Goal: Information Seeking & Learning: Learn about a topic

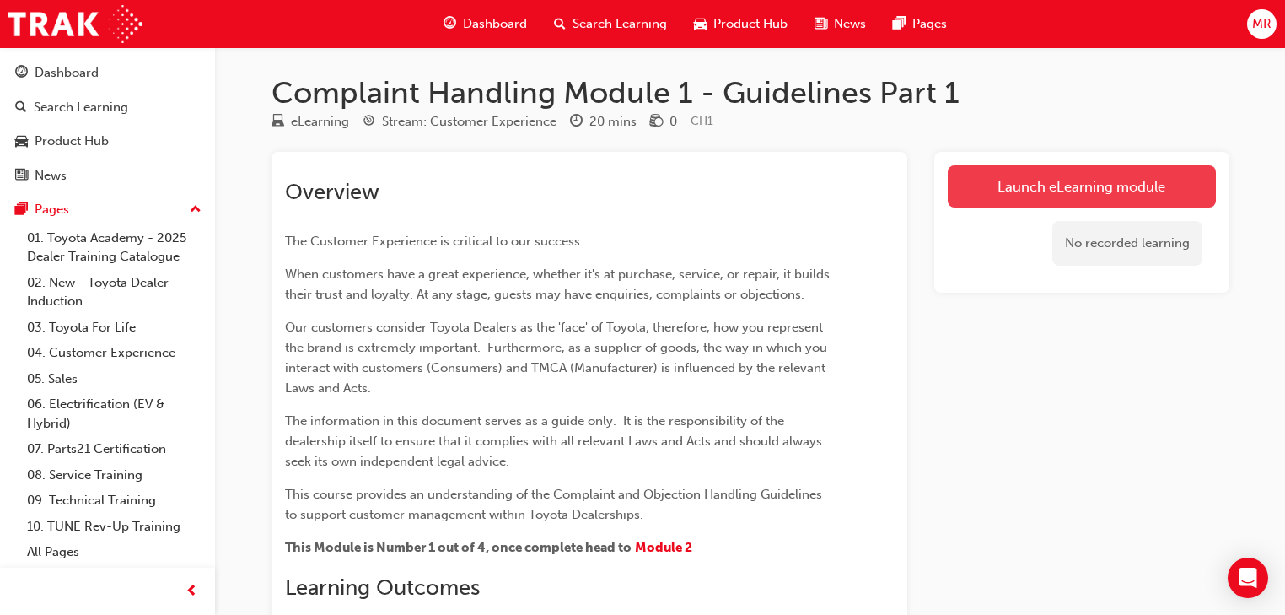
click at [1092, 189] on link "Launch eLearning module" at bounding box center [1082, 186] width 268 height 42
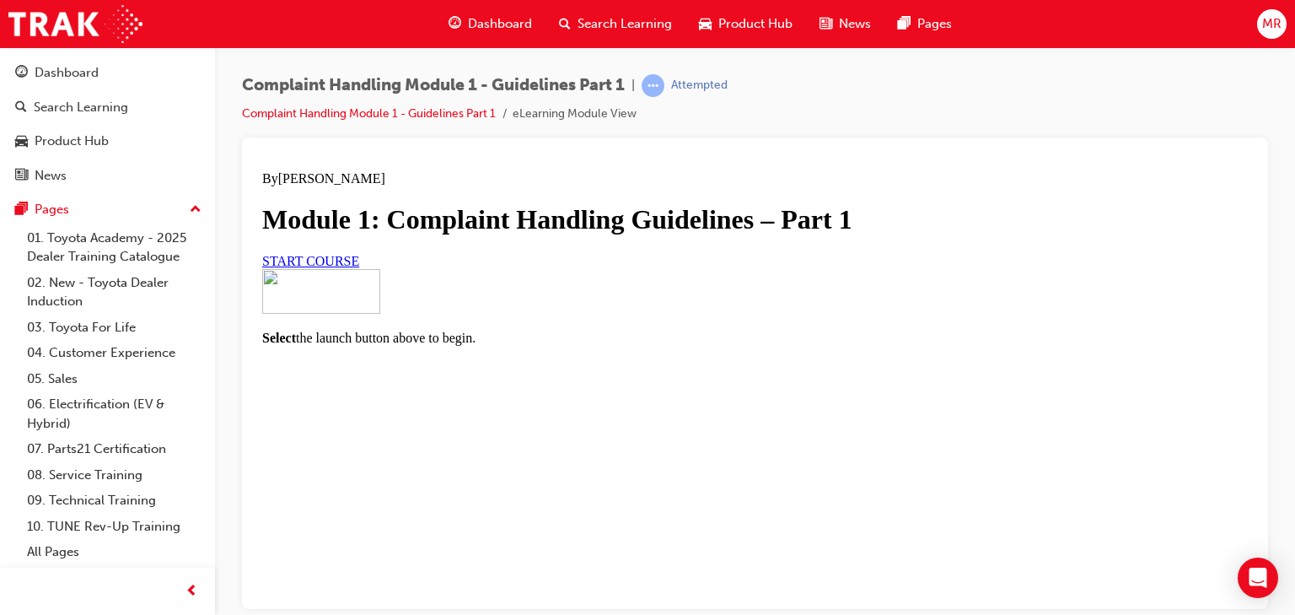
scroll to position [202, 0]
click at [359, 267] on link "START COURSE" at bounding box center [310, 260] width 97 height 14
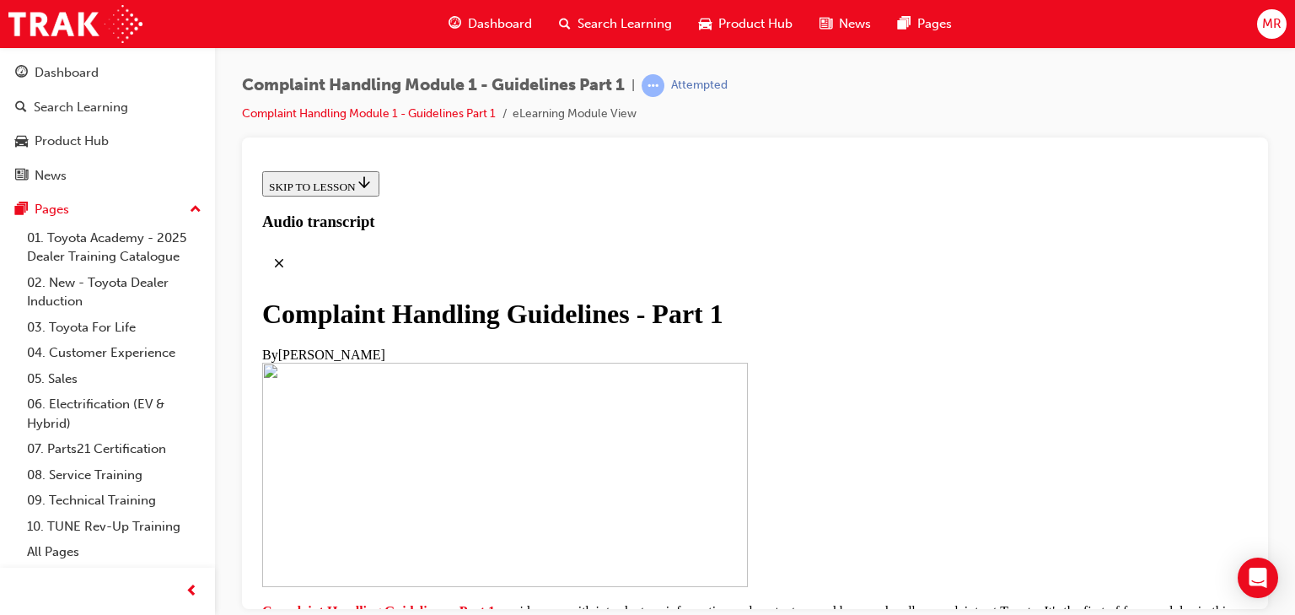
scroll to position [517, 0]
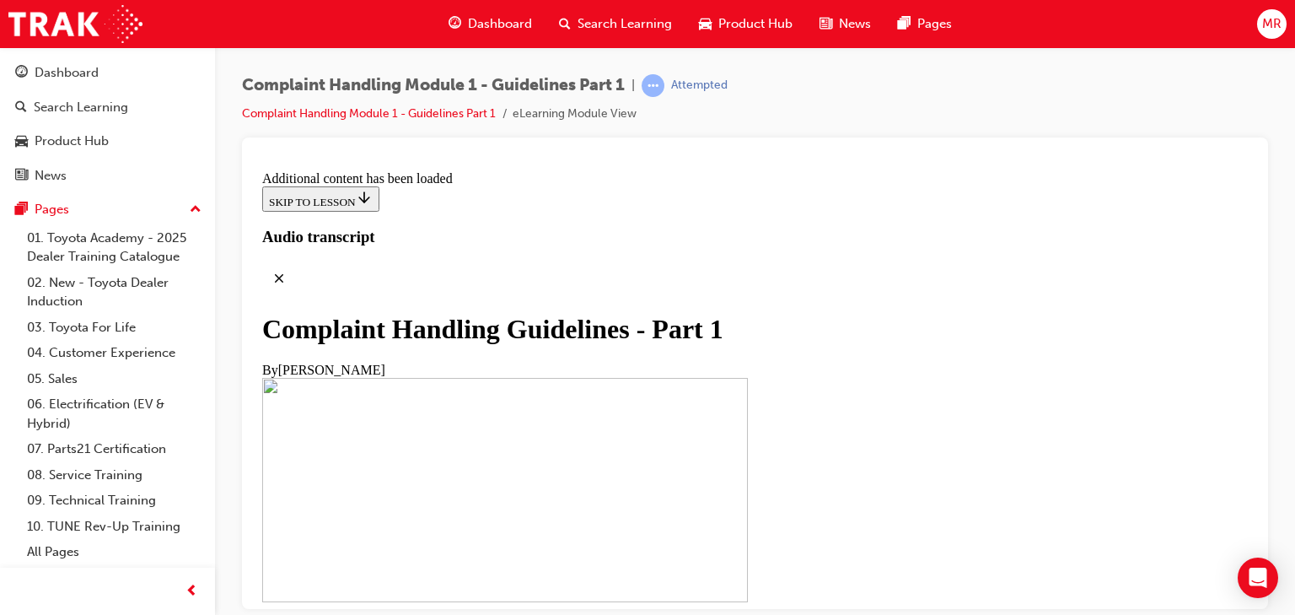
scroll to position [1316, 0]
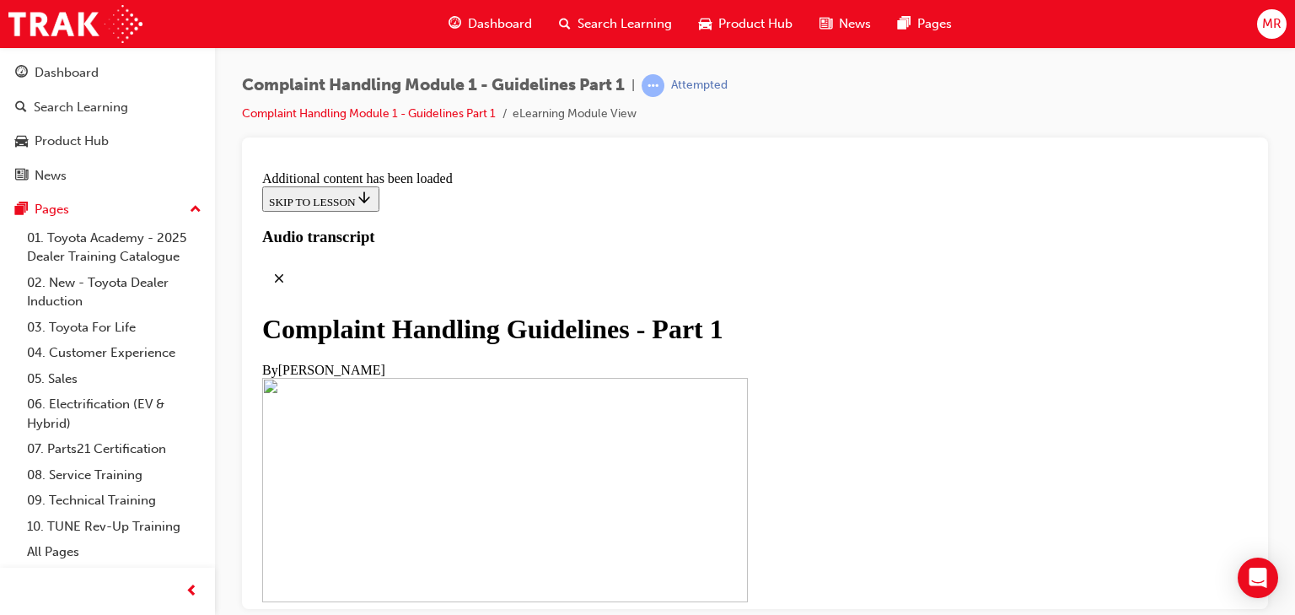
scroll to position [2128, 0]
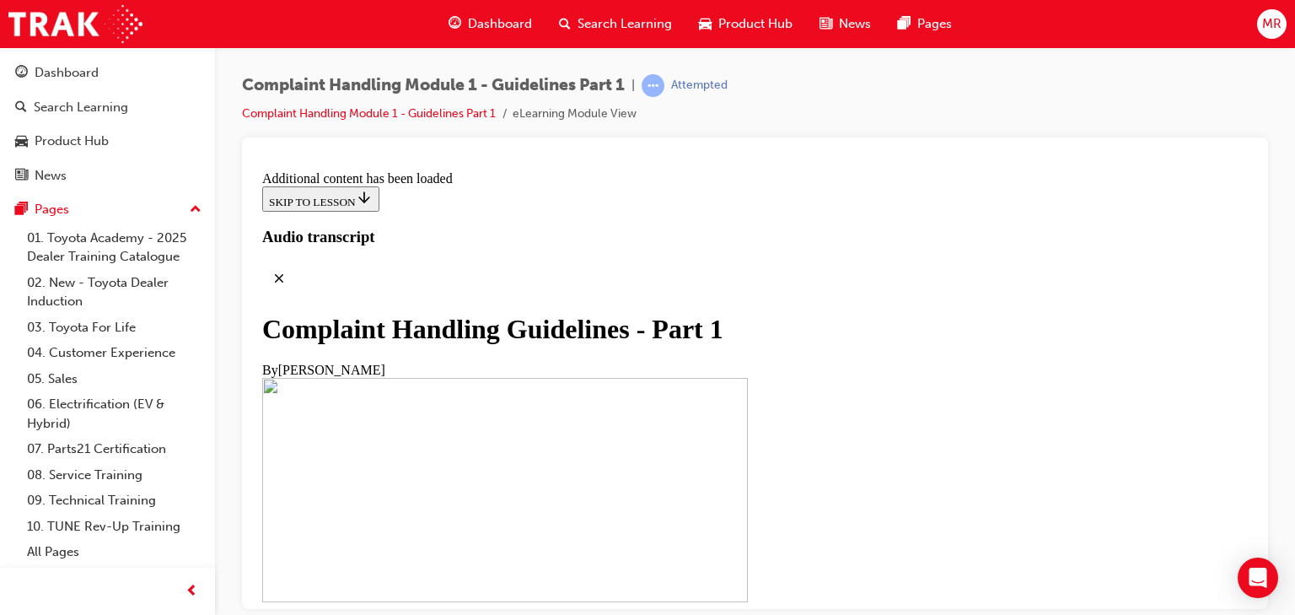
scroll to position [6369, 0]
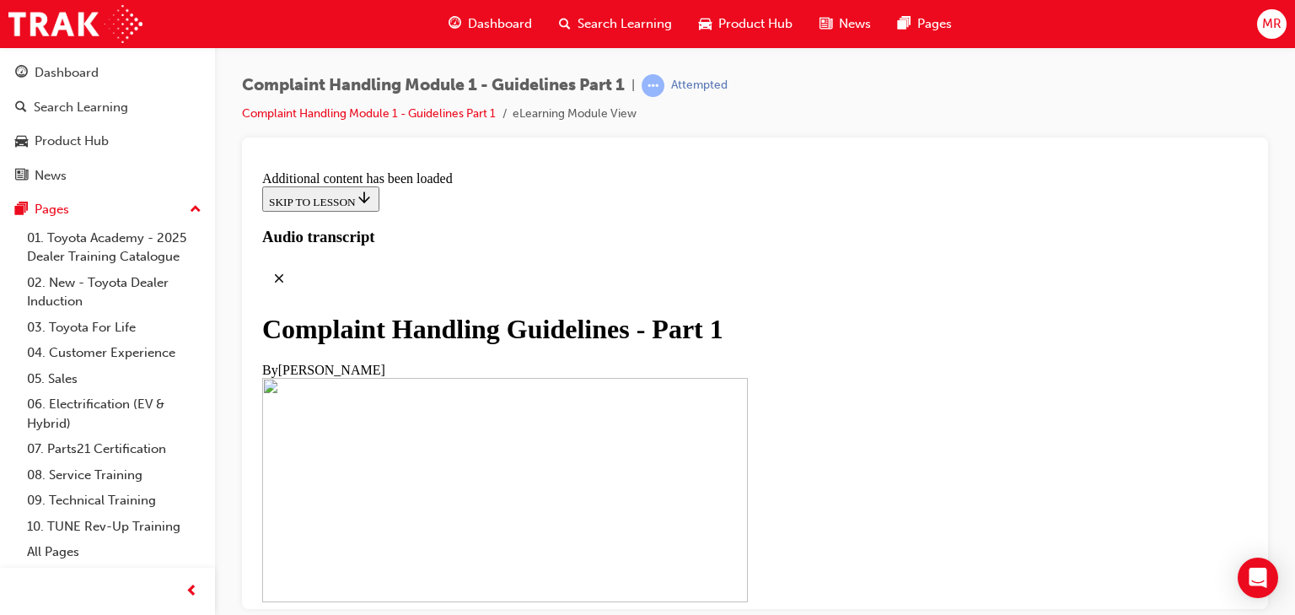
scroll to position [6780, 0]
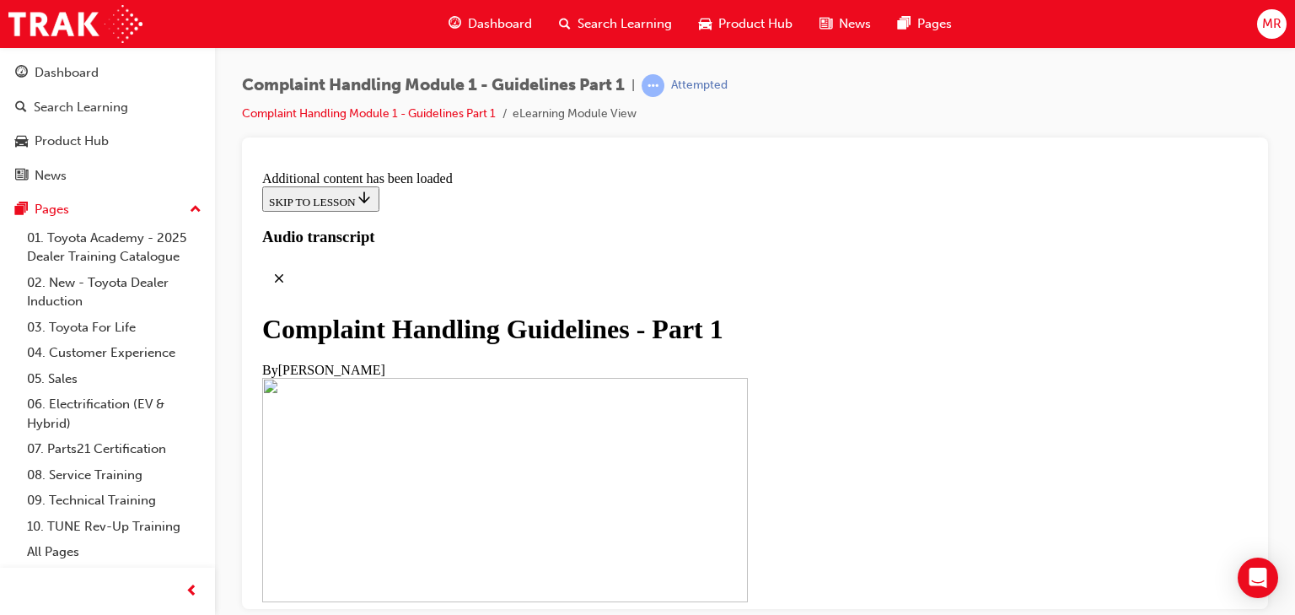
scroll to position [7840, 0]
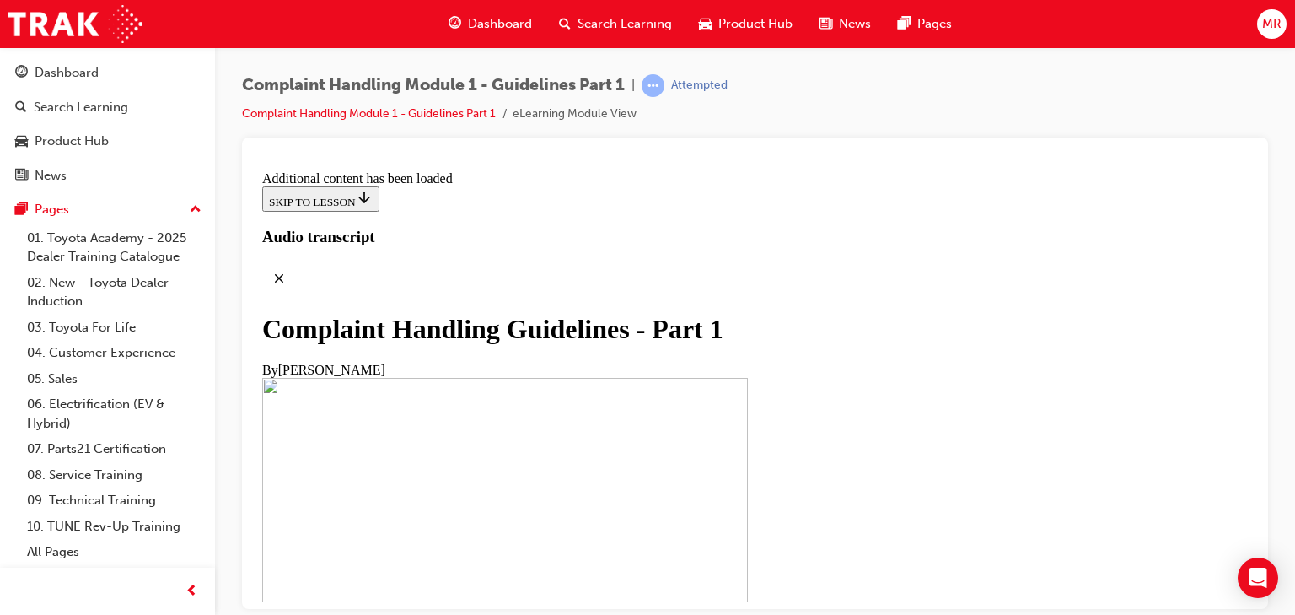
drag, startPoint x: 826, startPoint y: 447, endPoint x: 828, endPoint y: 464, distance: 17.1
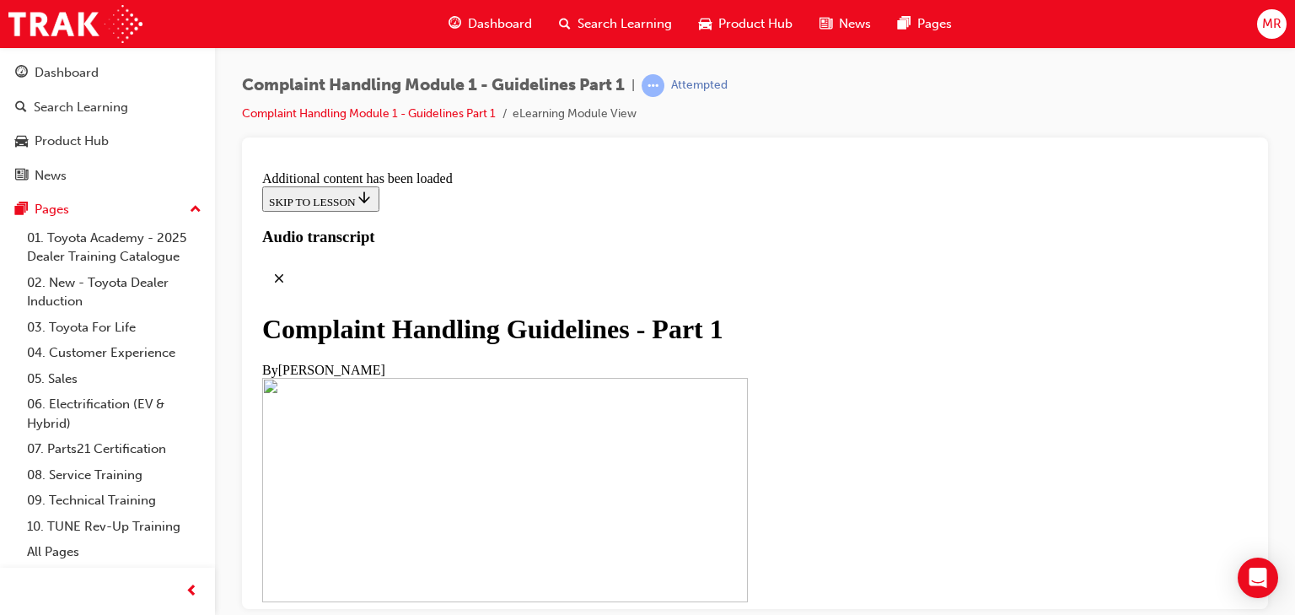
scroll to position [8773, 0]
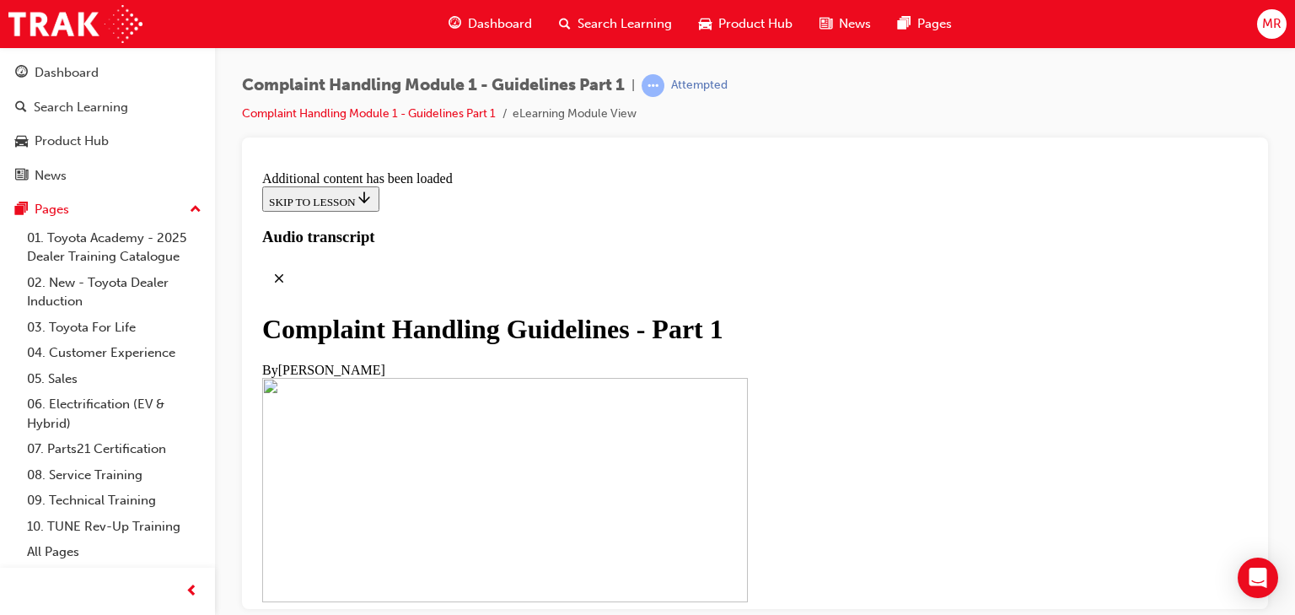
radio input "true"
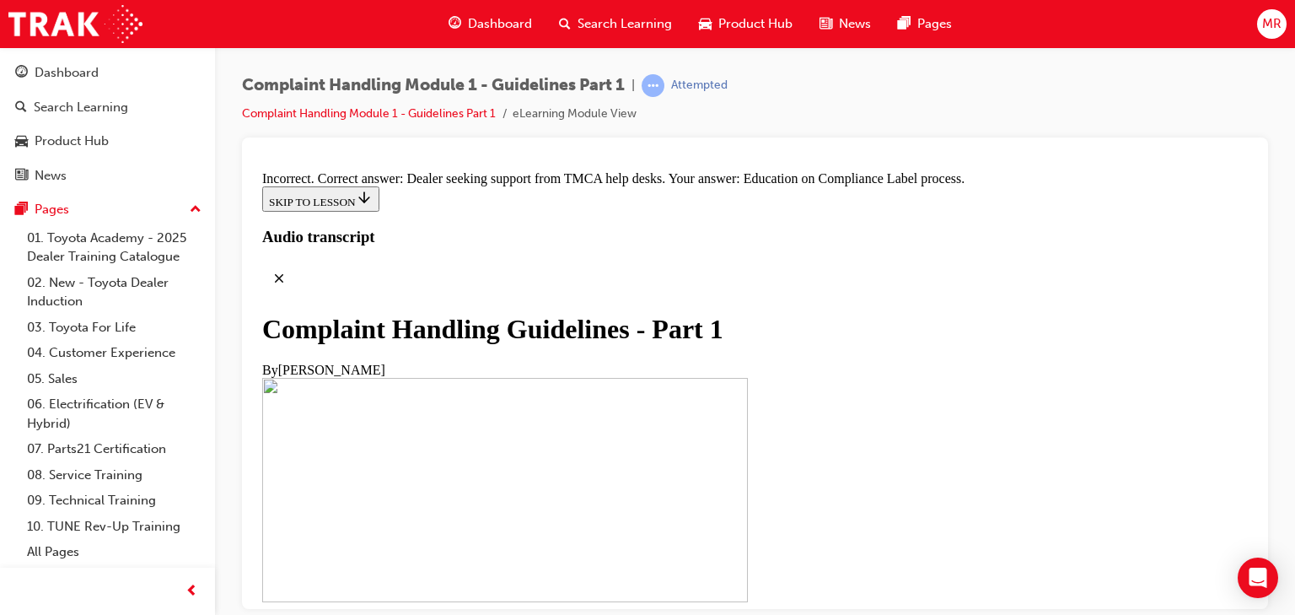
radio input "true"
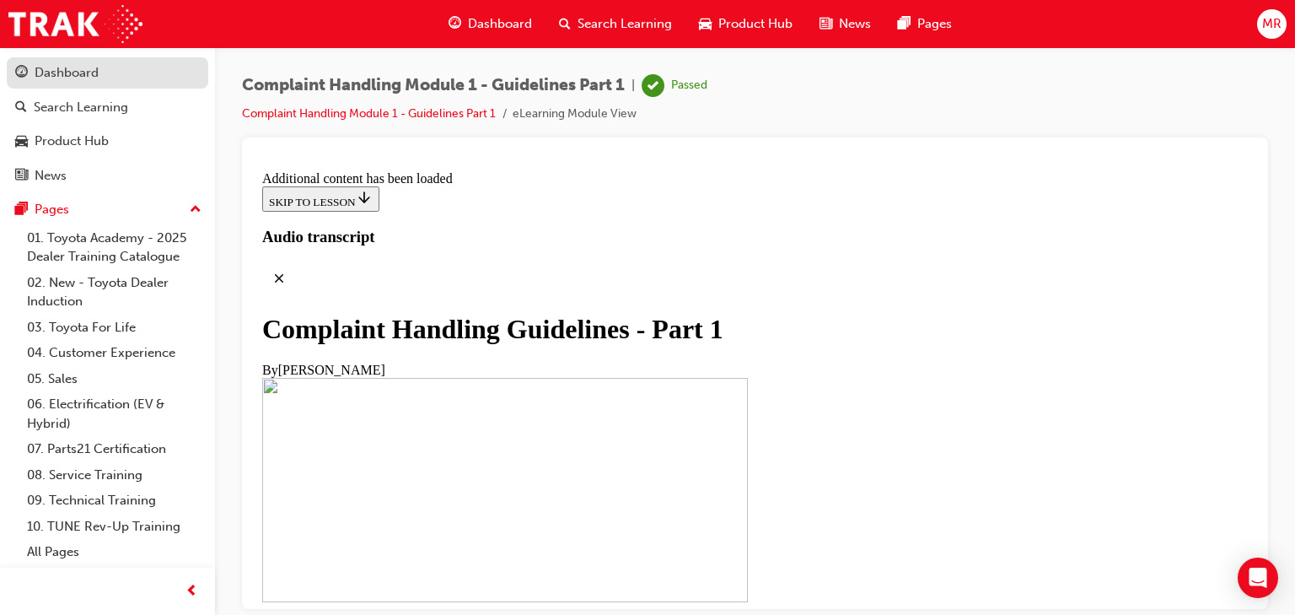
click at [62, 74] on div "Dashboard" at bounding box center [67, 72] width 64 height 19
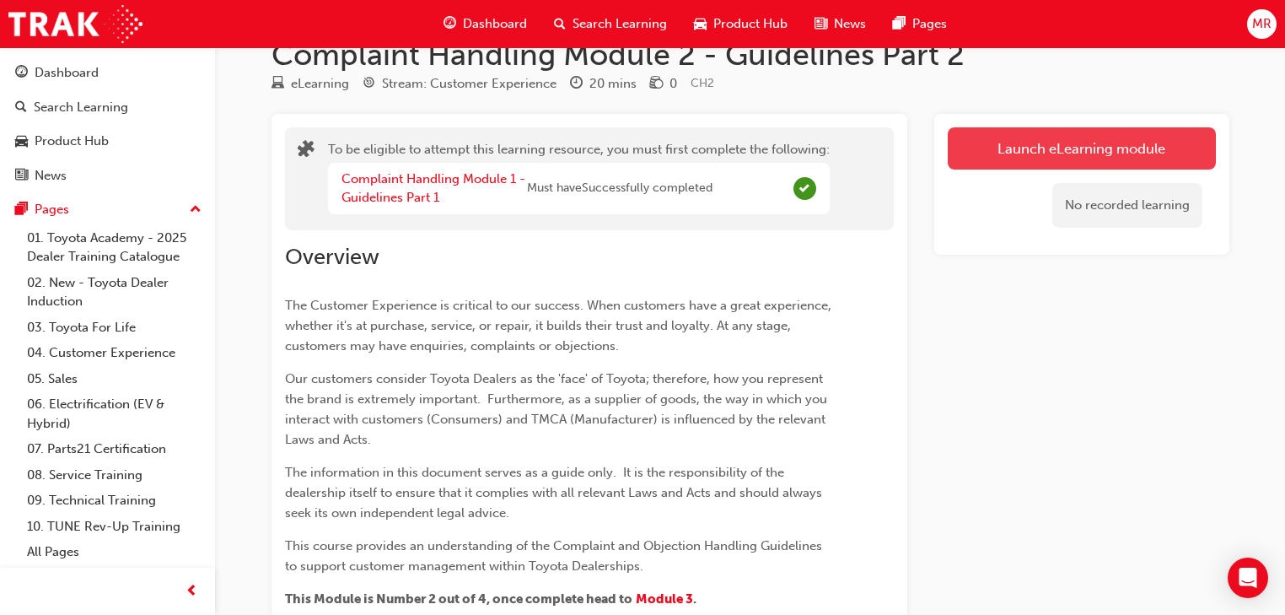
scroll to position [17, 0]
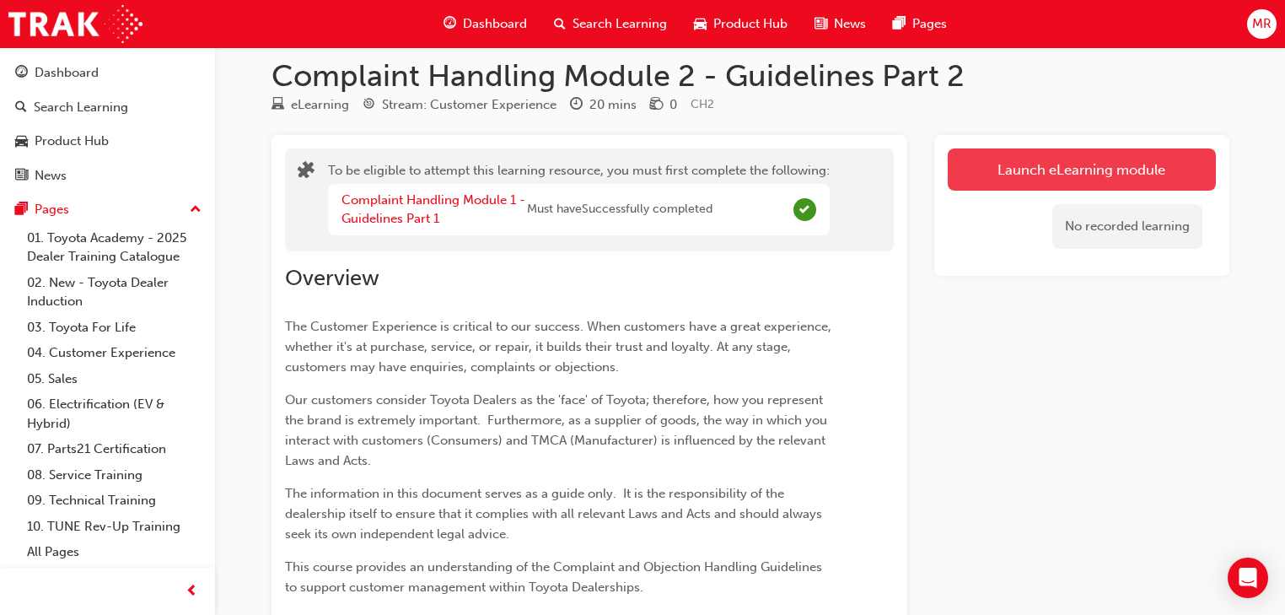
click at [1093, 170] on button "Launch eLearning module" at bounding box center [1082, 169] width 268 height 42
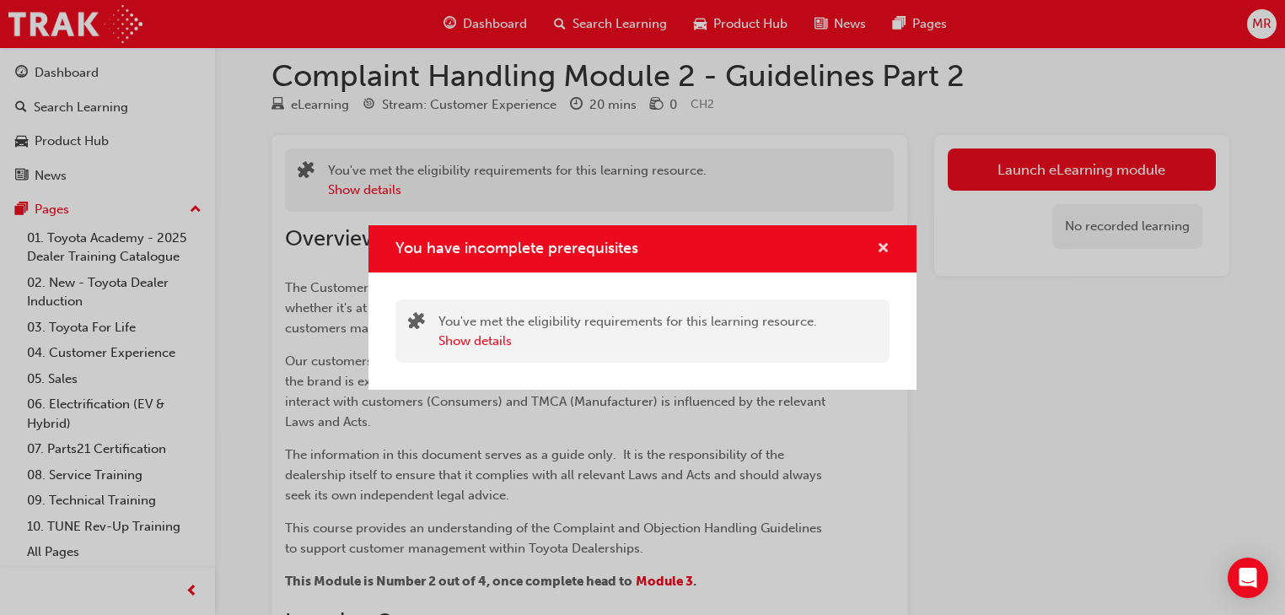
click at [882, 254] on span "cross-icon" at bounding box center [883, 249] width 13 height 15
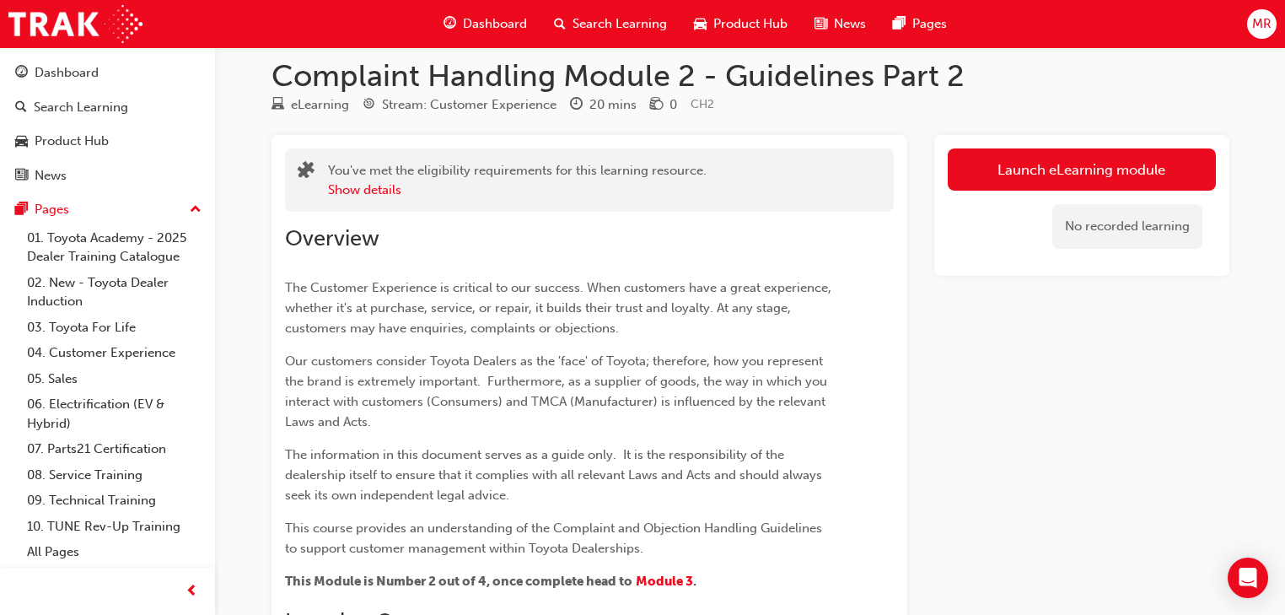
scroll to position [0, 0]
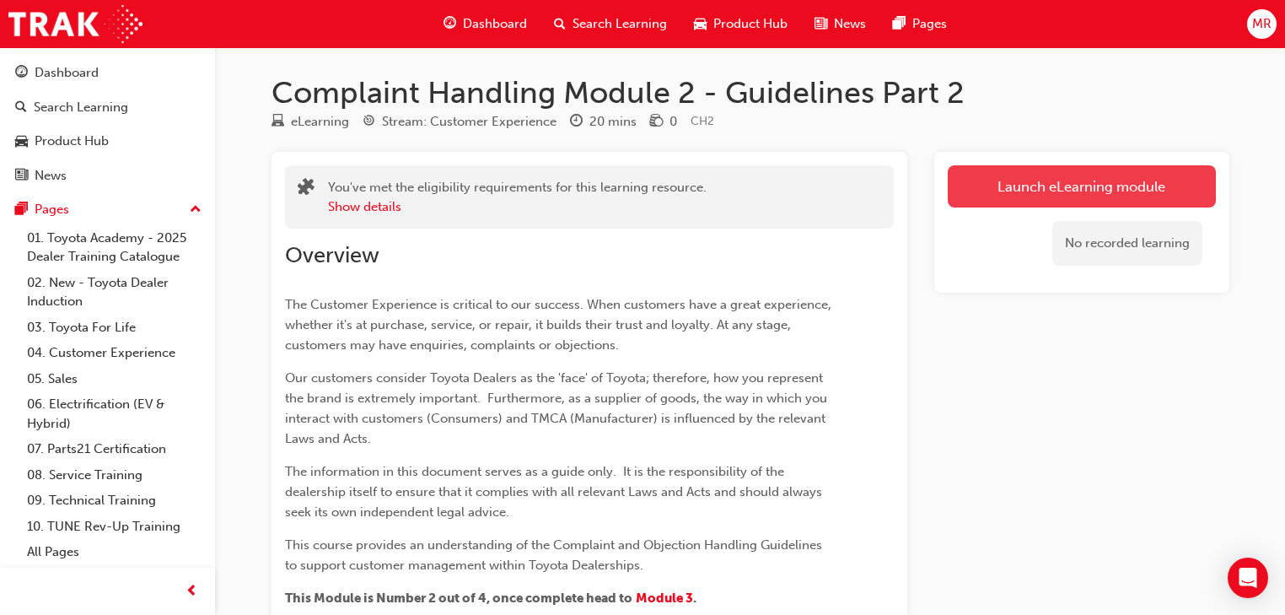
click at [1068, 192] on button "Launch eLearning module" at bounding box center [1082, 186] width 268 height 42
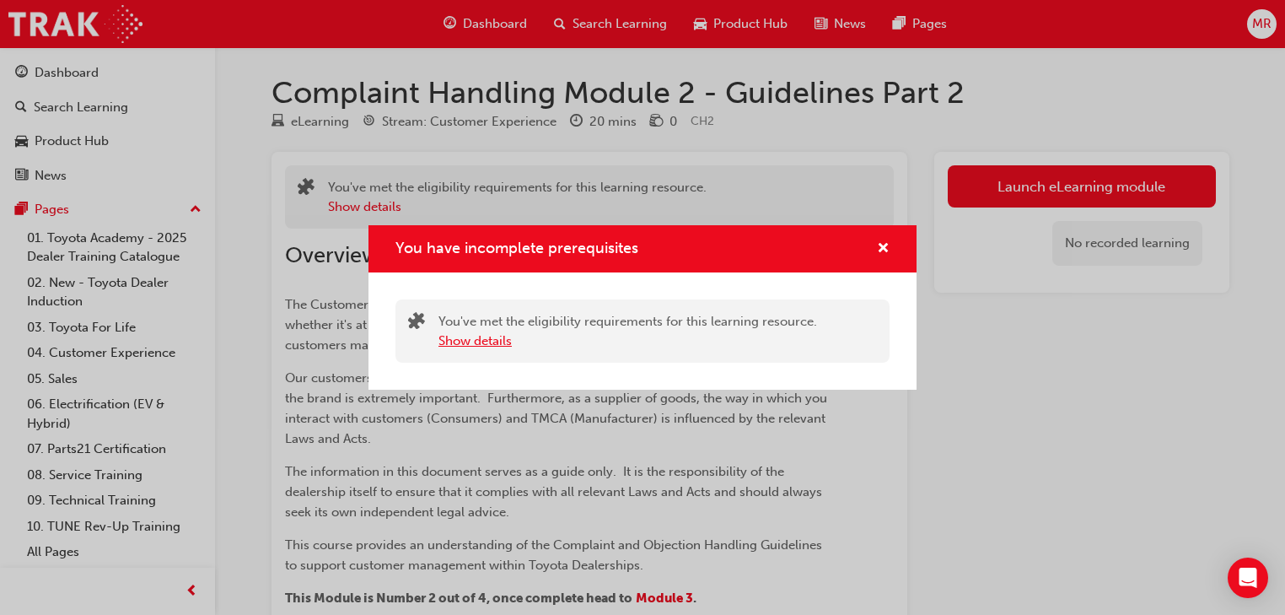
click at [466, 340] on button "Show details" at bounding box center [475, 340] width 73 height 19
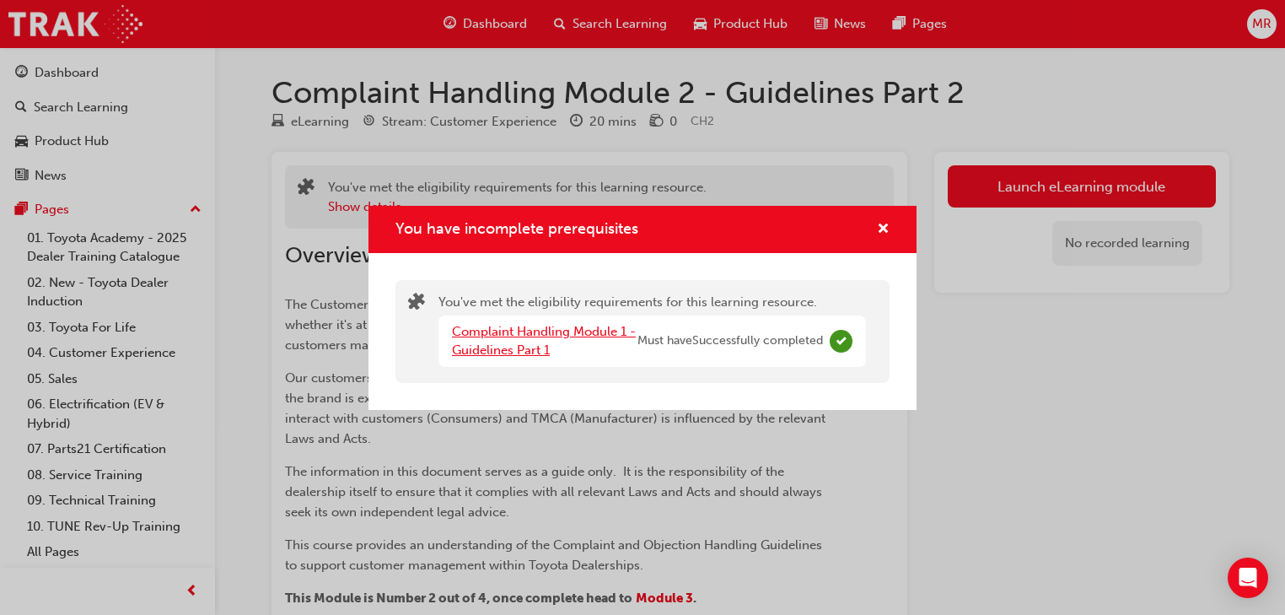
click at [494, 344] on link "Complaint Handling Module 1 - Guidelines Part 1" at bounding box center [544, 341] width 184 height 35
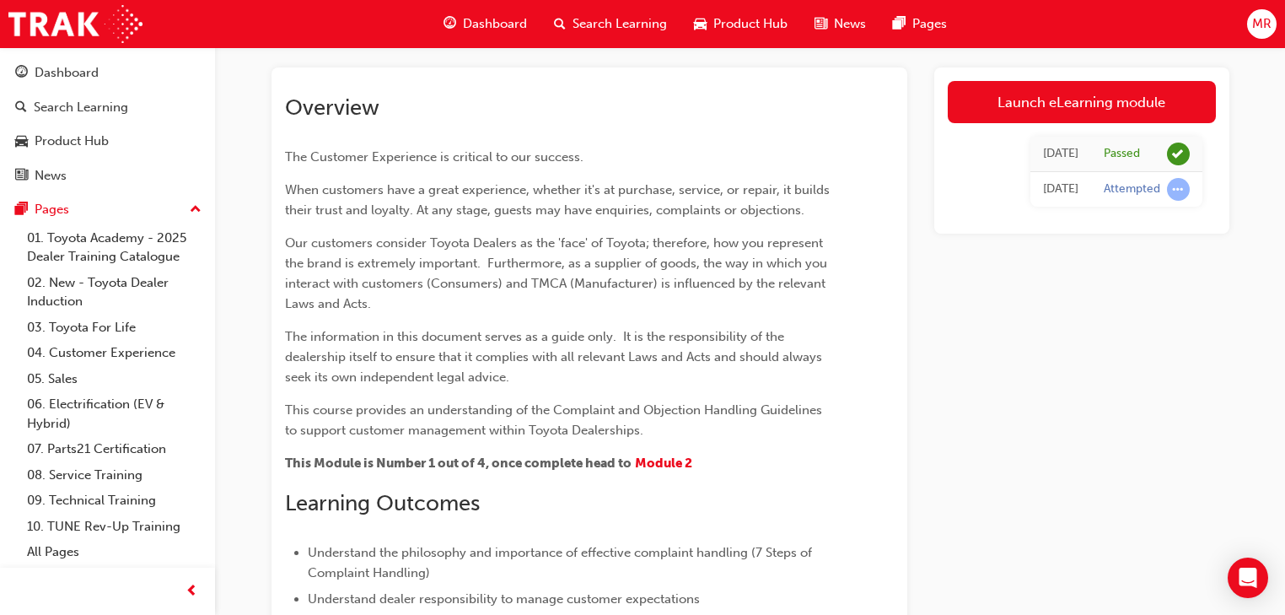
scroll to position [74, 0]
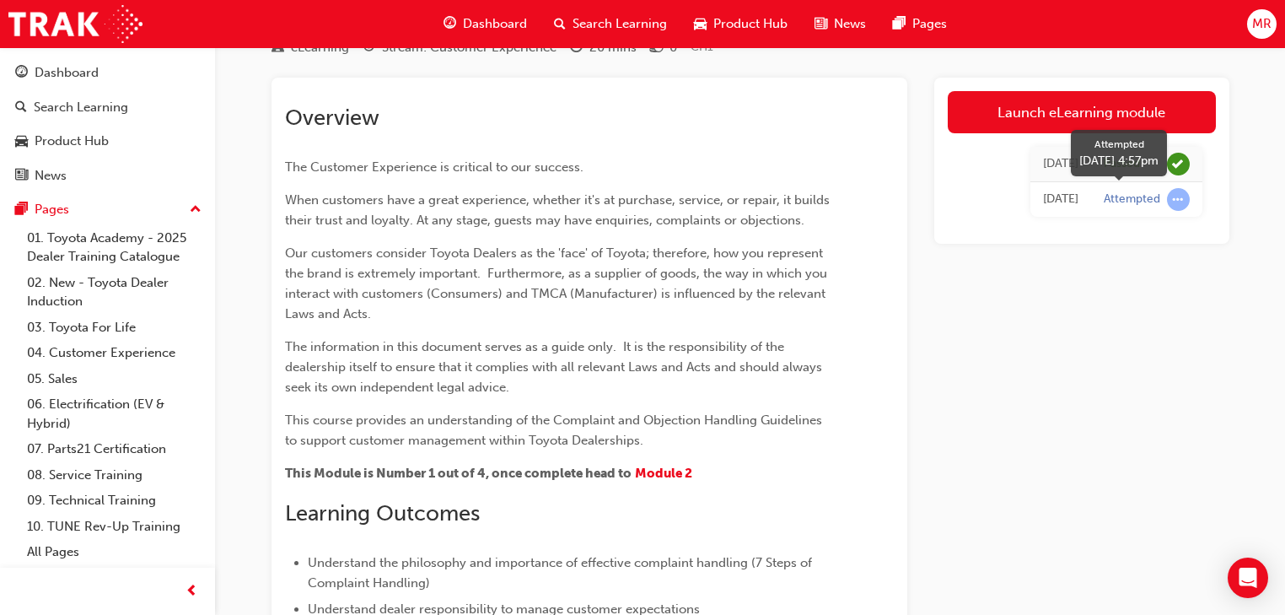
click at [1180, 197] on span "learningRecordVerb_ATTEMPT-icon" at bounding box center [1178, 199] width 23 height 23
click at [1056, 201] on div "Today" at bounding box center [1060, 199] width 35 height 19
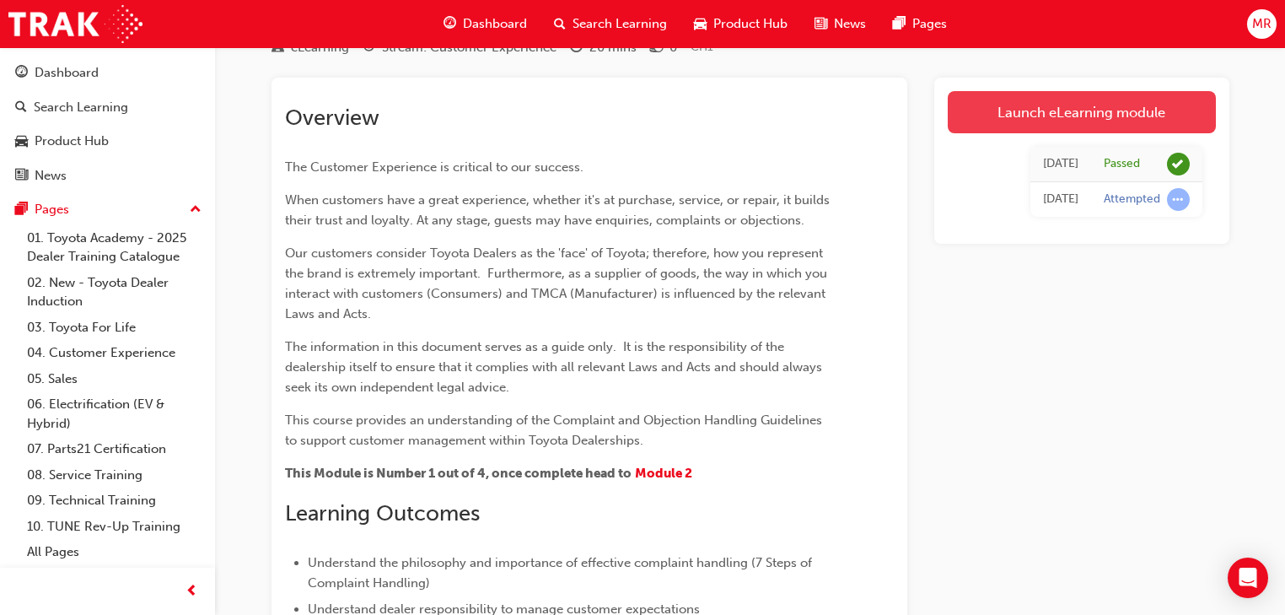
click at [1052, 121] on link "Launch eLearning module" at bounding box center [1082, 112] width 268 height 42
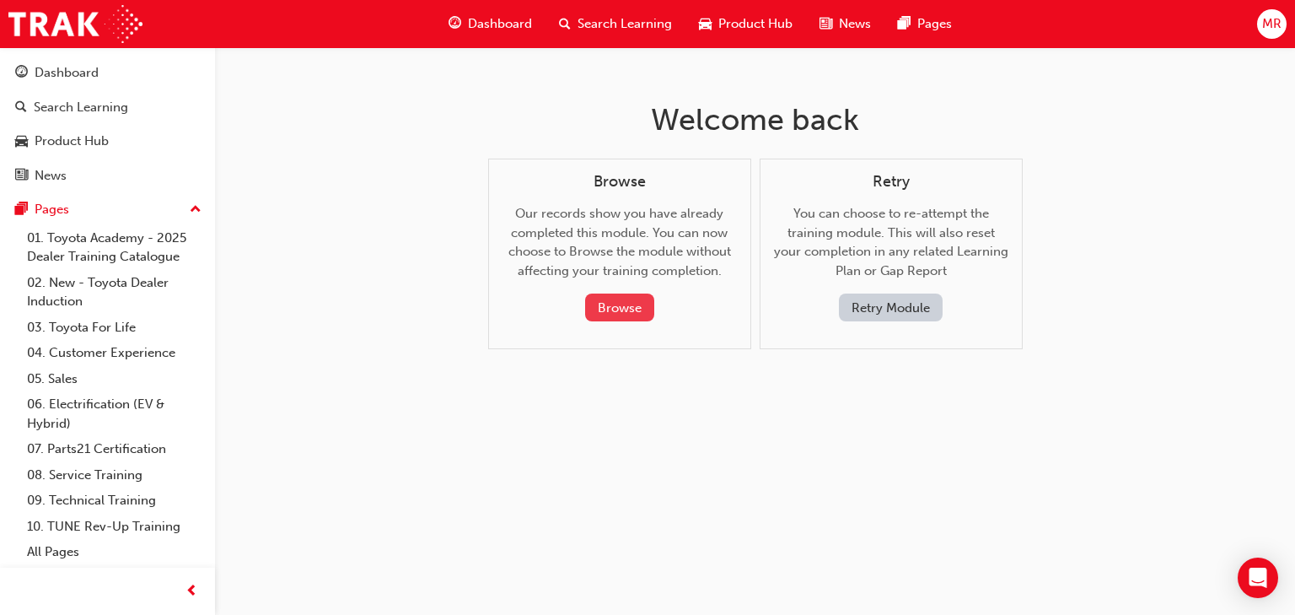
click at [624, 308] on button "Browse" at bounding box center [619, 307] width 69 height 28
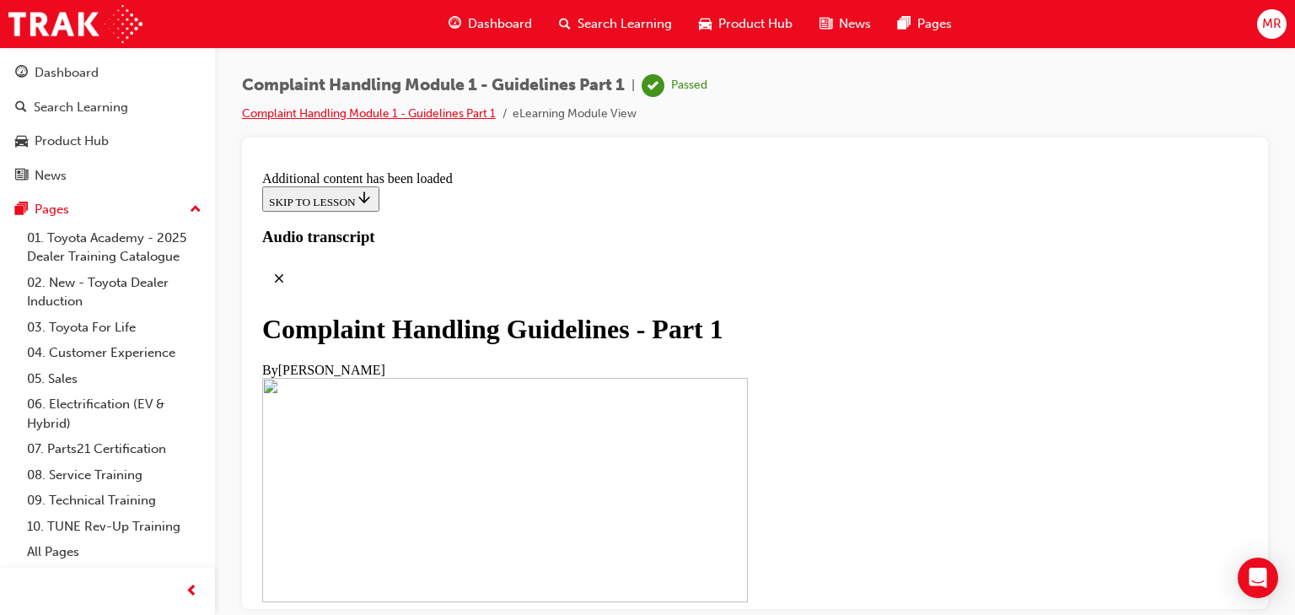
click at [323, 117] on link "Complaint Handling Module 1 - Guidelines Part 1" at bounding box center [369, 113] width 254 height 14
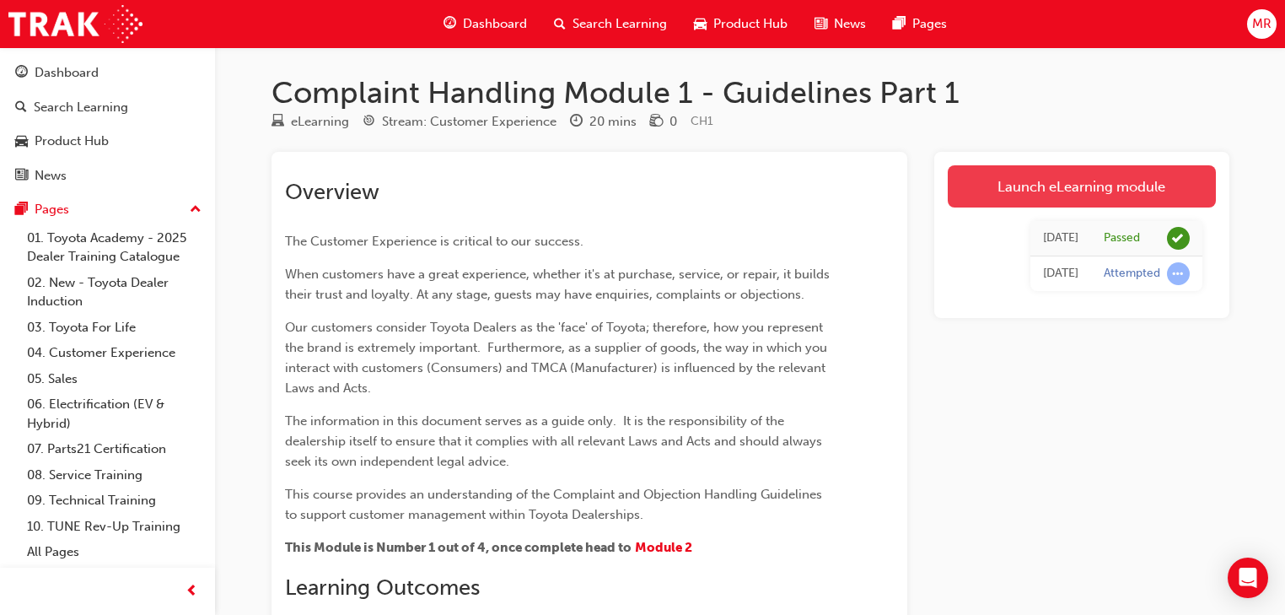
click at [1052, 187] on link "Launch eLearning module" at bounding box center [1082, 186] width 268 height 42
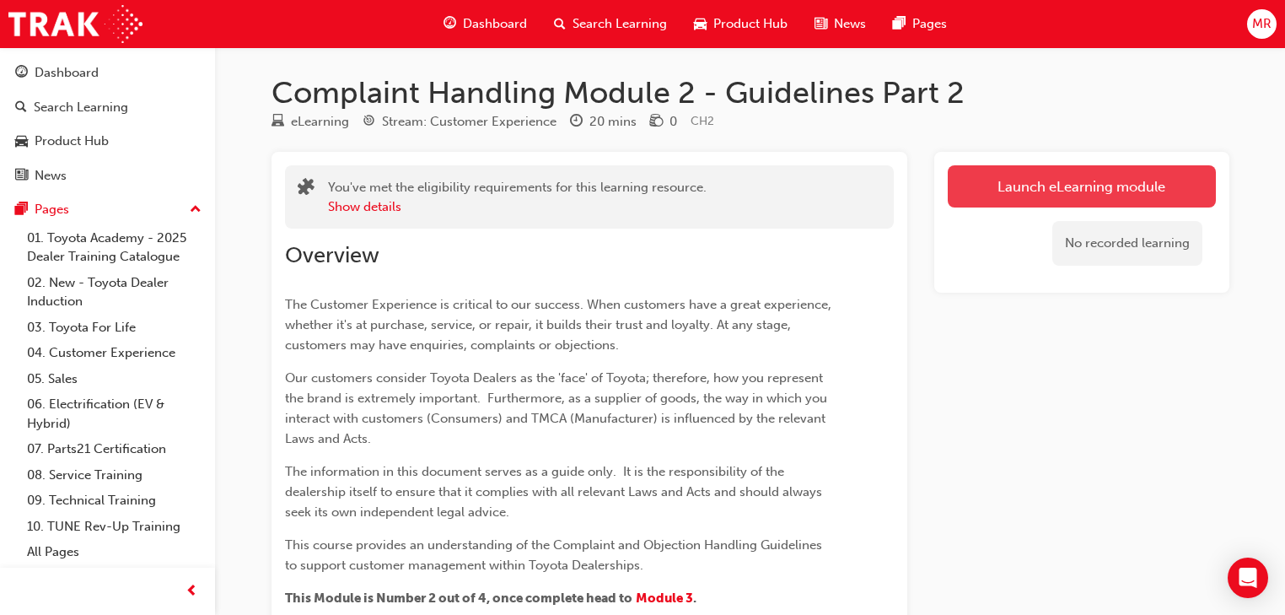
click at [1124, 191] on link "Launch eLearning module" at bounding box center [1082, 186] width 268 height 42
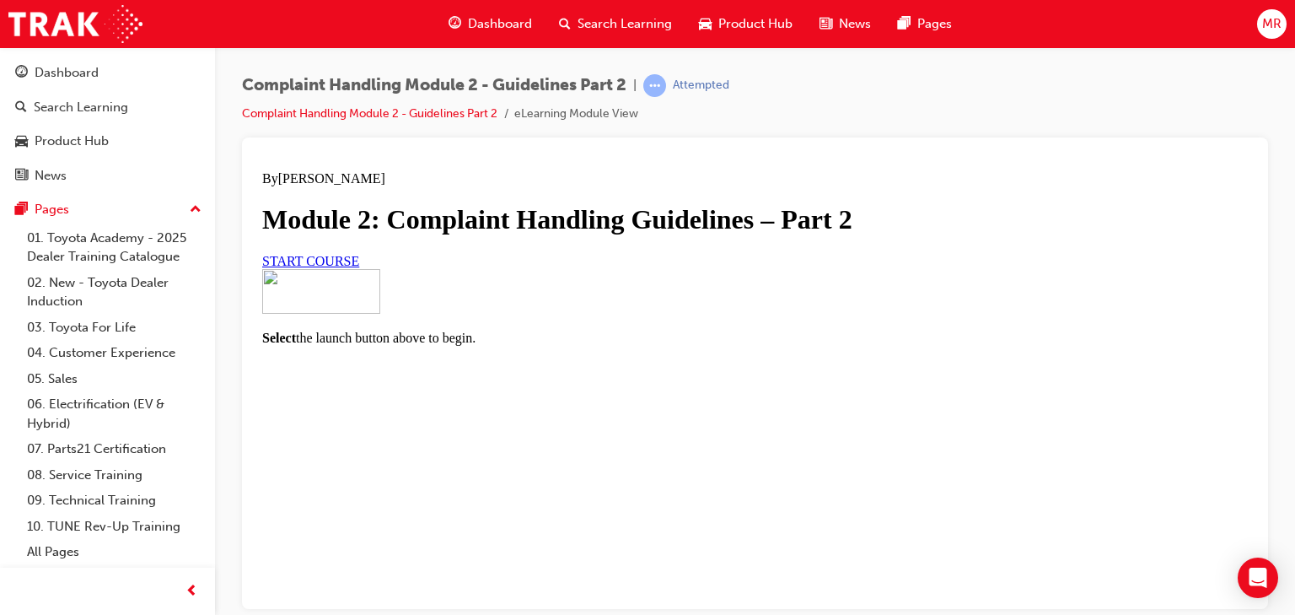
scroll to position [209, 0]
click at [359, 267] on span "START COURSE" at bounding box center [310, 260] width 97 height 14
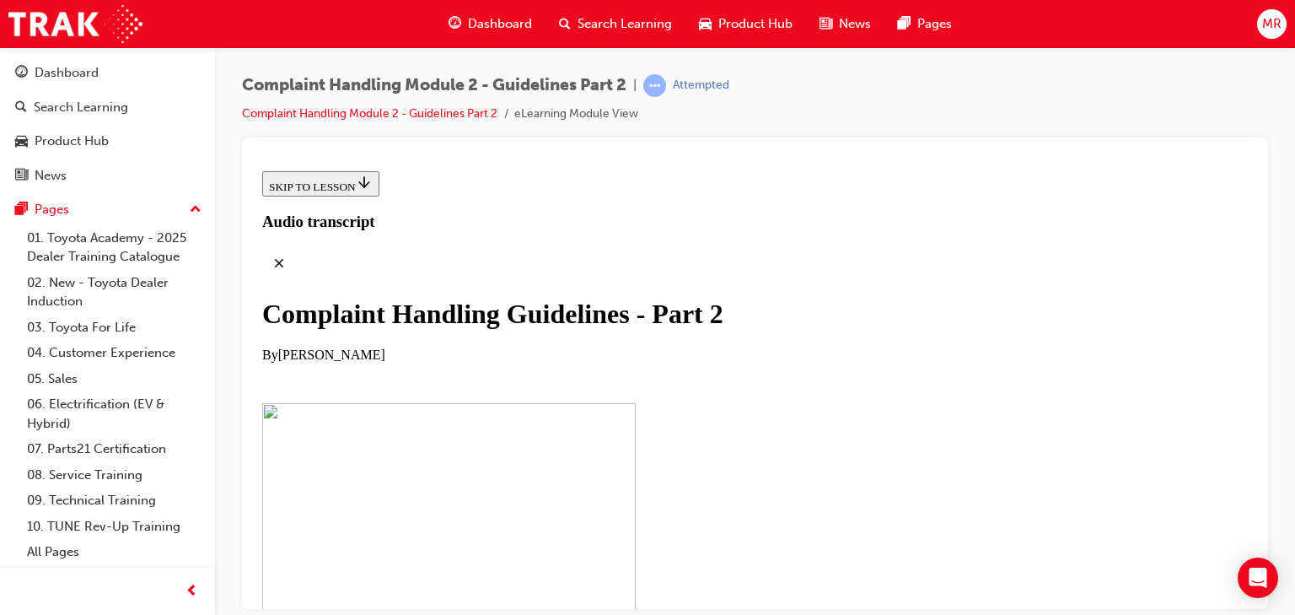
scroll to position [500, 0]
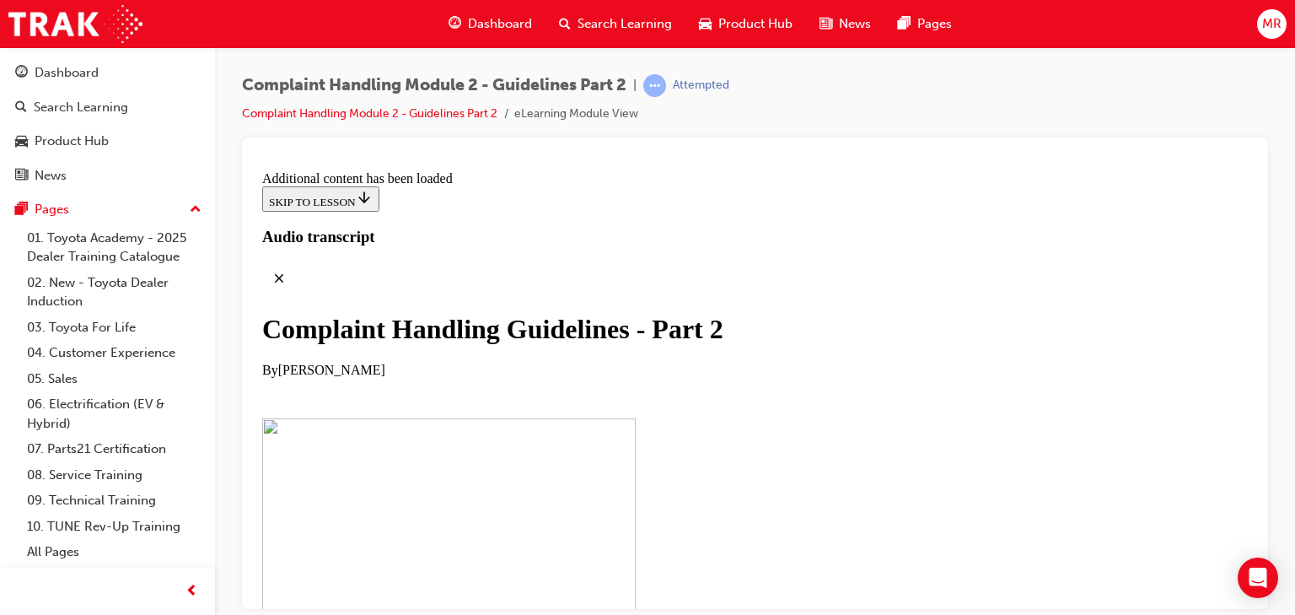
scroll to position [1036, 0]
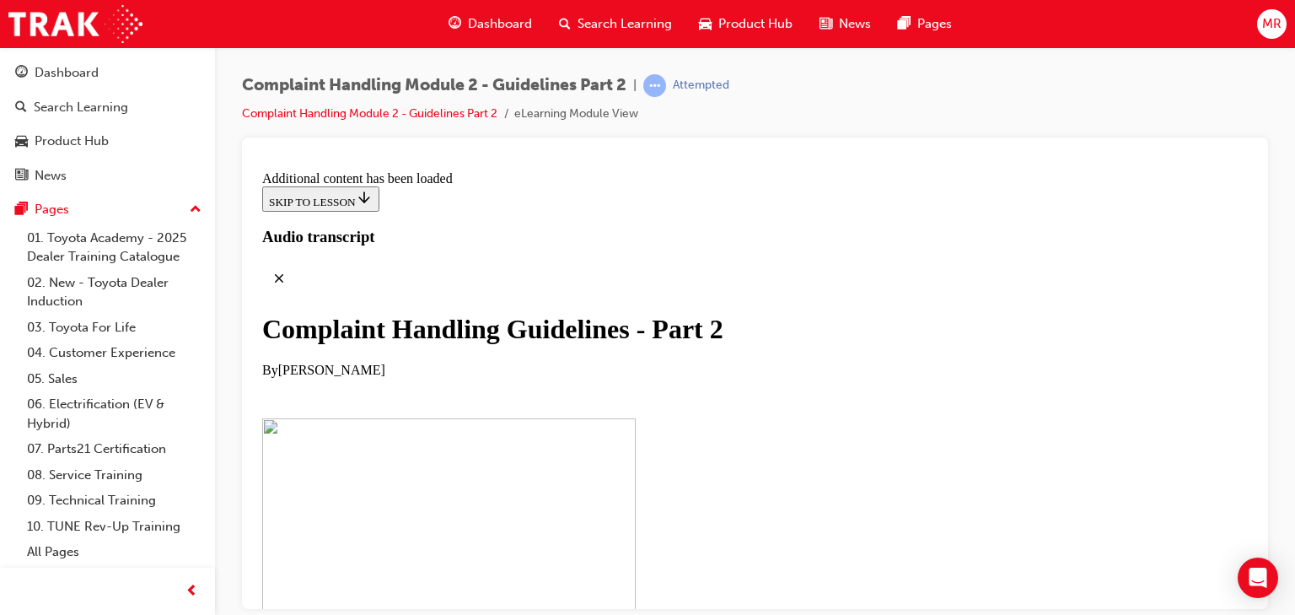
scroll to position [3090, 0]
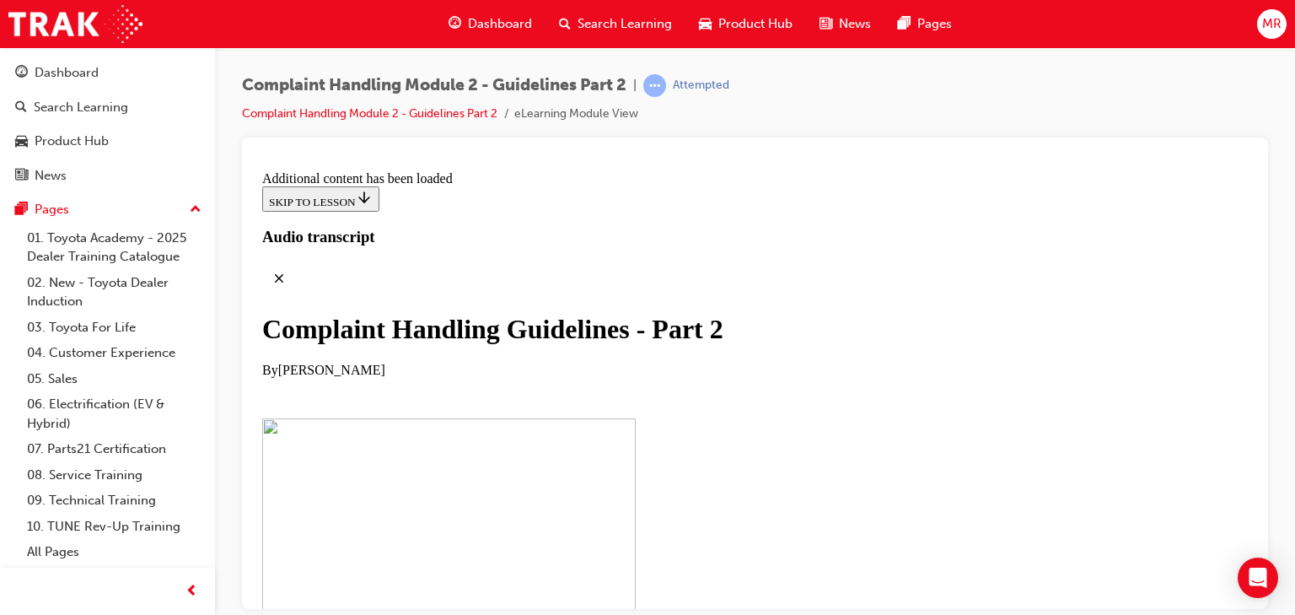
scroll to position [4134, 0]
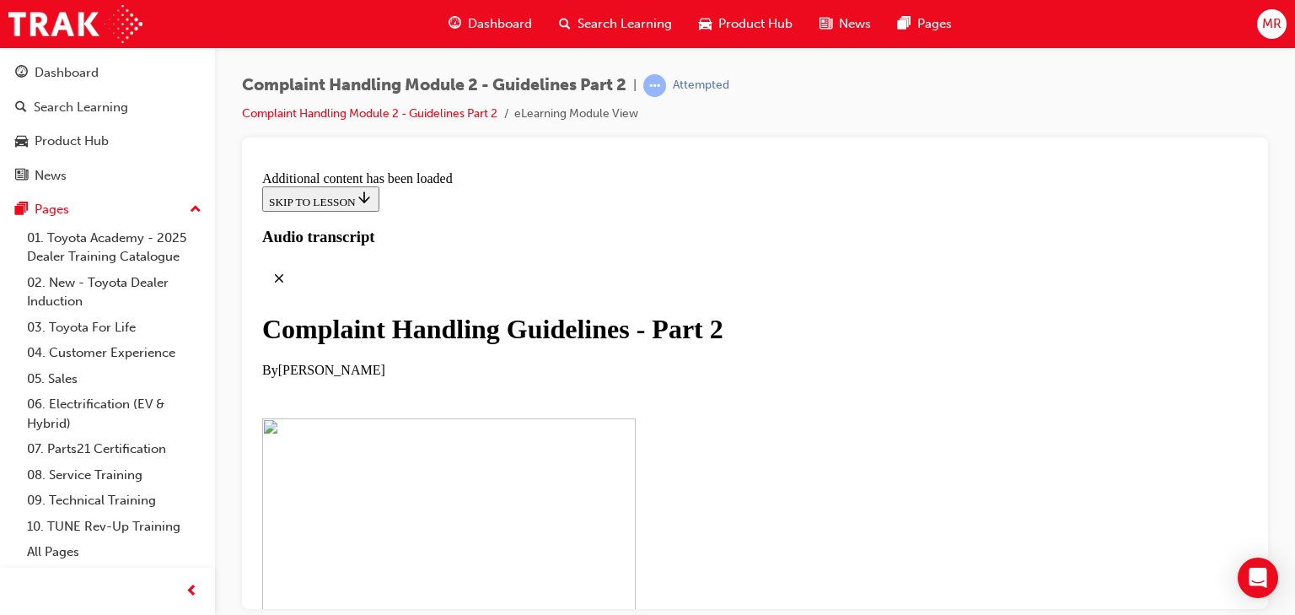
scroll to position [6187, 0]
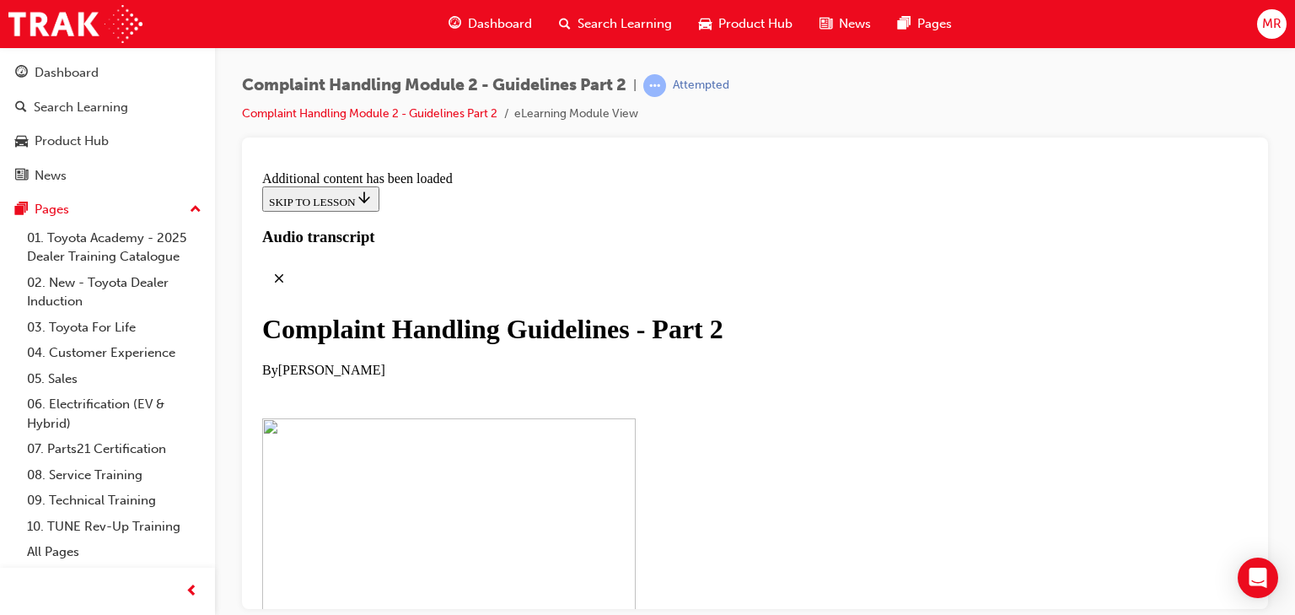
scroll to position [8278, 0]
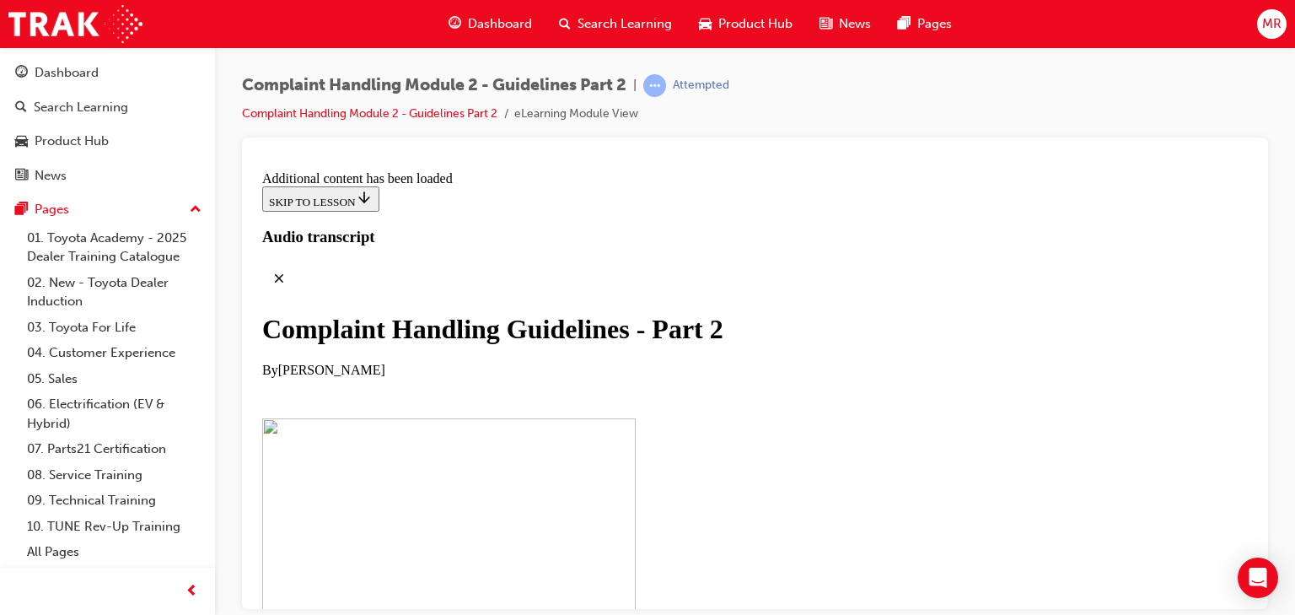
checkbox input "true"
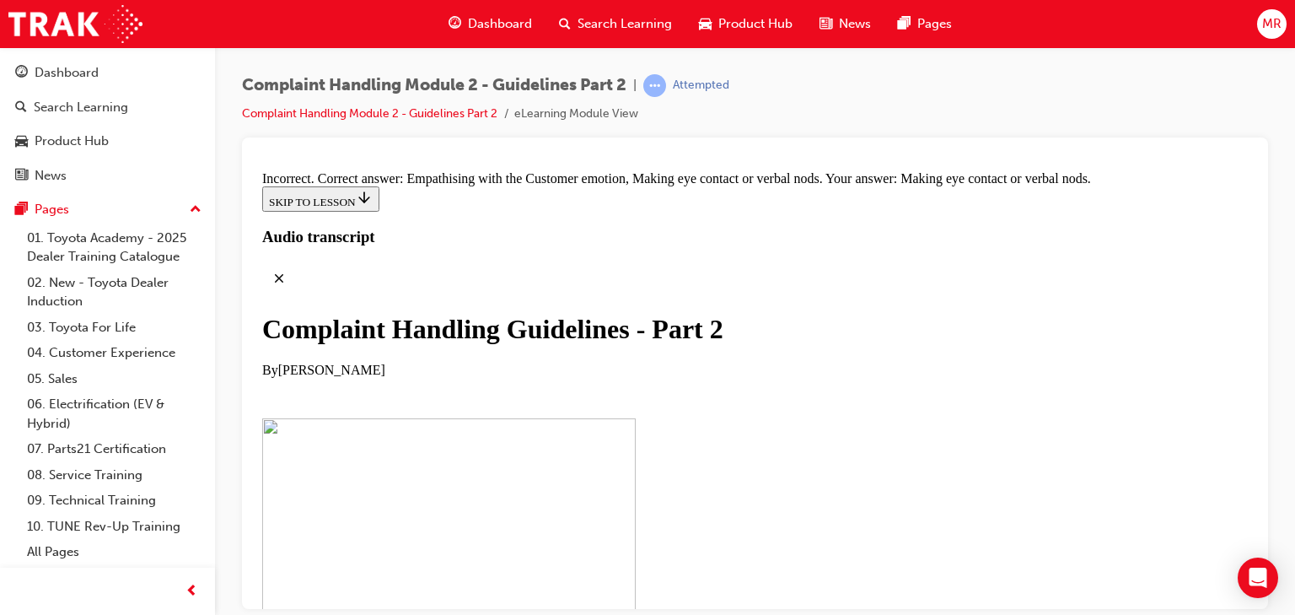
checkbox input "true"
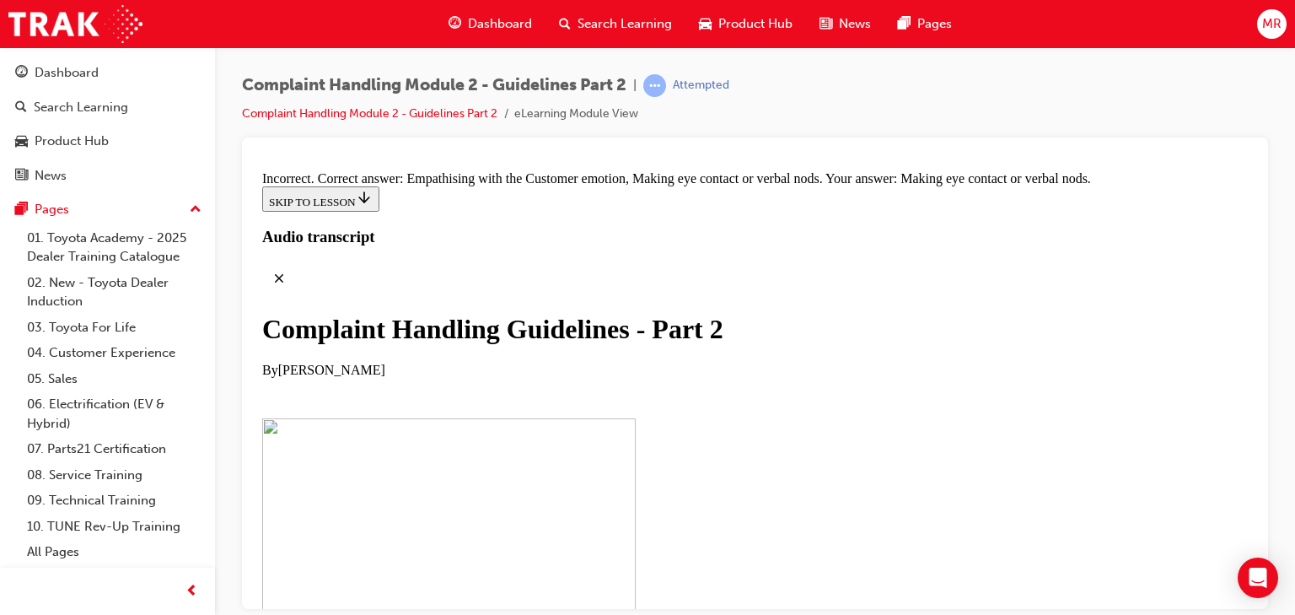
checkbox input "false"
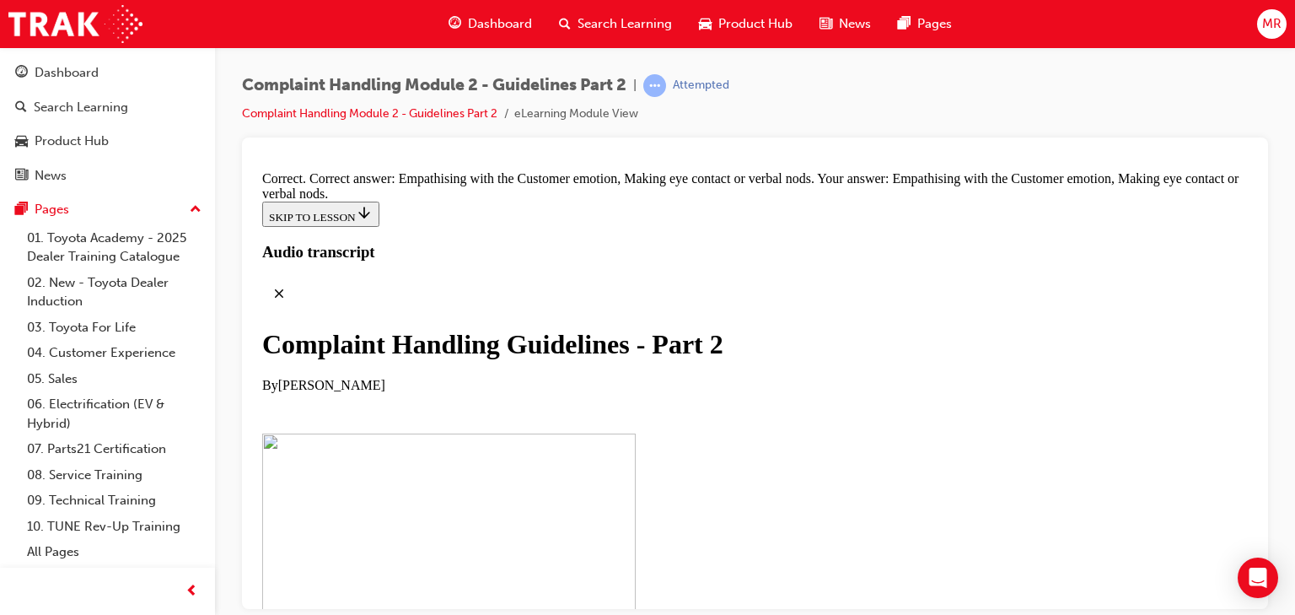
scroll to position [11540, 0]
drag, startPoint x: 644, startPoint y: 346, endPoint x: 925, endPoint y: 235, distance: 301.8
drag, startPoint x: 611, startPoint y: 317, endPoint x: 918, endPoint y: 230, distance: 318.2
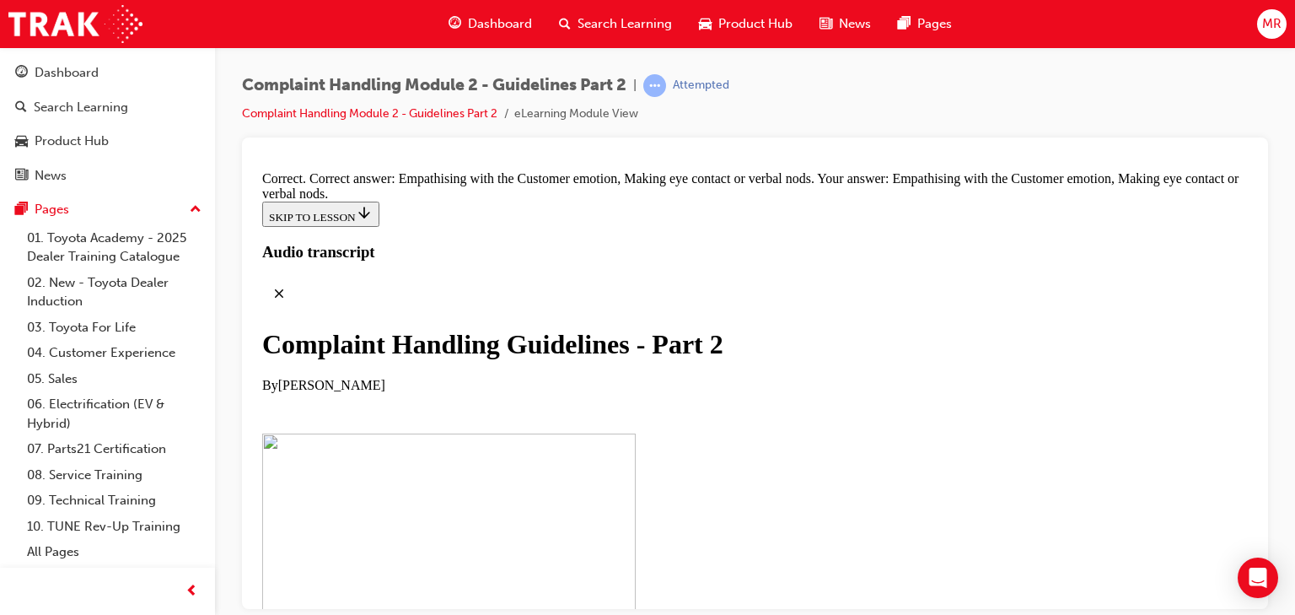
drag, startPoint x: 622, startPoint y: 231, endPoint x: 872, endPoint y: 231, distance: 250.5
drag, startPoint x: 624, startPoint y: 498, endPoint x: 920, endPoint y: 331, distance: 339.9
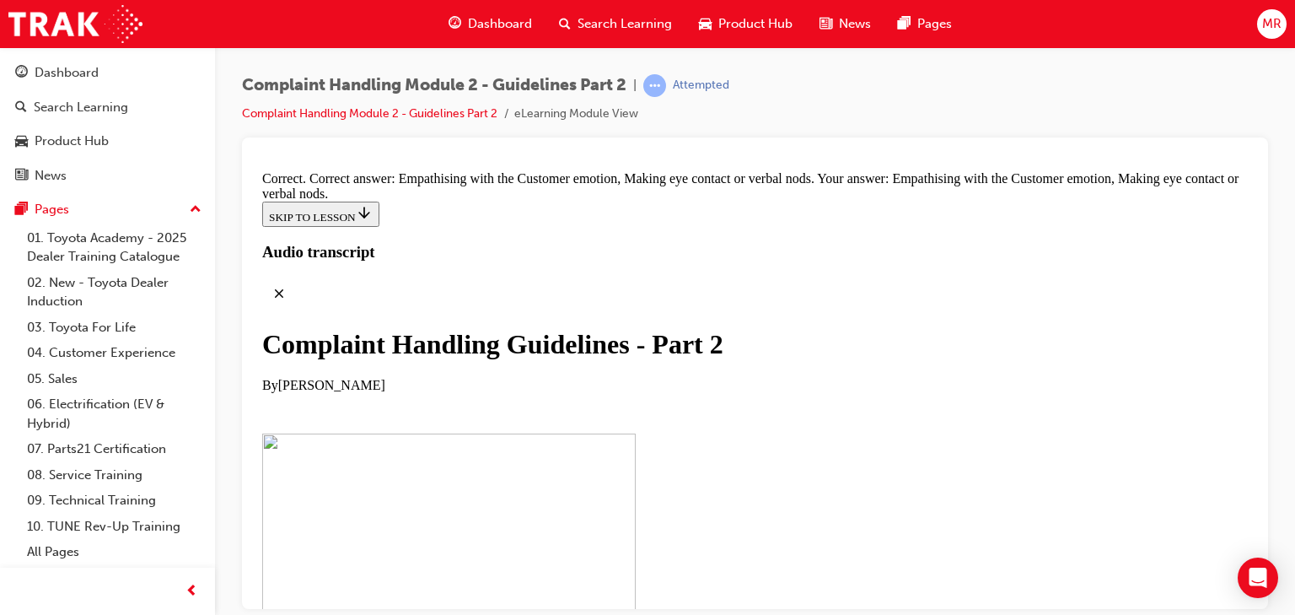
drag, startPoint x: 627, startPoint y: 365, endPoint x: 936, endPoint y: 272, distance: 322.5
drag, startPoint x: 614, startPoint y: 364, endPoint x: 904, endPoint y: 366, distance: 290.1
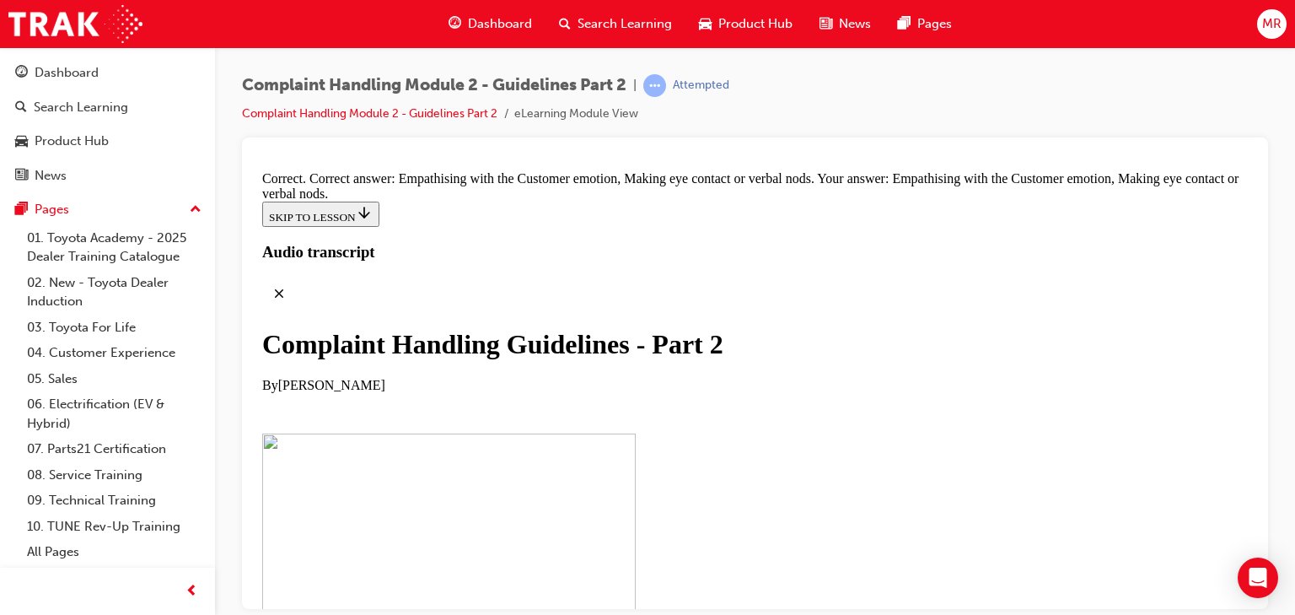
drag, startPoint x: 627, startPoint y: 457, endPoint x: 914, endPoint y: 386, distance: 295.4
drag, startPoint x: 613, startPoint y: 420, endPoint x: 907, endPoint y: 336, distance: 305.9
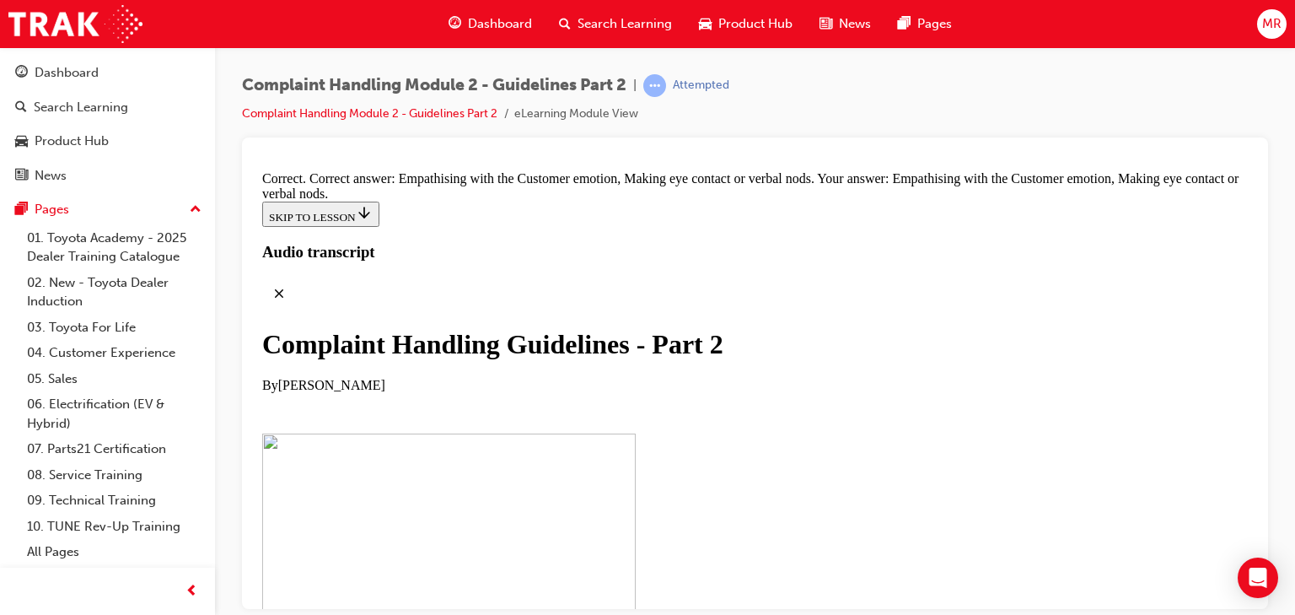
drag, startPoint x: 605, startPoint y: 409, endPoint x: 917, endPoint y: 408, distance: 312.0
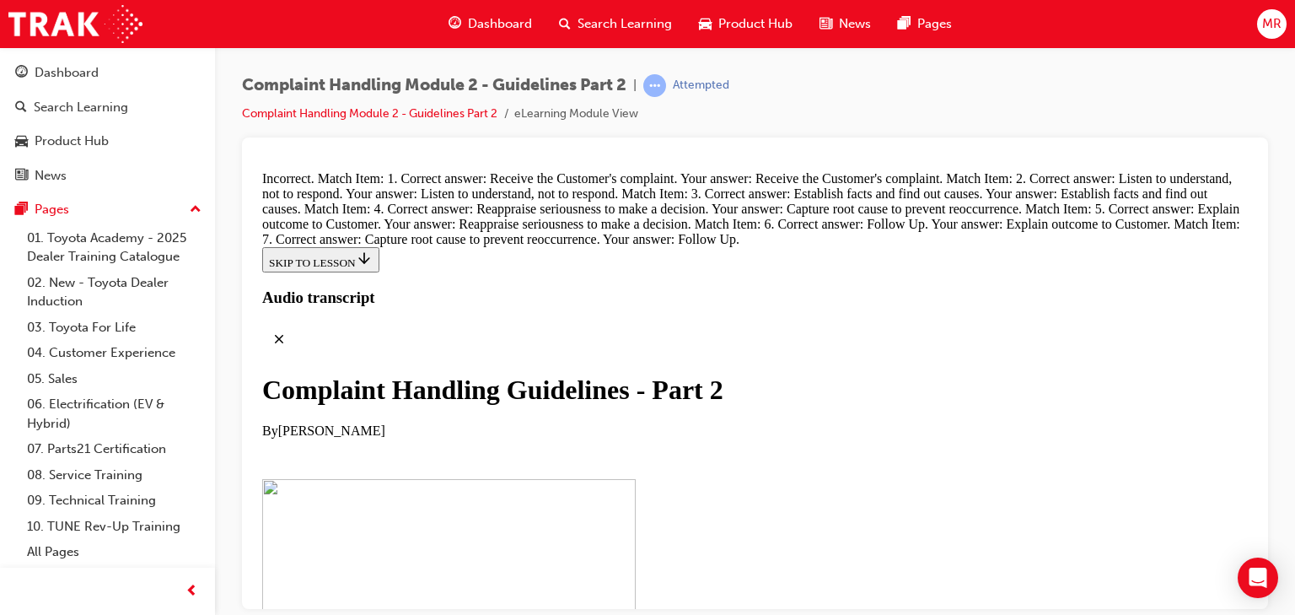
scroll to position [11738, 0]
drag, startPoint x: 676, startPoint y: 385, endPoint x: 857, endPoint y: 311, distance: 195.1
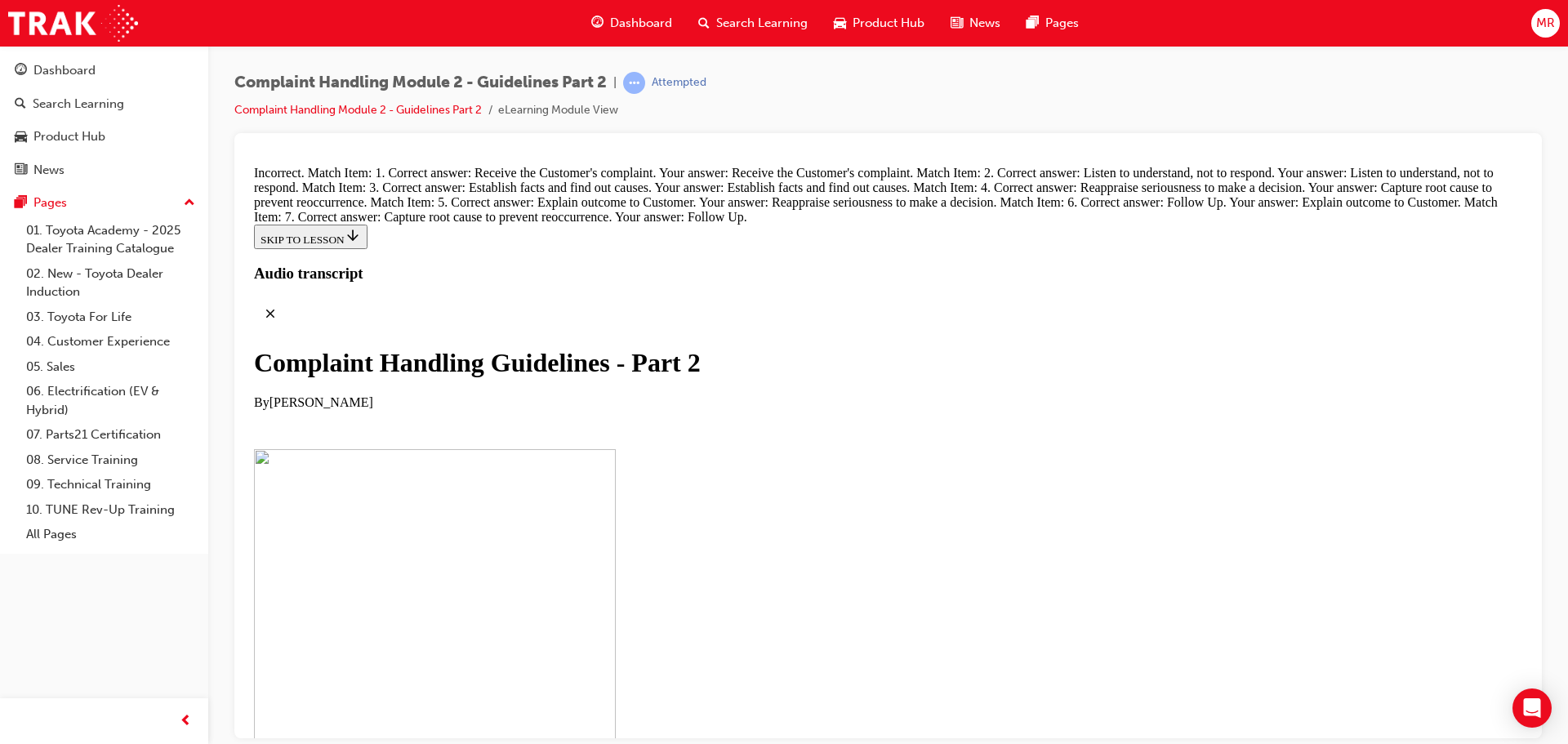
scroll to position [11878, 0]
drag, startPoint x: 769, startPoint y: 550, endPoint x: 789, endPoint y: 557, distance: 21.2
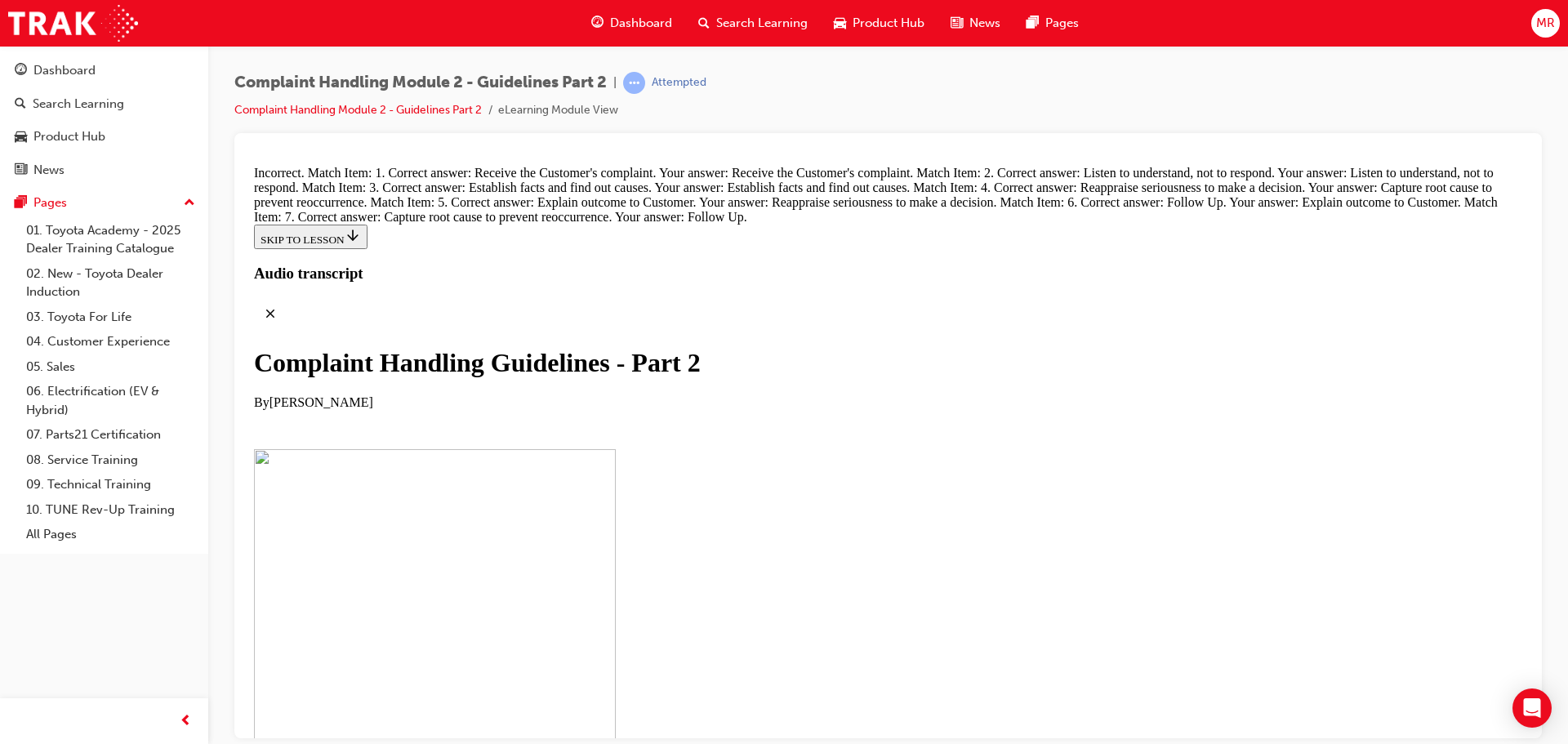
drag, startPoint x: 1059, startPoint y: 203, endPoint x: 1027, endPoint y: 267, distance: 71.6
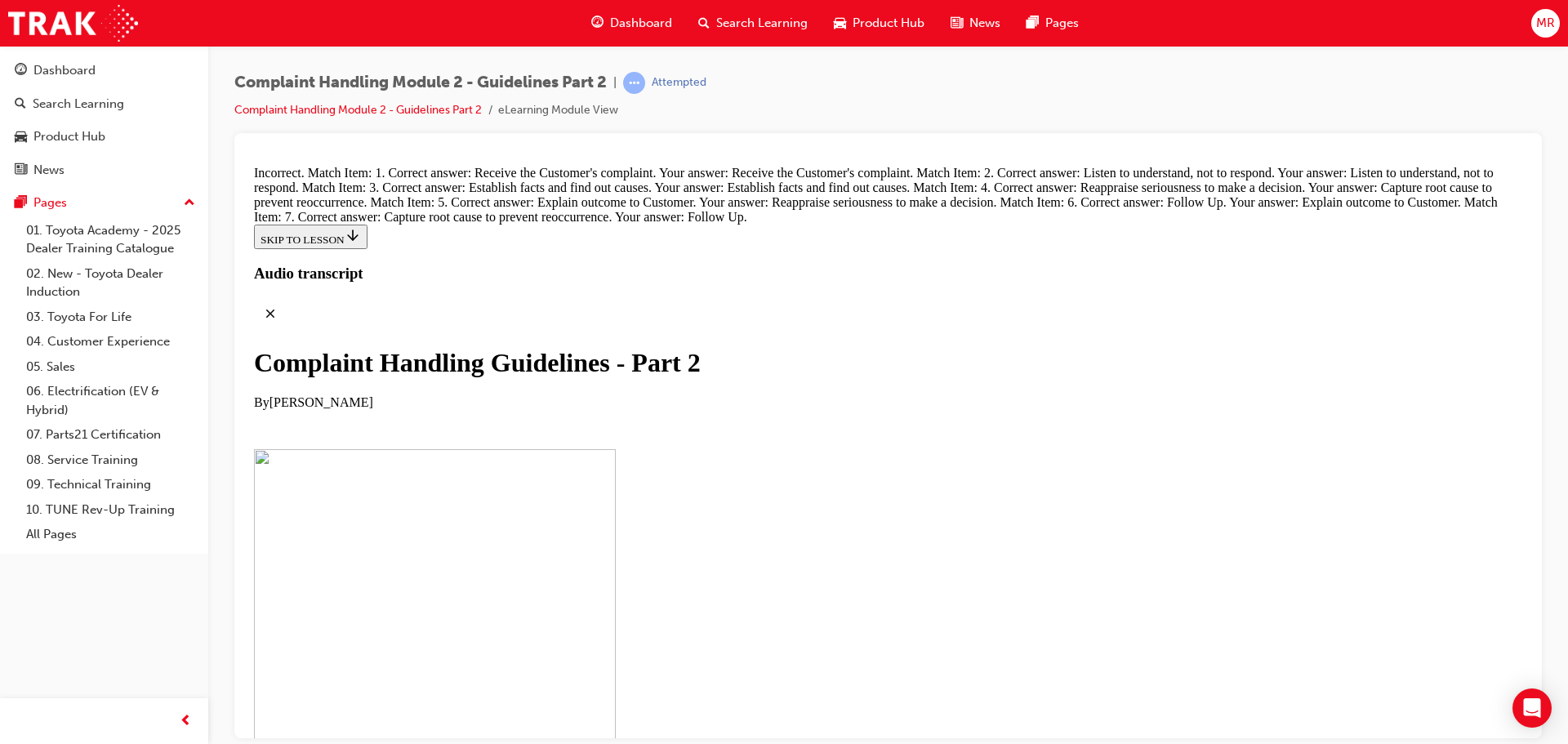
scroll to position [11781, 0]
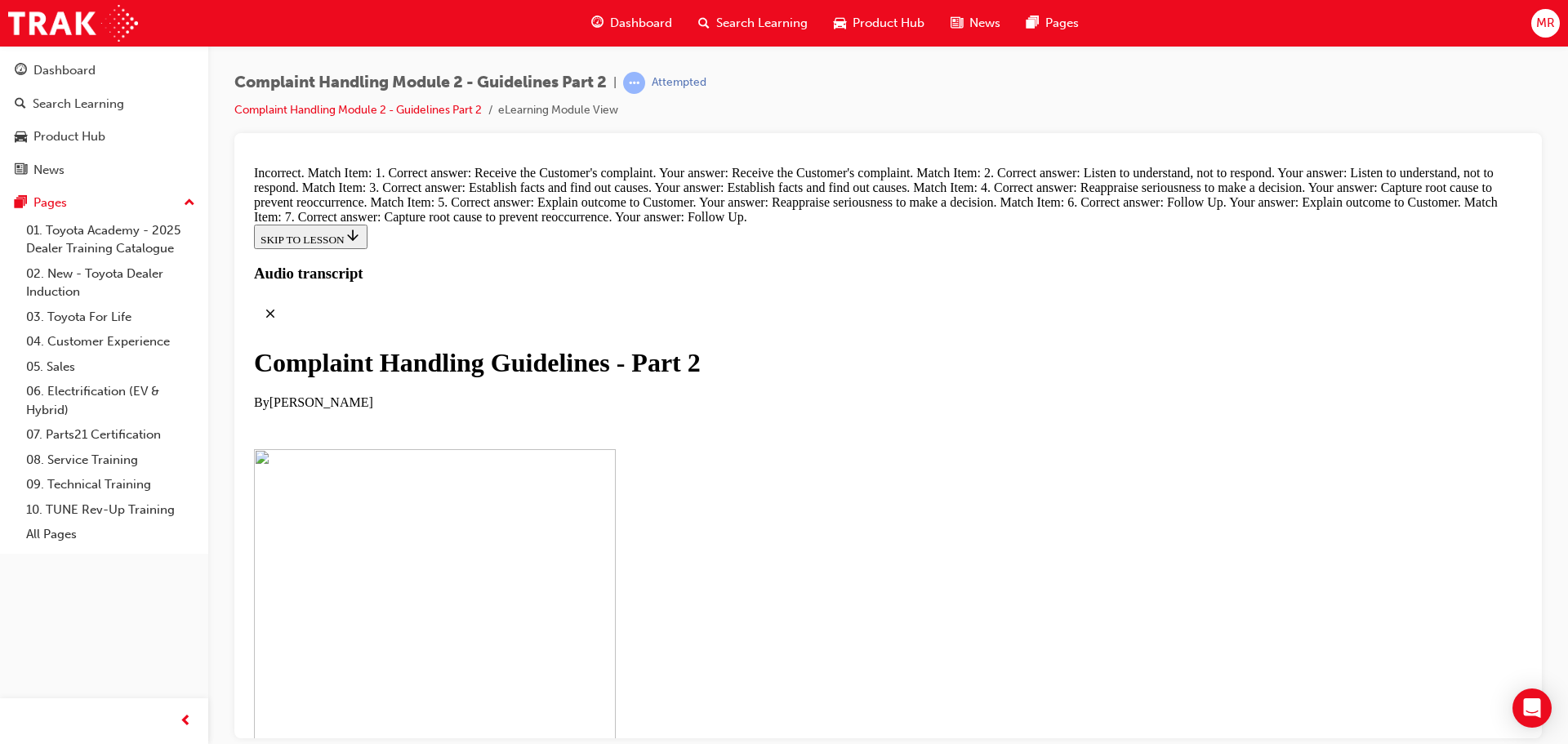
scroll to position [11699, 0]
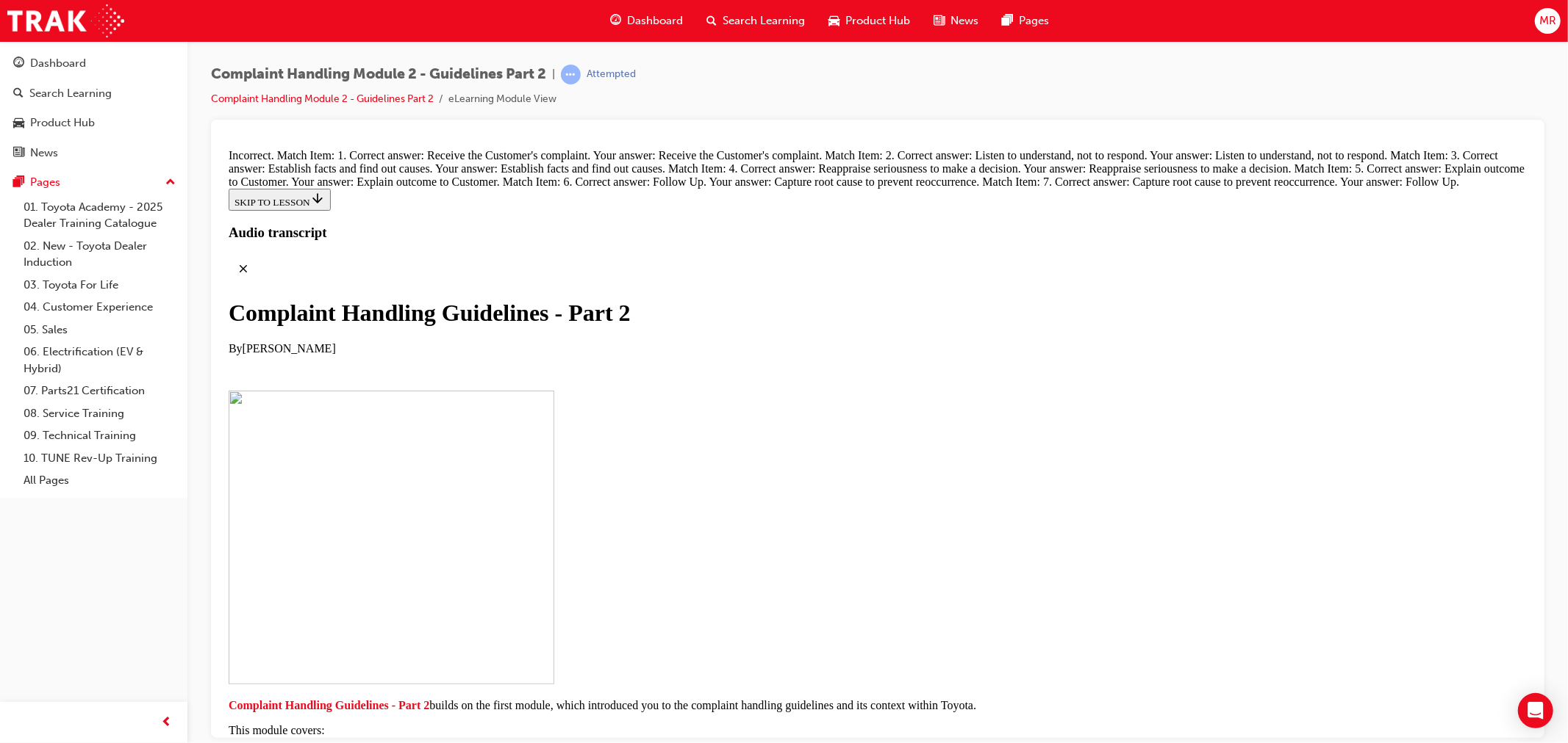
scroll to position [10554, 0]
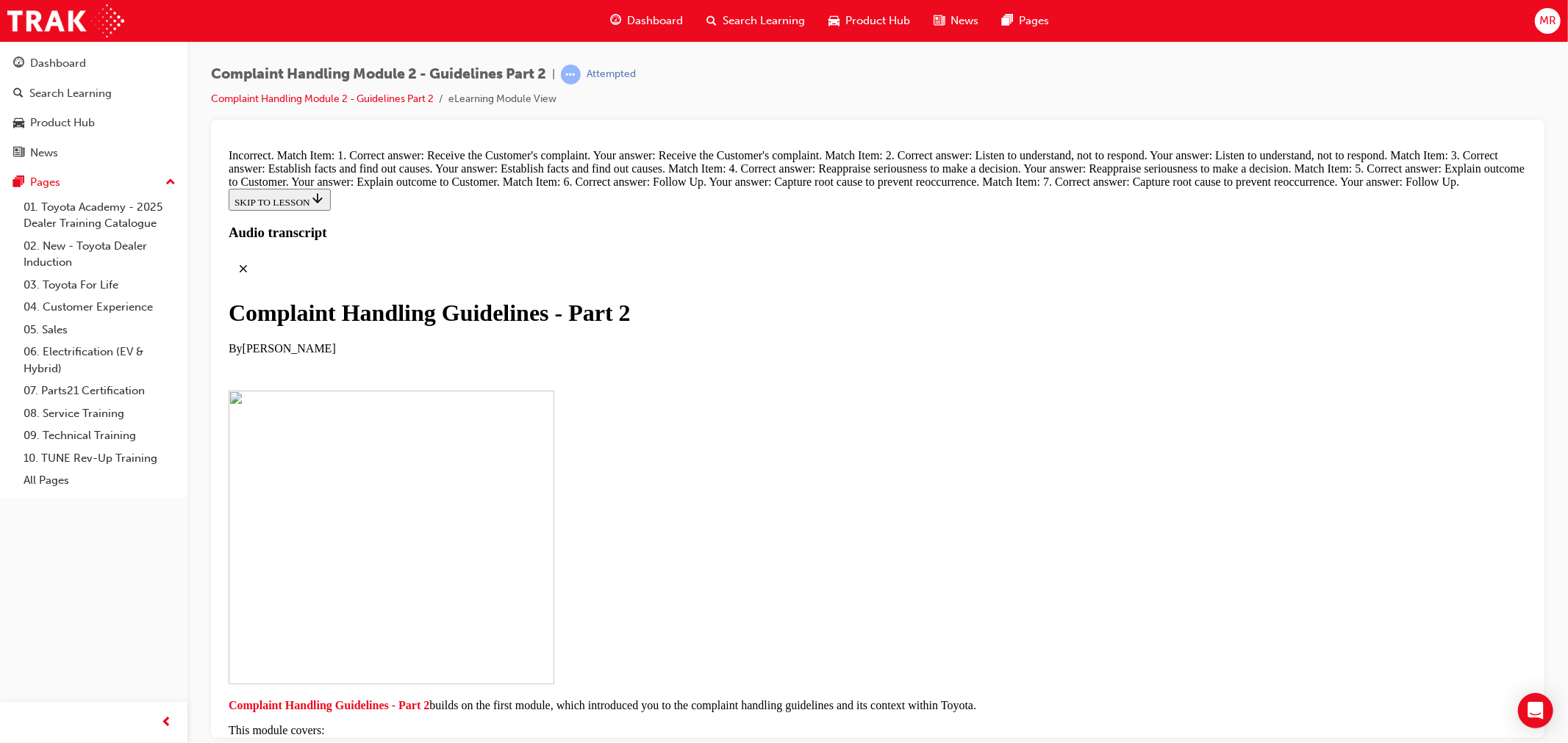
scroll to position [10297, 0]
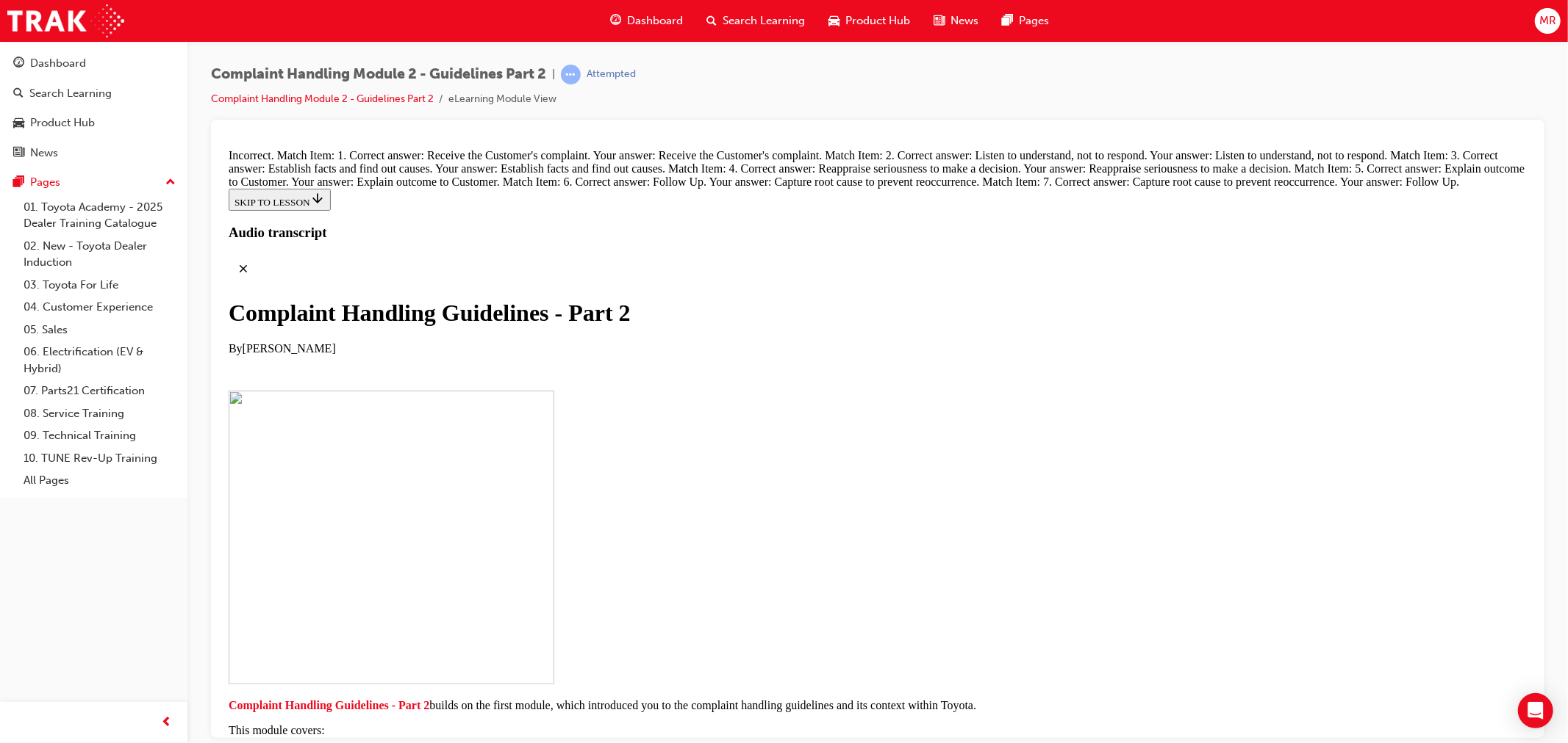
scroll to position [0, 0]
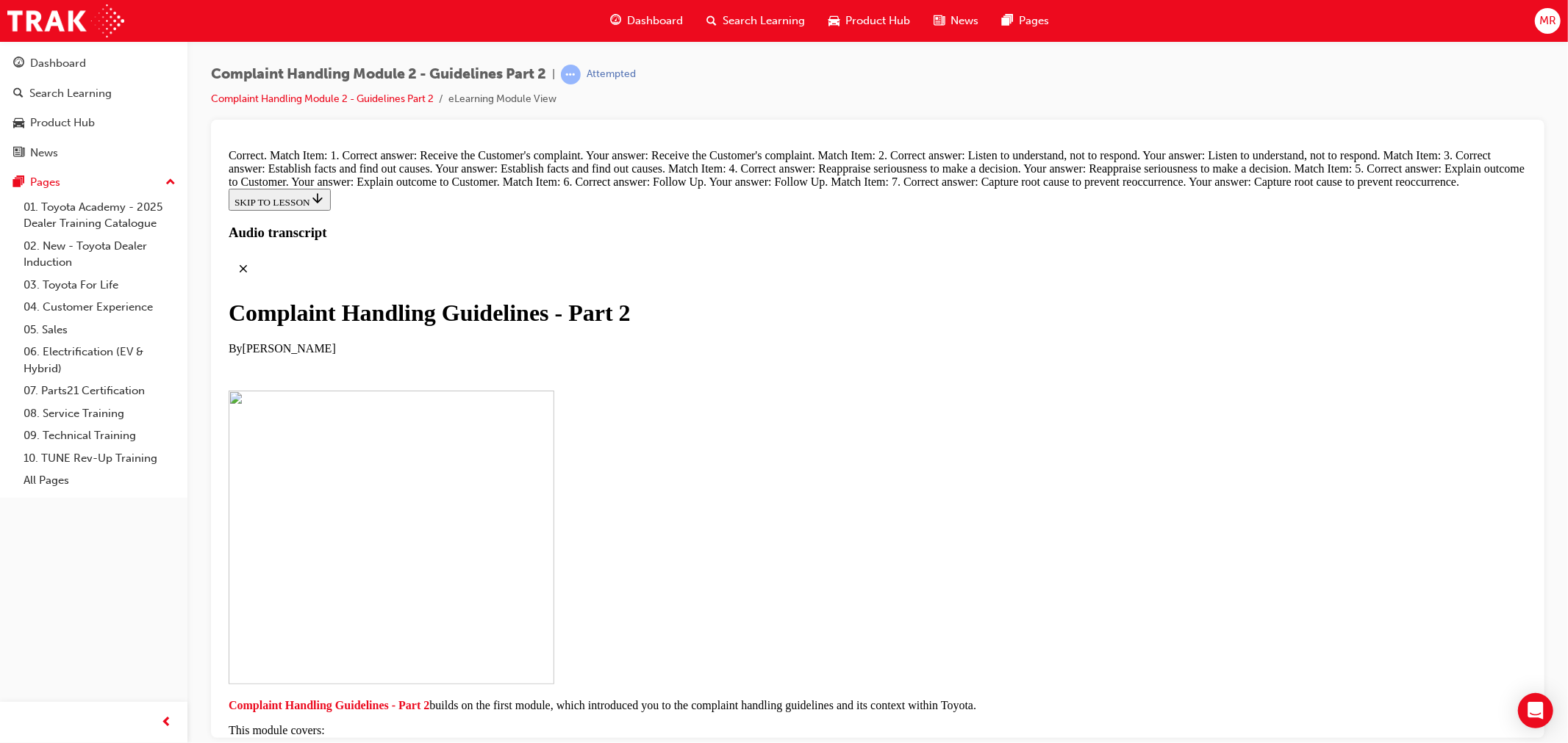
radio input "true"
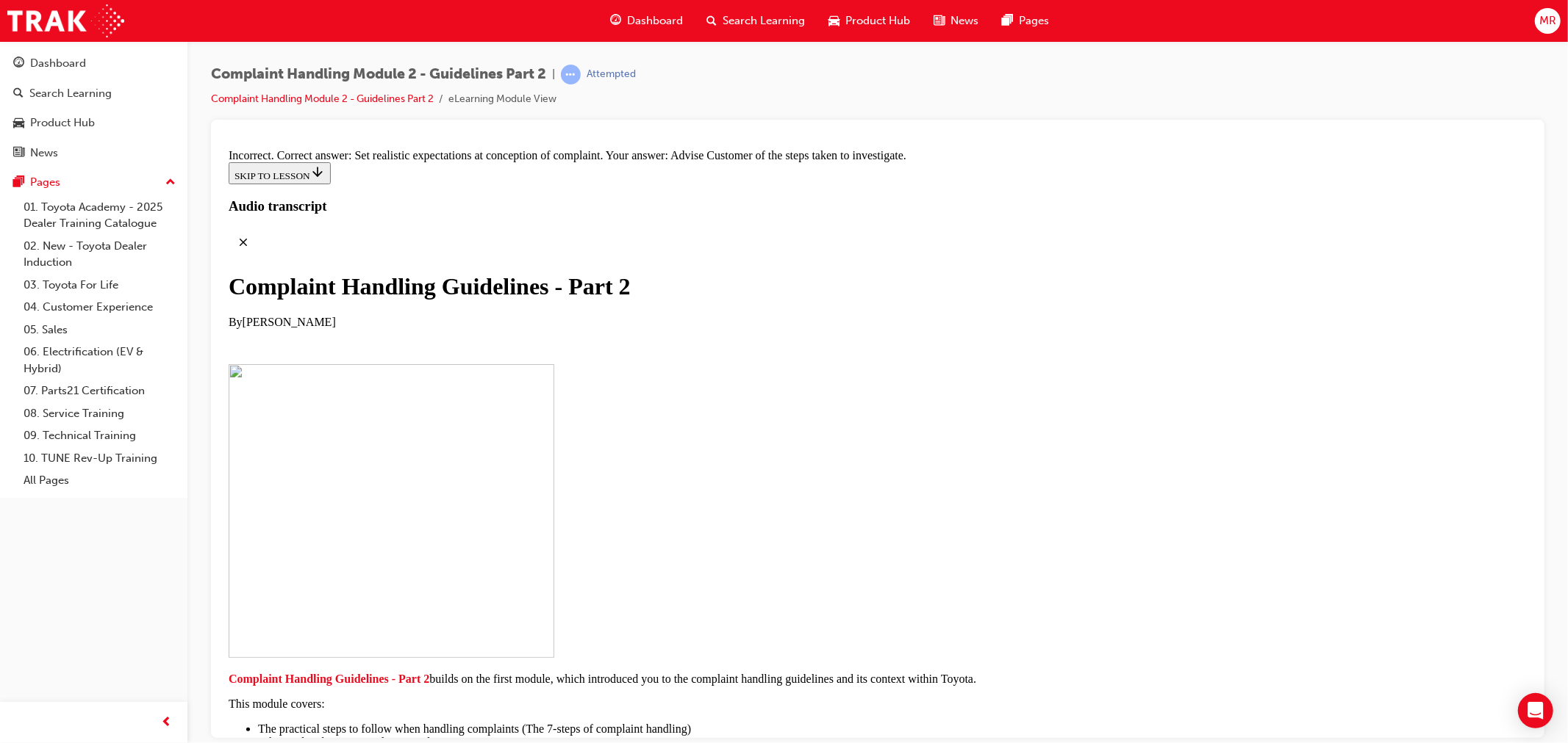
scroll to position [11115, 0]
radio input "true"
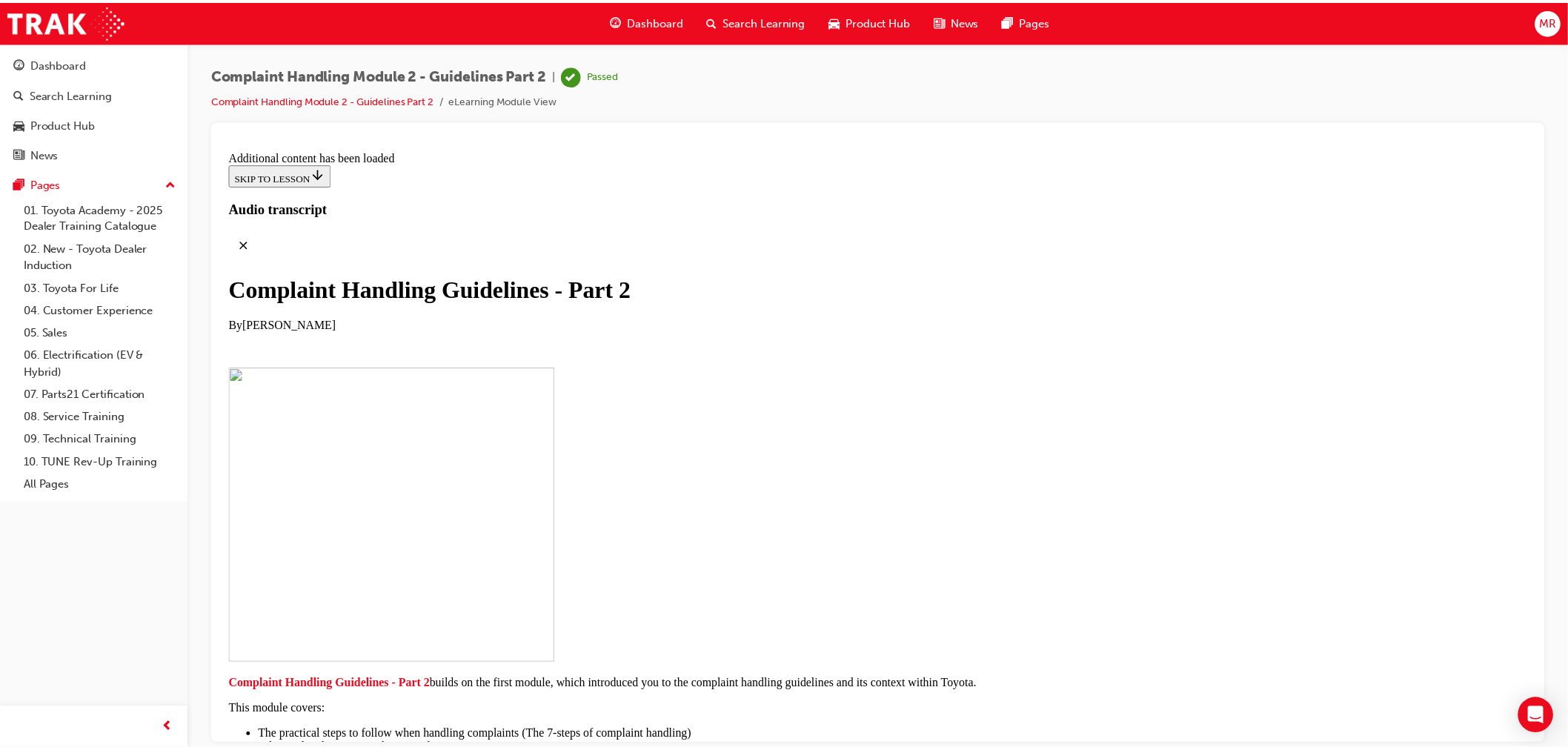
scroll to position [11945, 0]
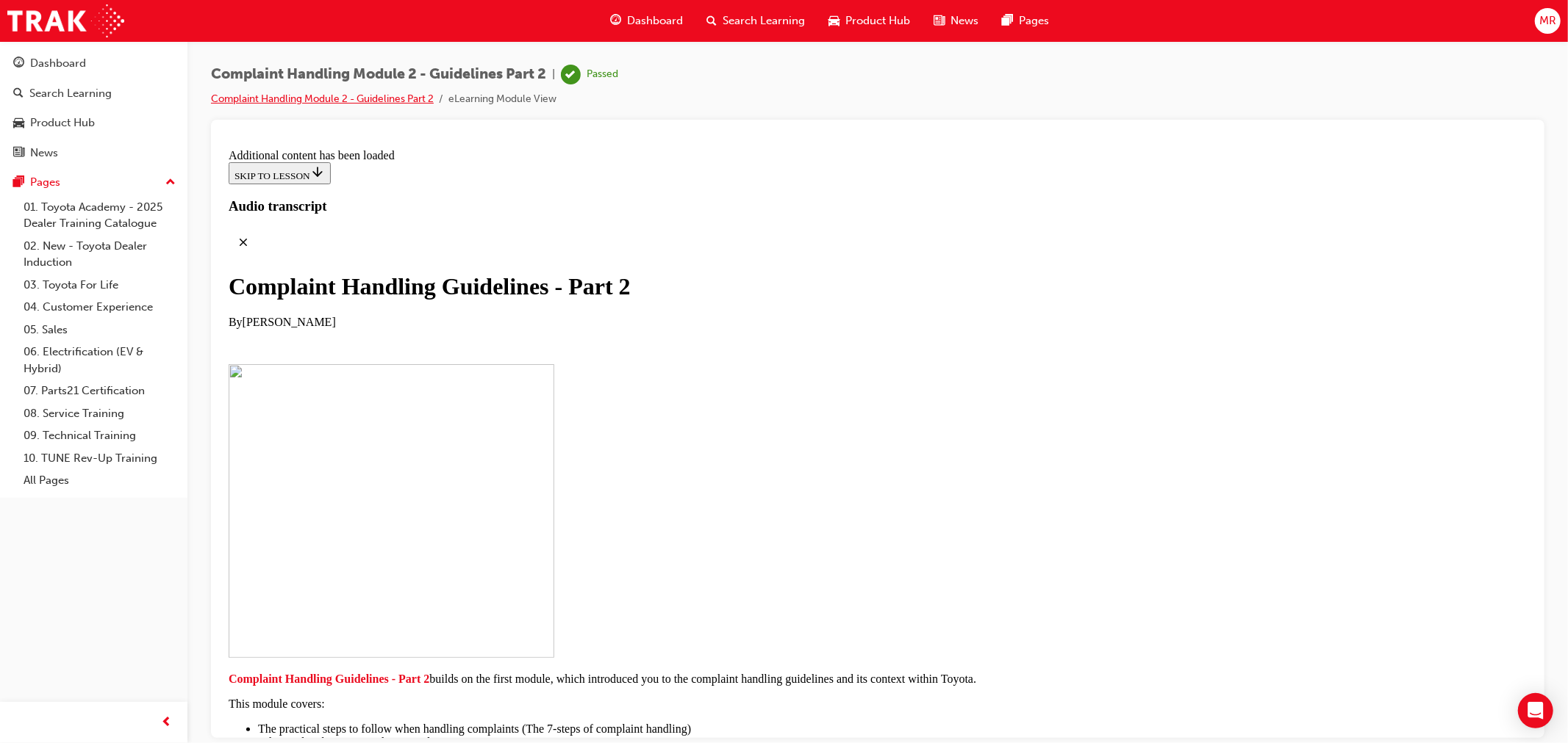
click at [347, 99] on link "Complaint Handling Module 2 - Guidelines Part 2" at bounding box center [322, 98] width 223 height 12
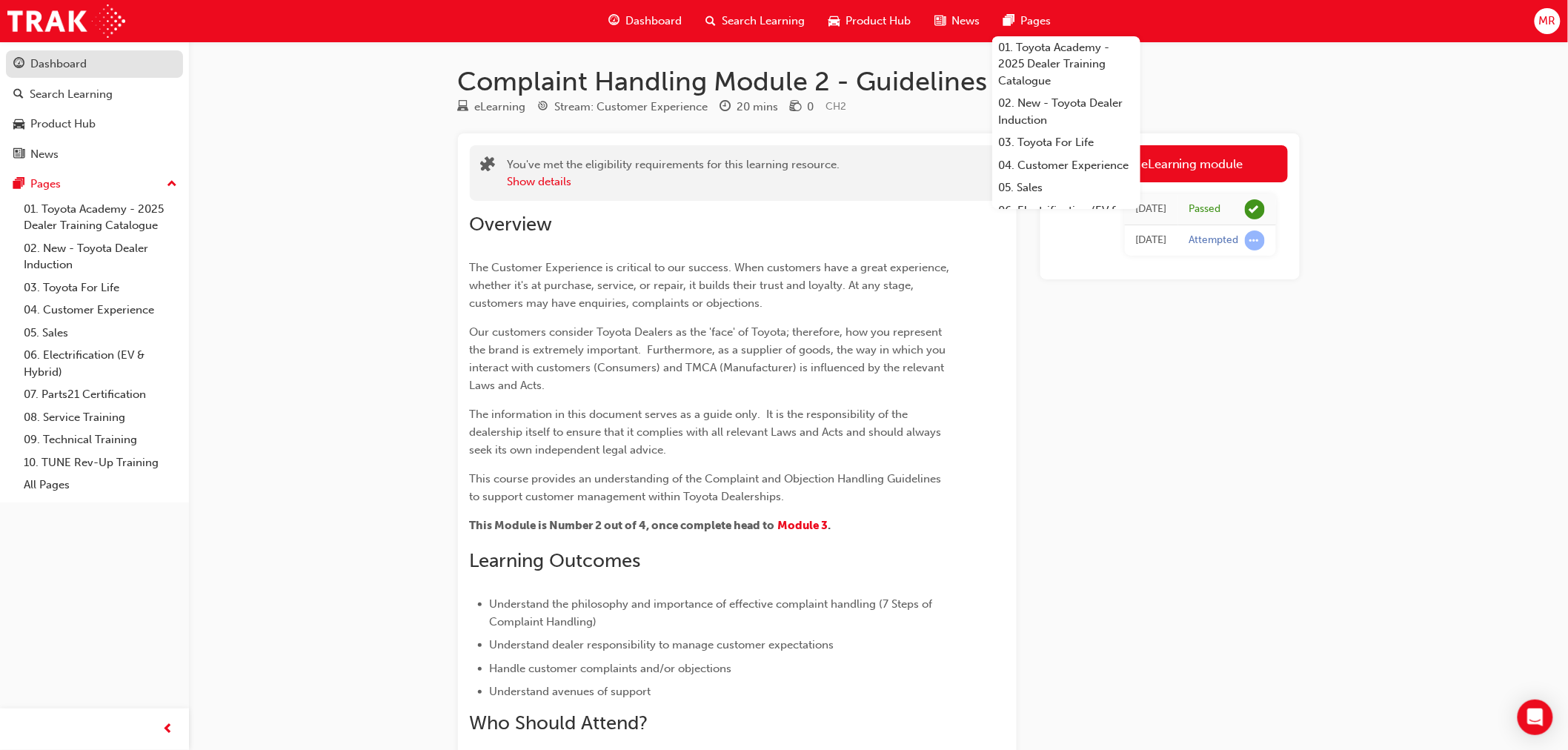
click at [63, 67] on div "Dashboard" at bounding box center [59, 63] width 56 height 17
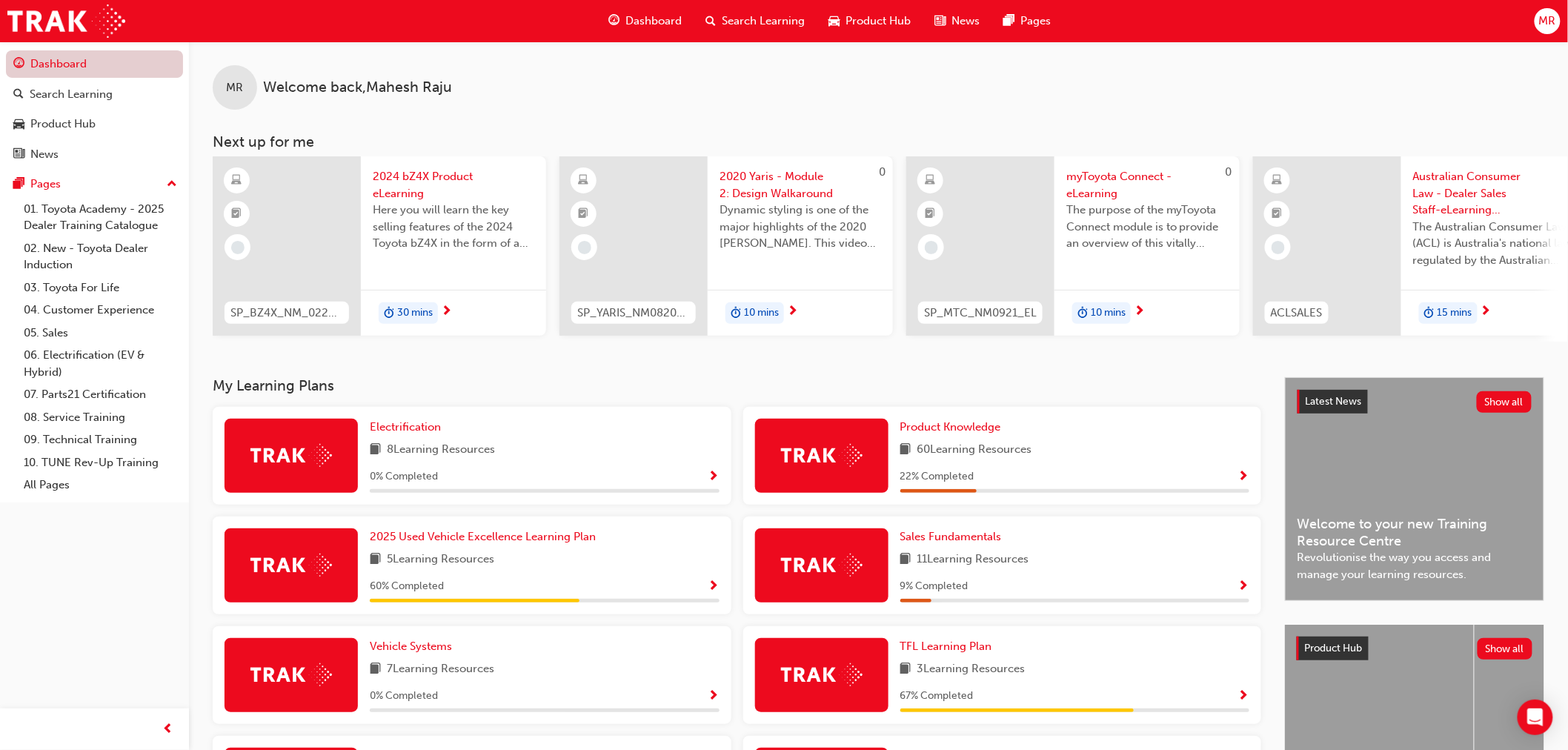
click at [49, 69] on link "Dashboard" at bounding box center [95, 63] width 178 height 27
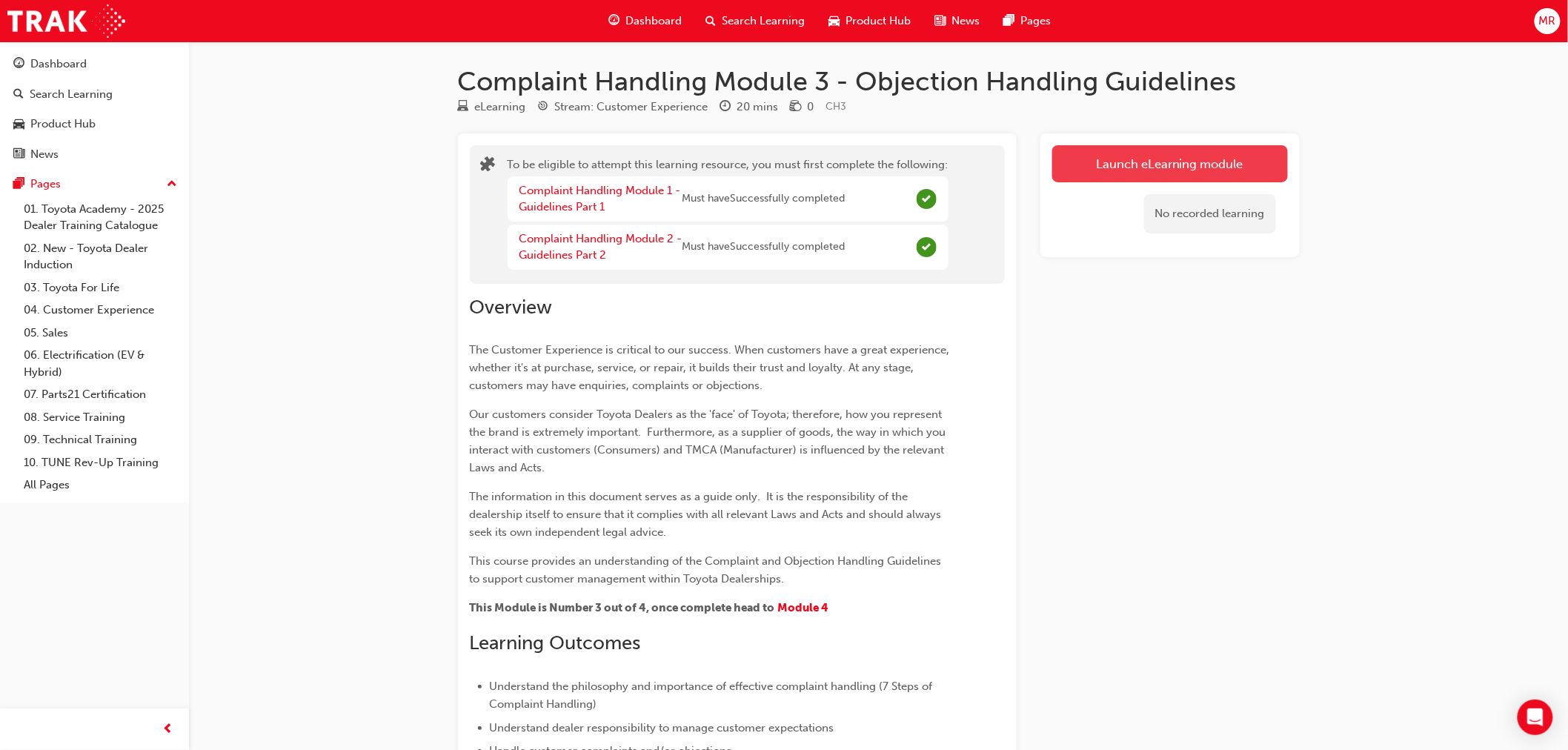
click at [1154, 165] on button "Launch eLearning module" at bounding box center [1171, 164] width 236 height 37
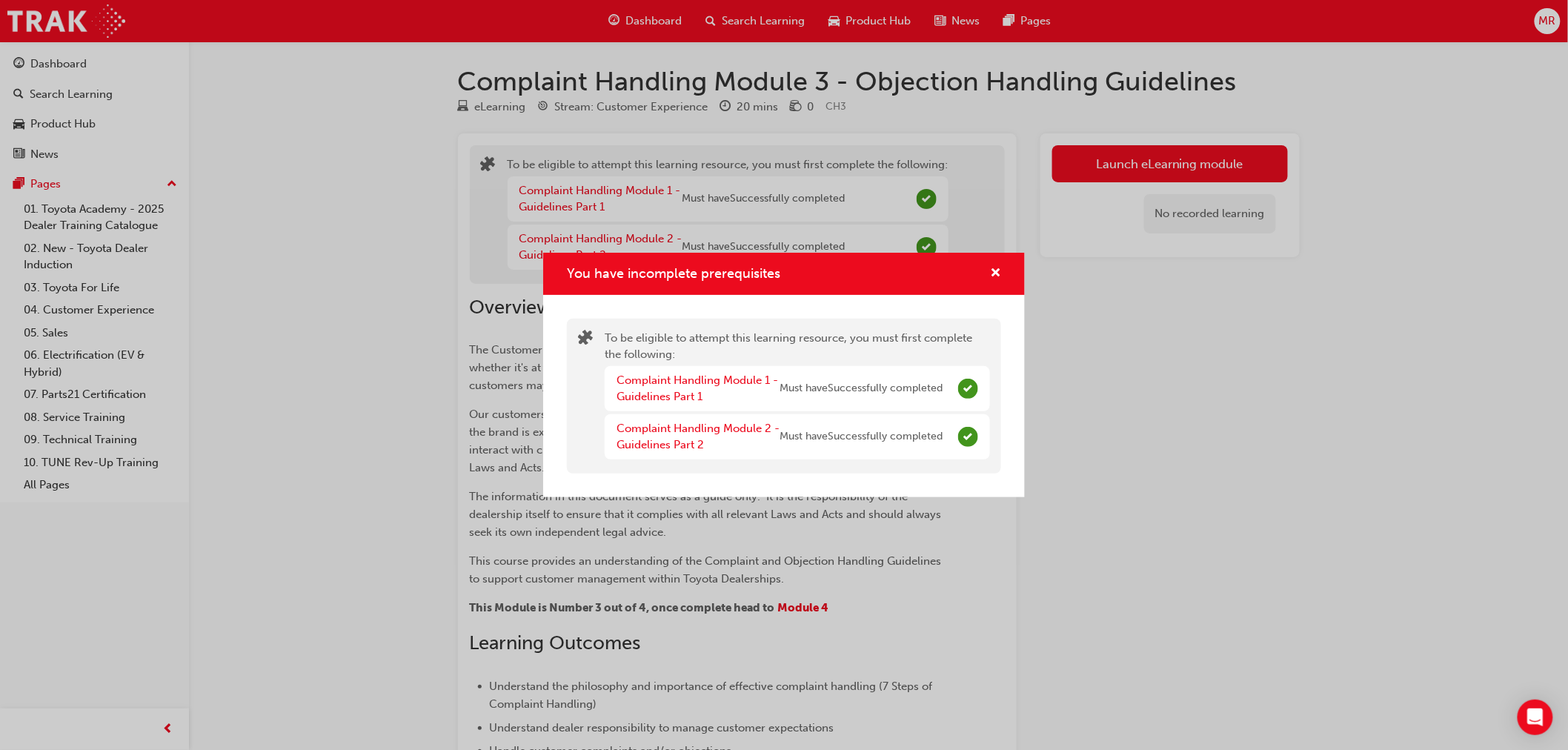
click at [1132, 160] on div "You have incomplete prerequisites To be eligible to attempt this learning resou…" at bounding box center [784, 375] width 1568 height 750
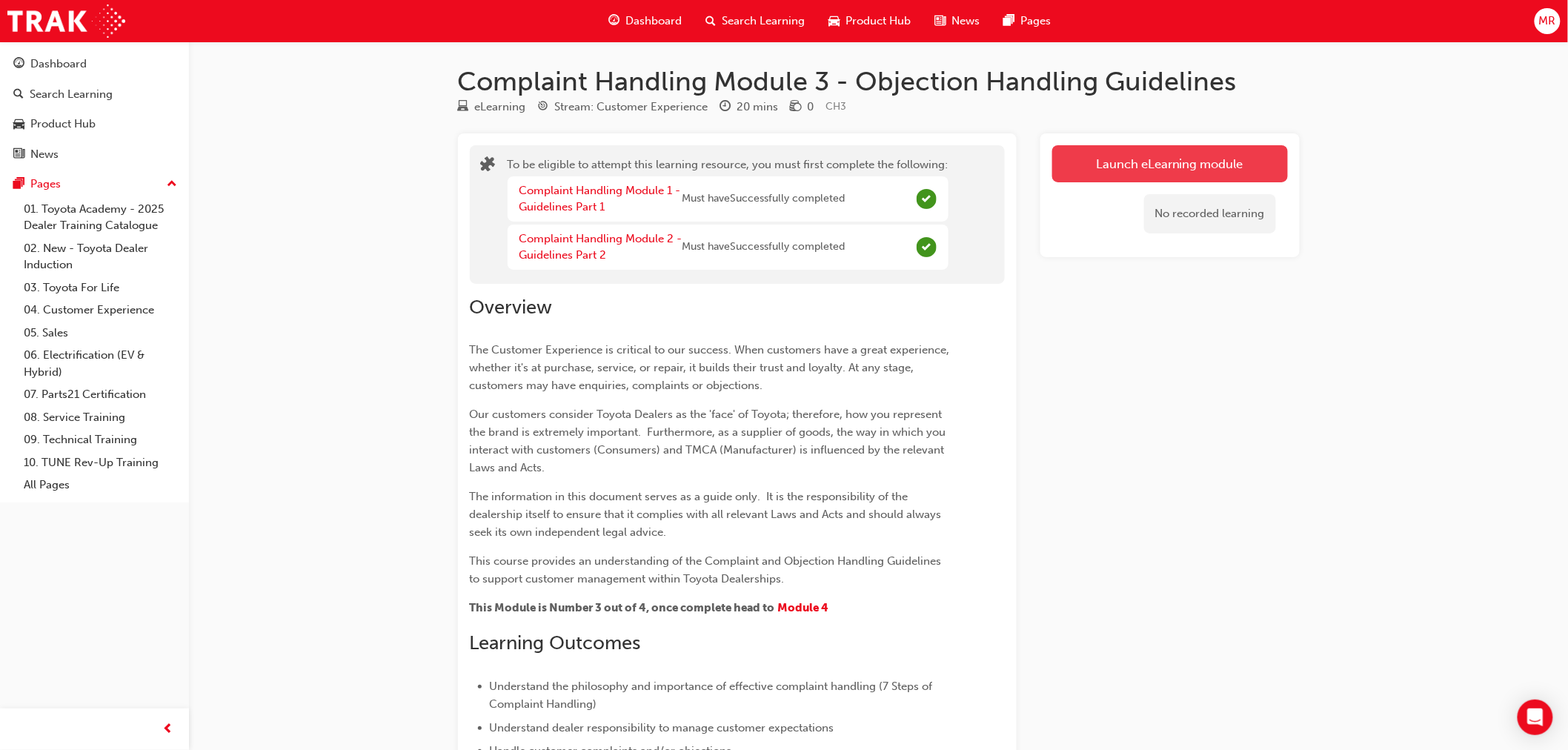
click at [1128, 172] on button "Launch eLearning module" at bounding box center [1171, 164] width 236 height 37
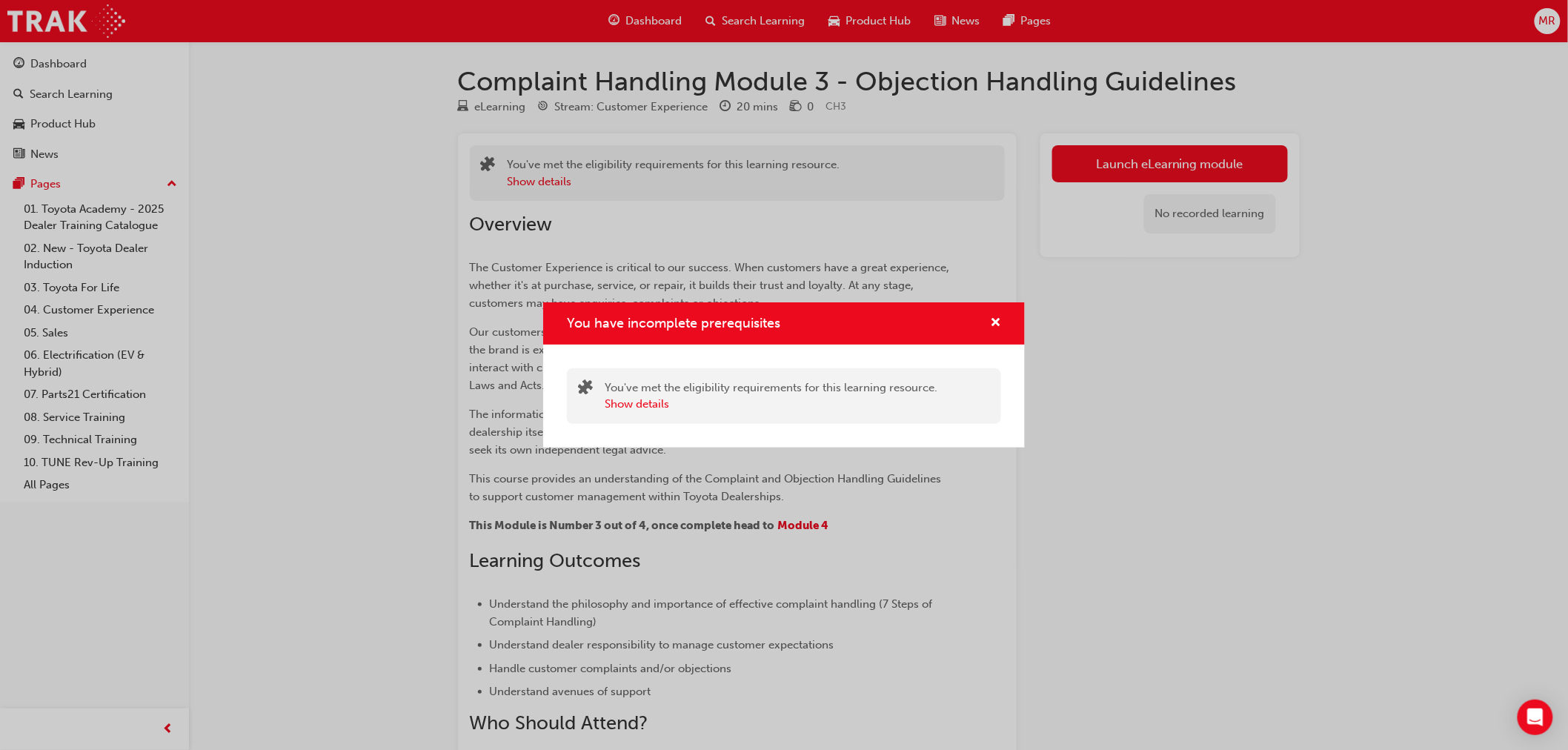
click at [1261, 396] on div "You have incomplete prerequisites You've met the eligibility requirements for t…" at bounding box center [784, 375] width 1568 height 750
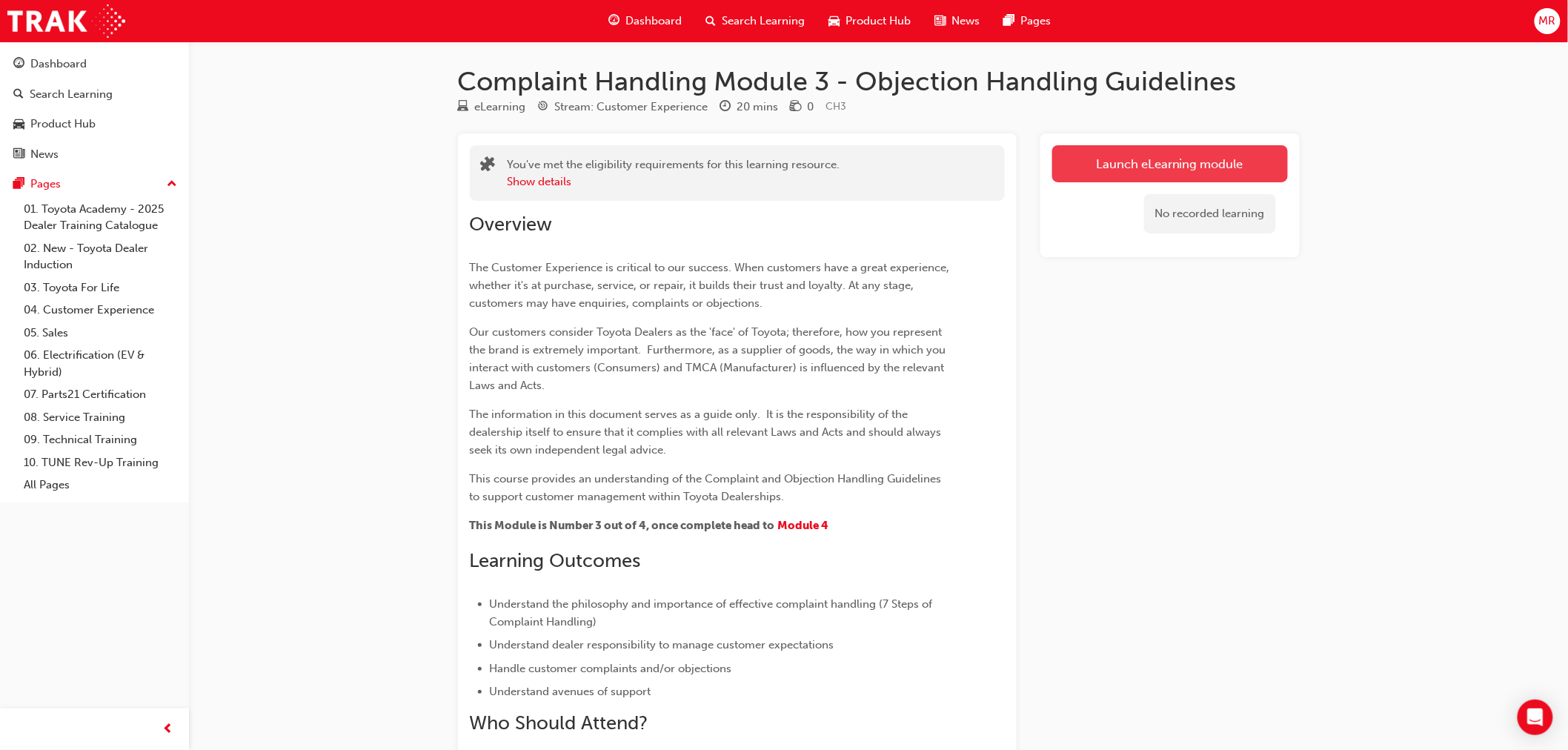
click at [1147, 165] on button "Launch eLearning module" at bounding box center [1171, 164] width 236 height 37
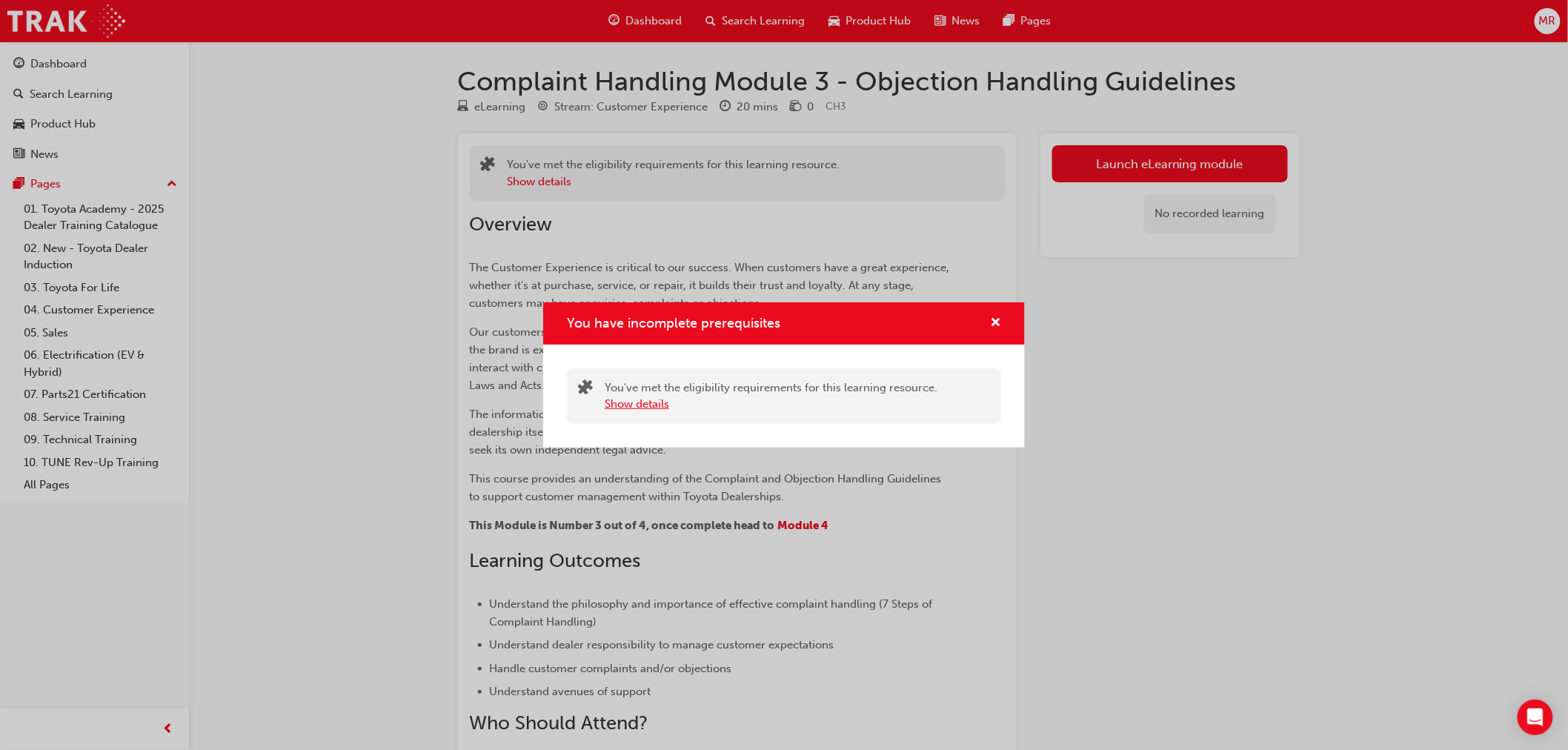
click at [634, 406] on button "Show details" at bounding box center [636, 404] width 64 height 17
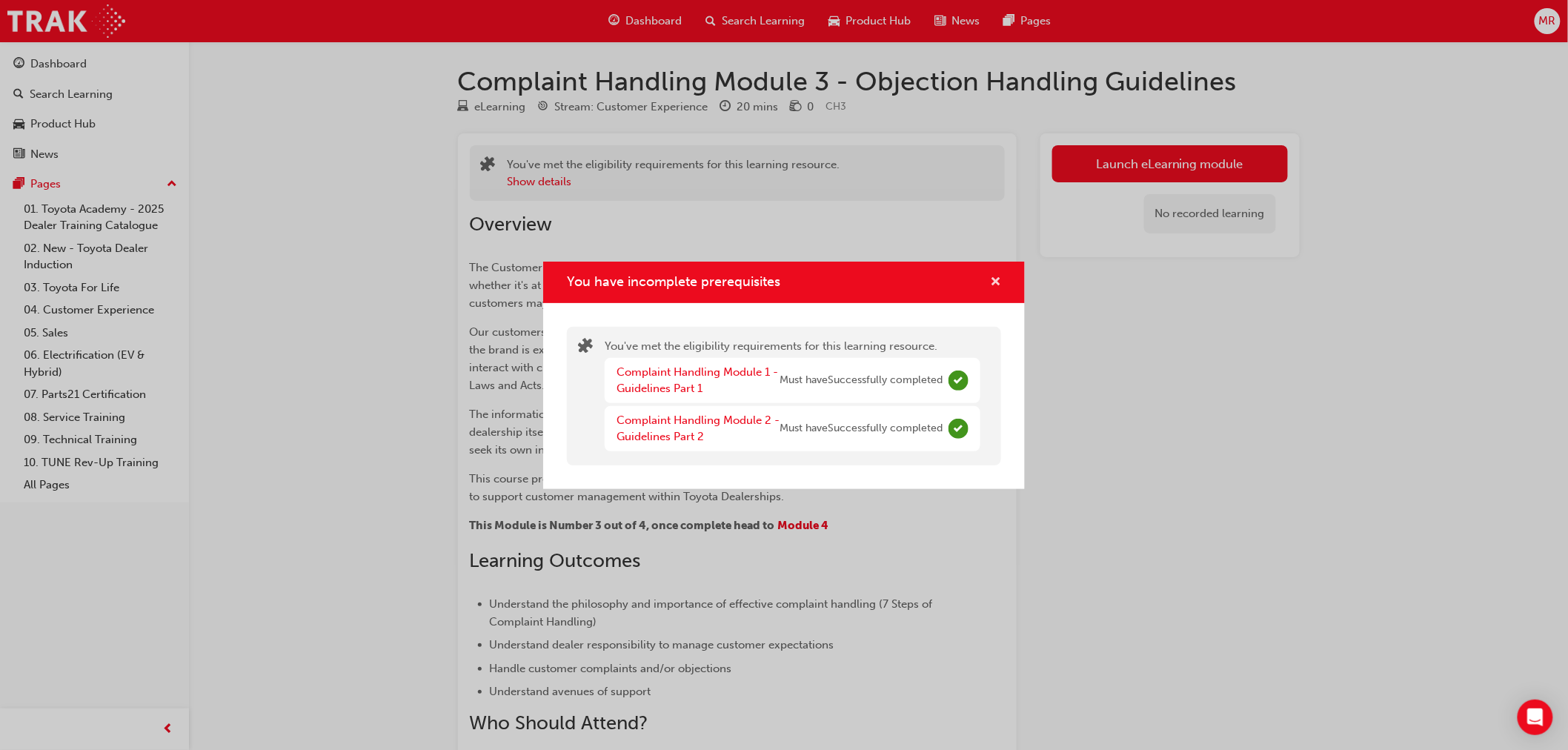
click at [997, 284] on span "cross-icon" at bounding box center [996, 283] width 11 height 13
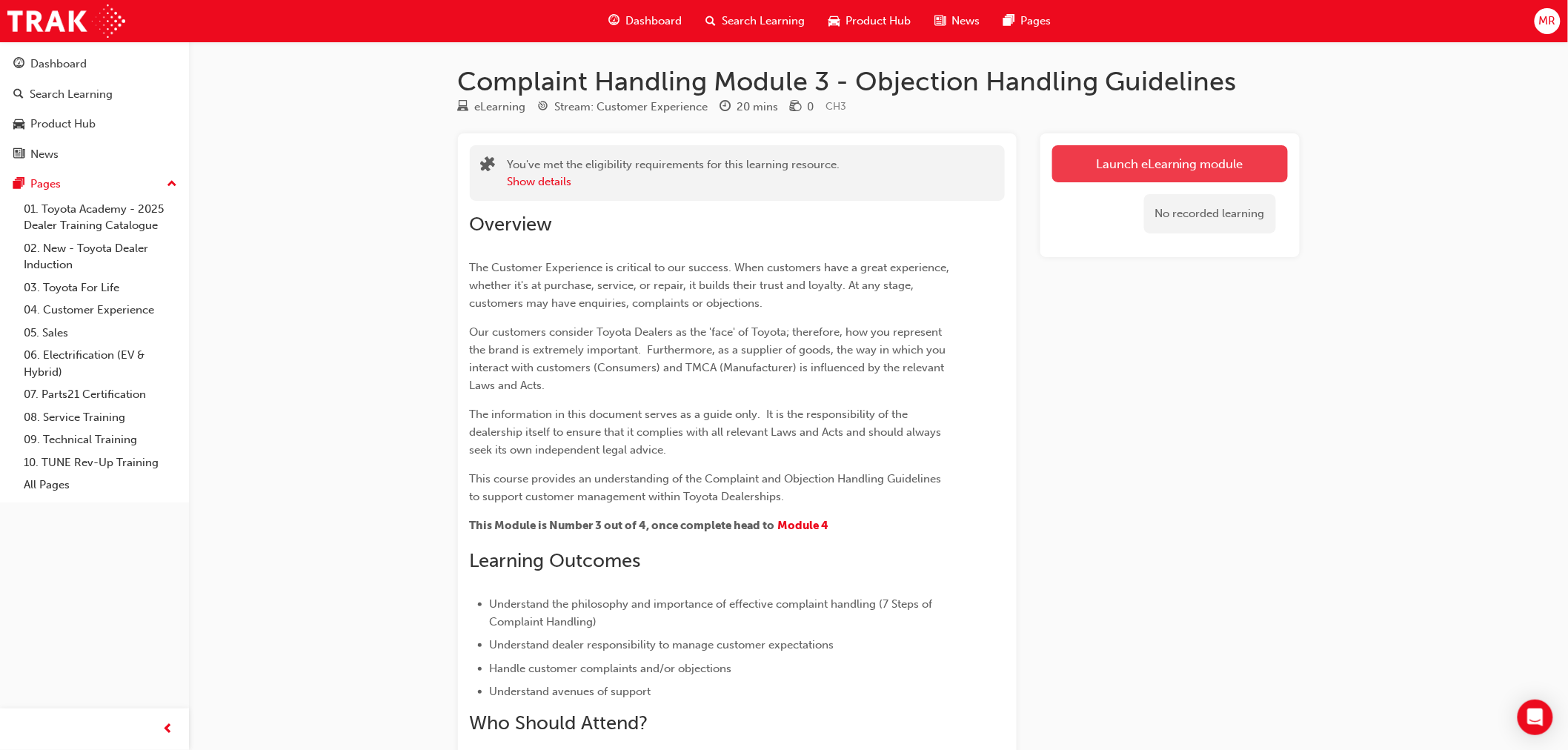
click at [1158, 174] on button "Launch eLearning module" at bounding box center [1171, 164] width 236 height 37
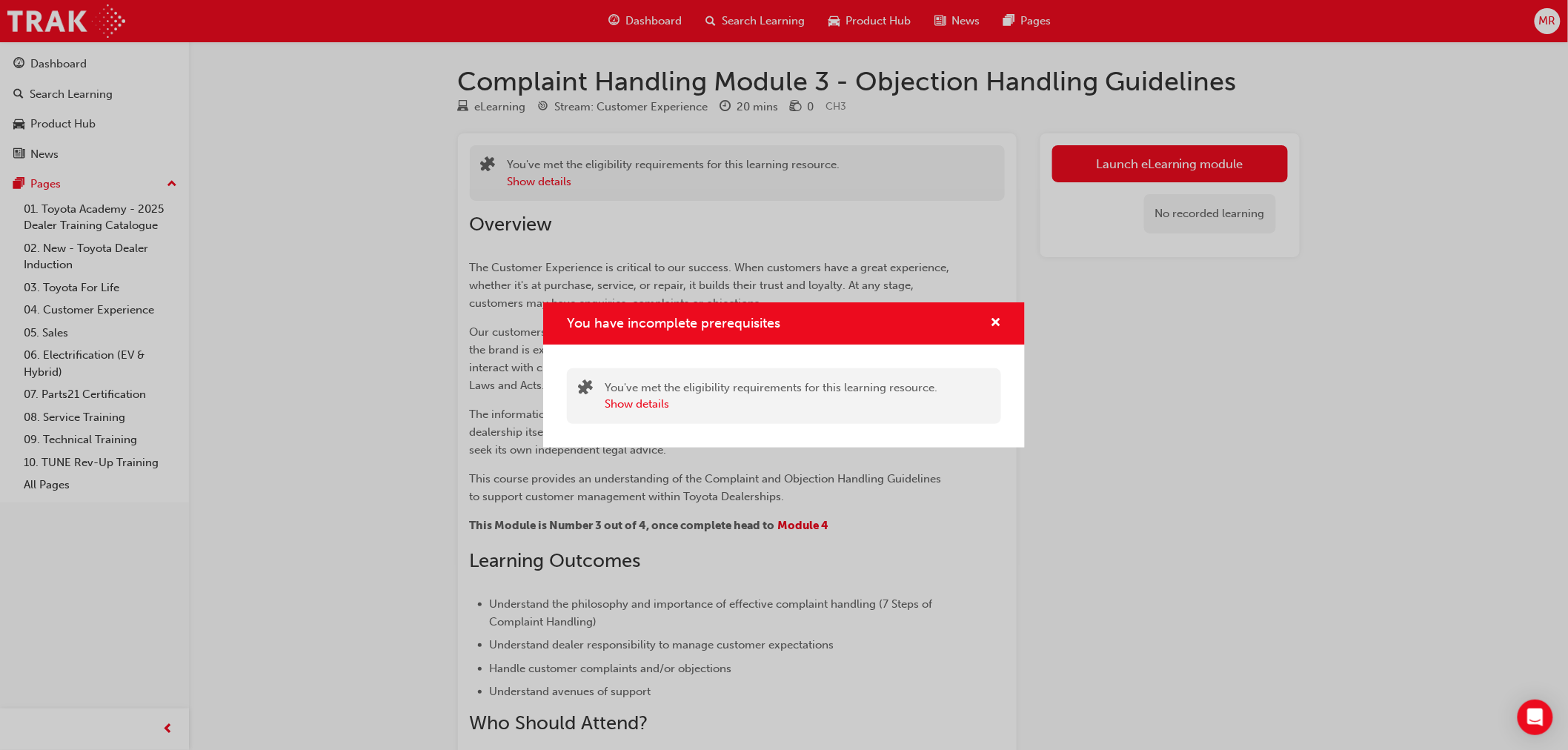
click at [987, 319] on div "You have incomplete prerequisites" at bounding box center [990, 324] width 23 height 18
click at [998, 317] on span "cross-icon" at bounding box center [996, 324] width 11 height 13
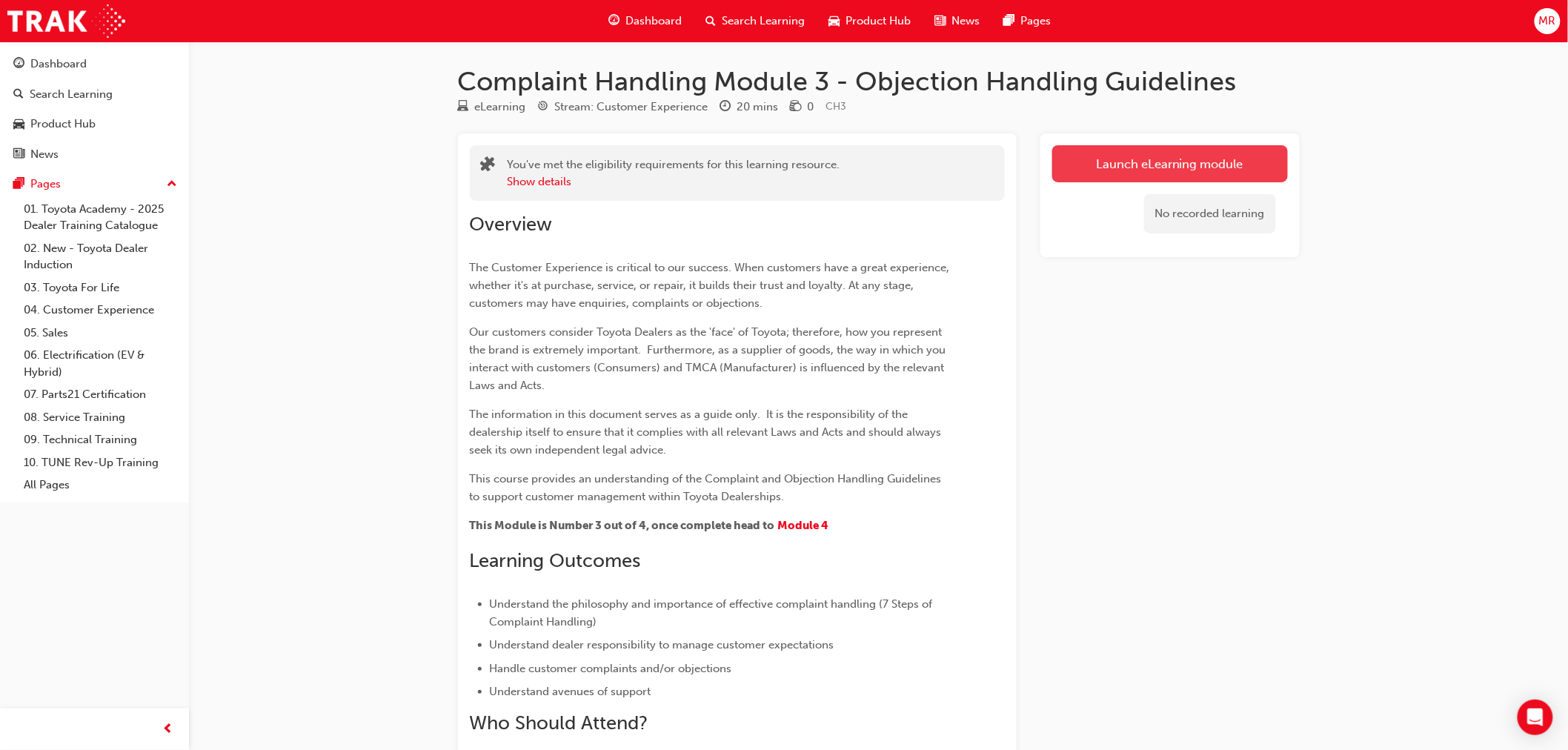
click at [1176, 164] on button "Launch eLearning module" at bounding box center [1171, 164] width 236 height 37
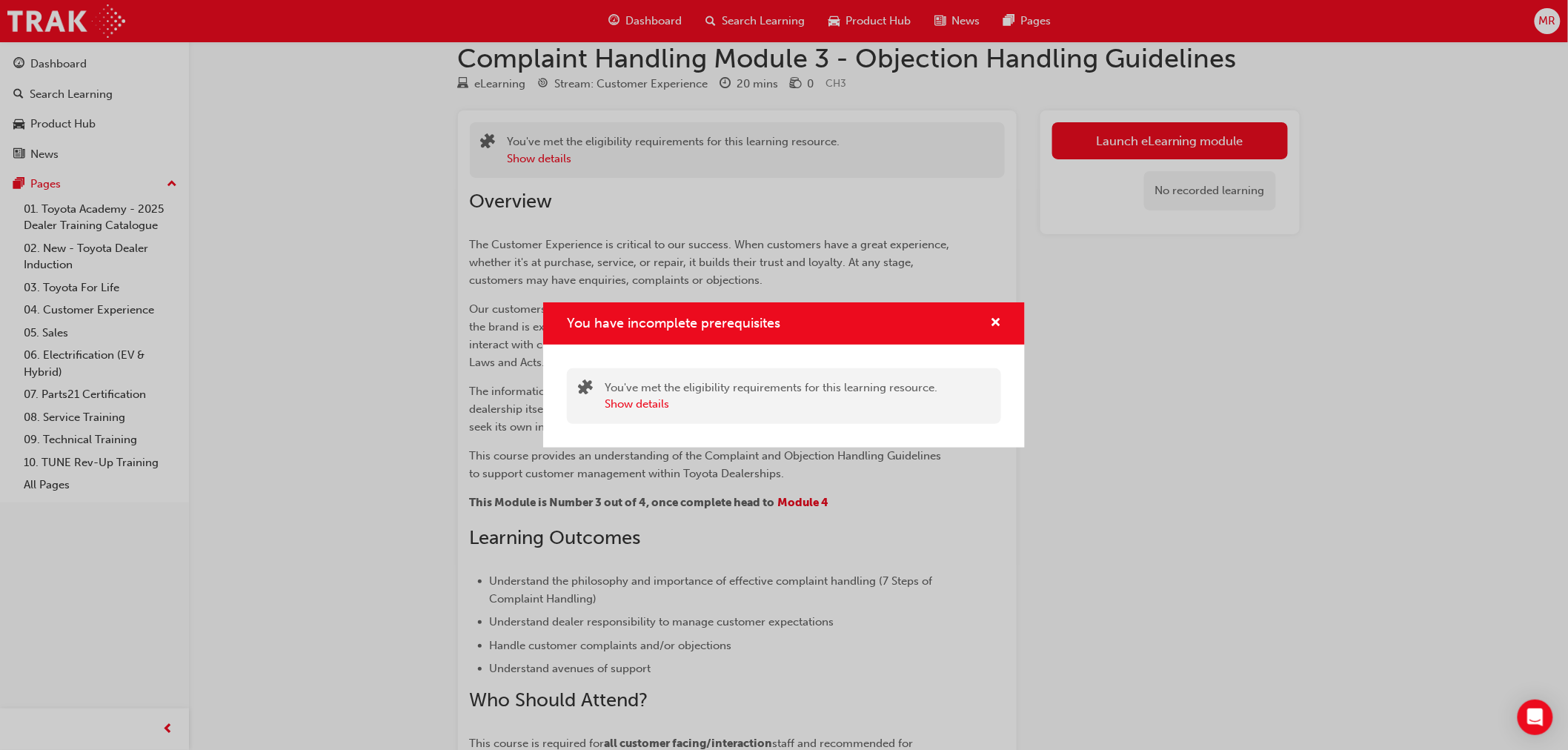
scroll to position [22, 0]
click at [655, 410] on button "Show details" at bounding box center [636, 404] width 64 height 17
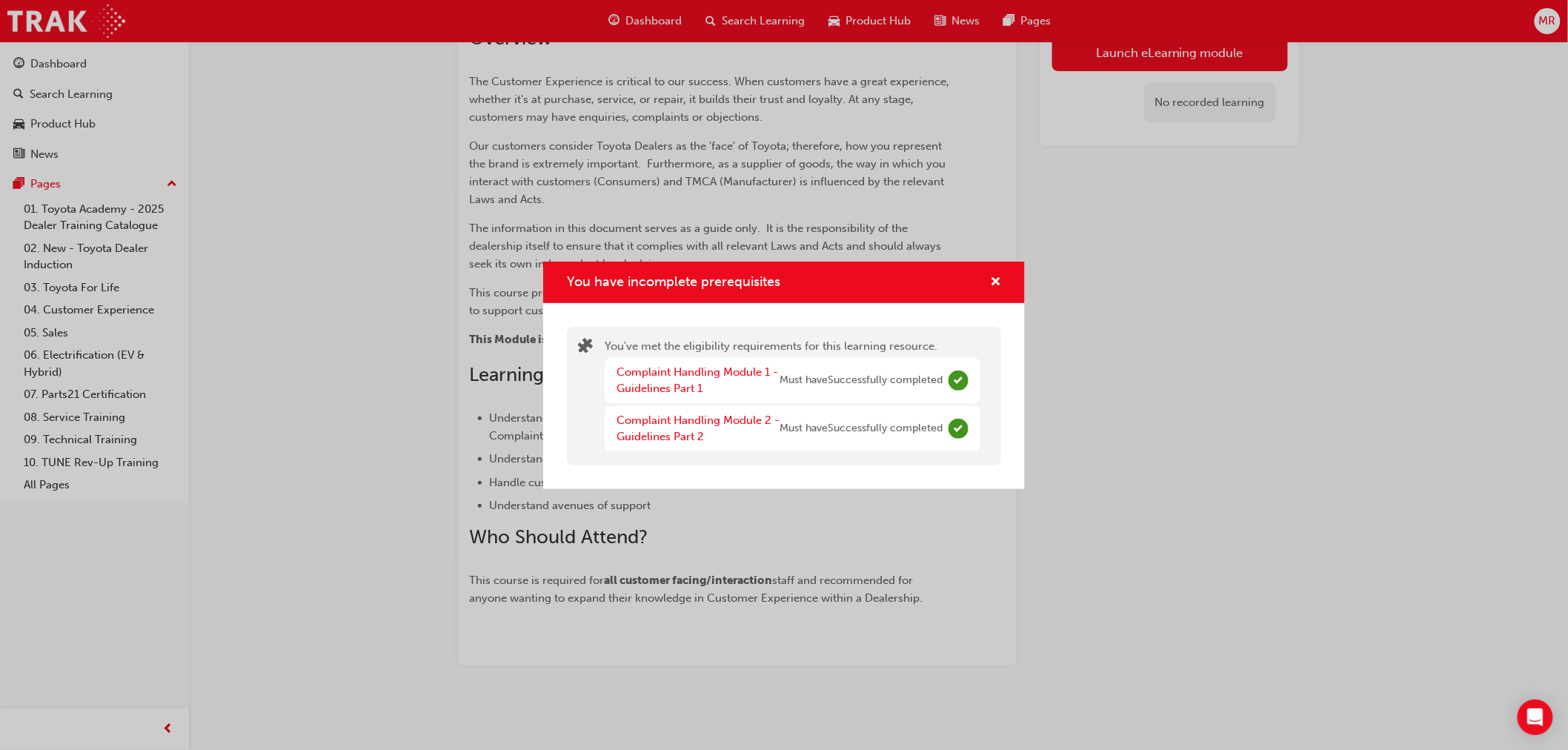
scroll to position [187, 0]
click at [788, 404] on div "Complaint Handling Module 1 - Guidelines Part 1 Must have Successfully complete…" at bounding box center [793, 404] width 376 height 93
click at [1002, 282] on div "You have incomplete prerequisites" at bounding box center [784, 283] width 482 height 42
click at [1001, 277] on button "You have incomplete prerequisites" at bounding box center [996, 282] width 11 height 18
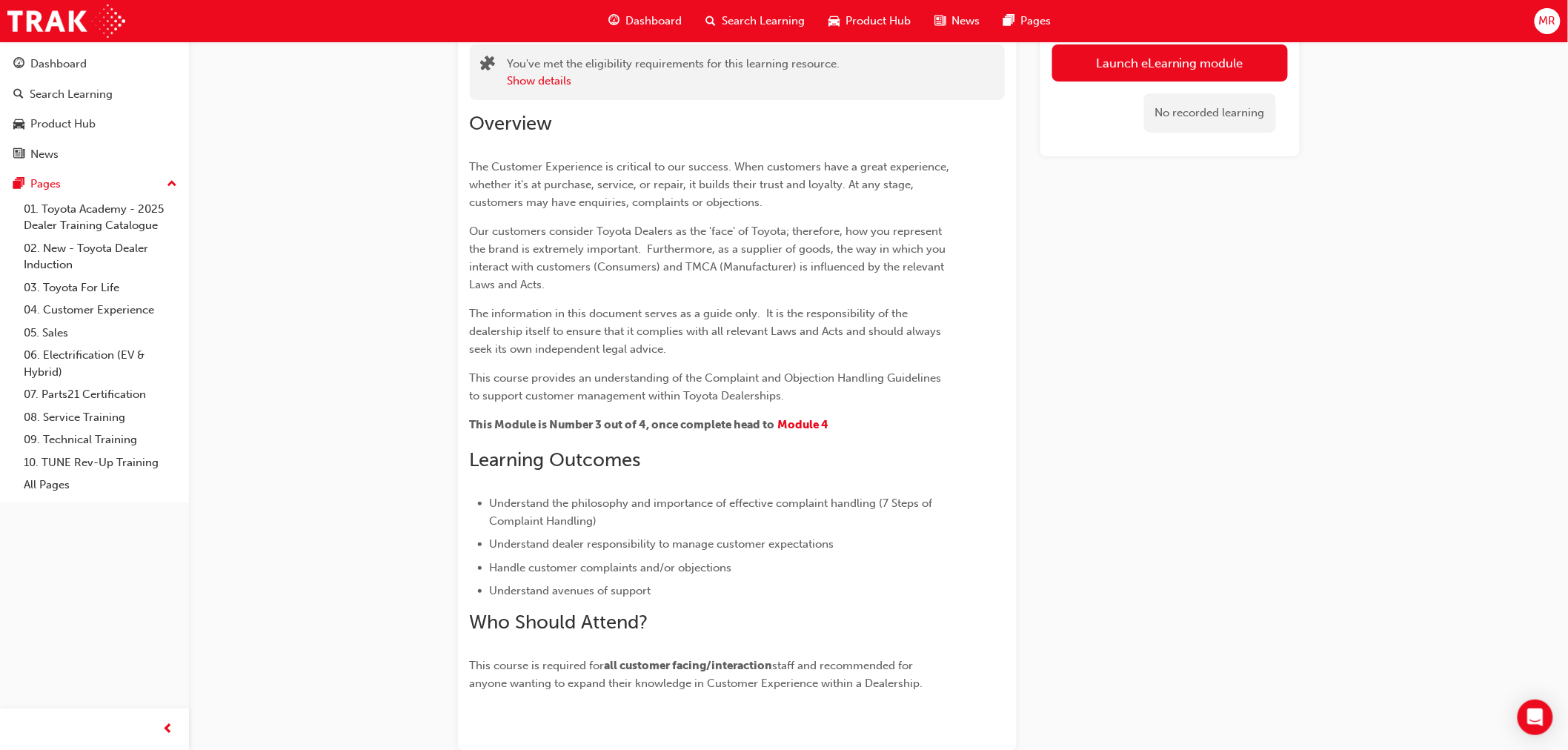
scroll to position [0, 0]
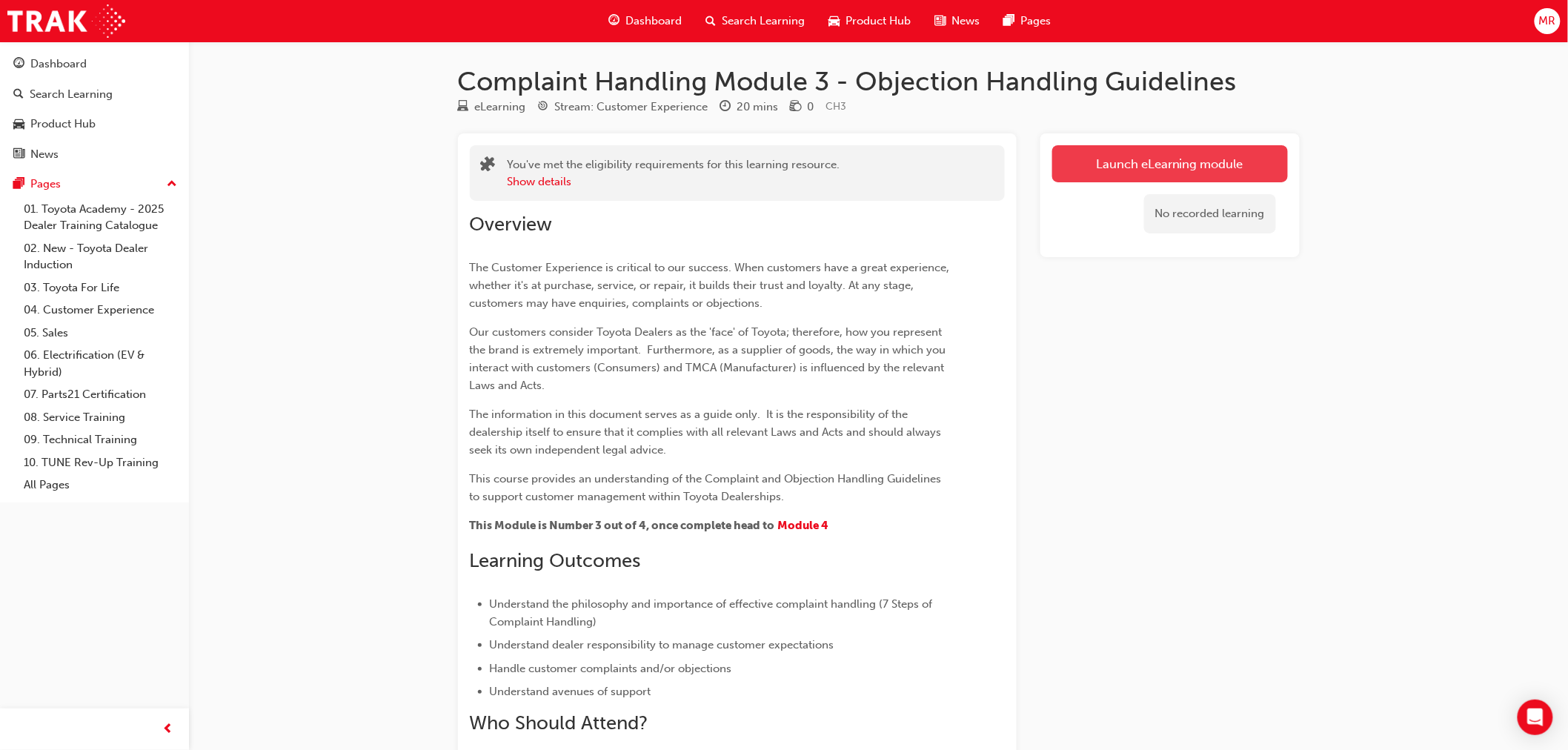
click at [1192, 172] on link "Launch eLearning module" at bounding box center [1171, 164] width 236 height 37
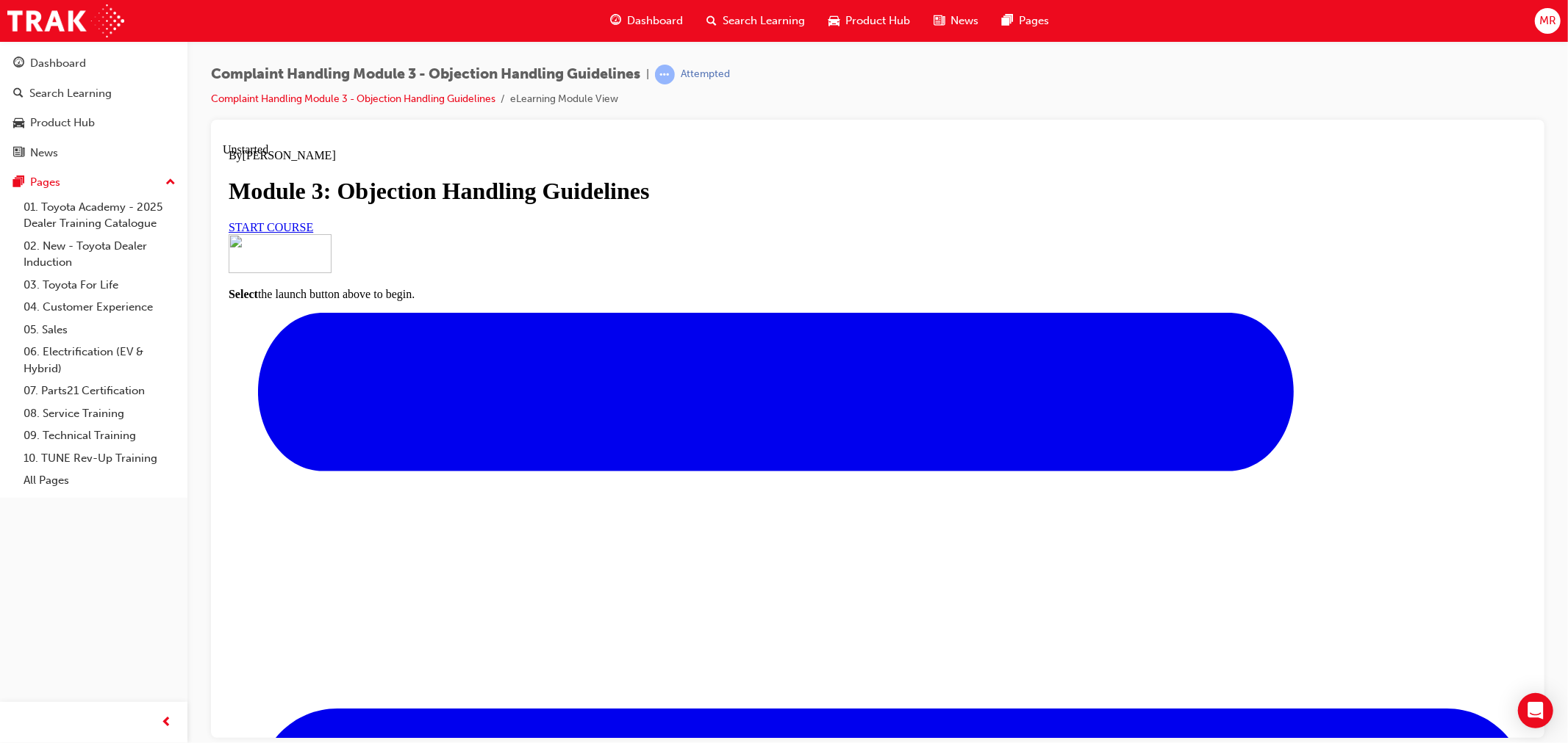
scroll to position [57, 0]
click at [312, 233] on span "START COURSE" at bounding box center [269, 226] width 85 height 12
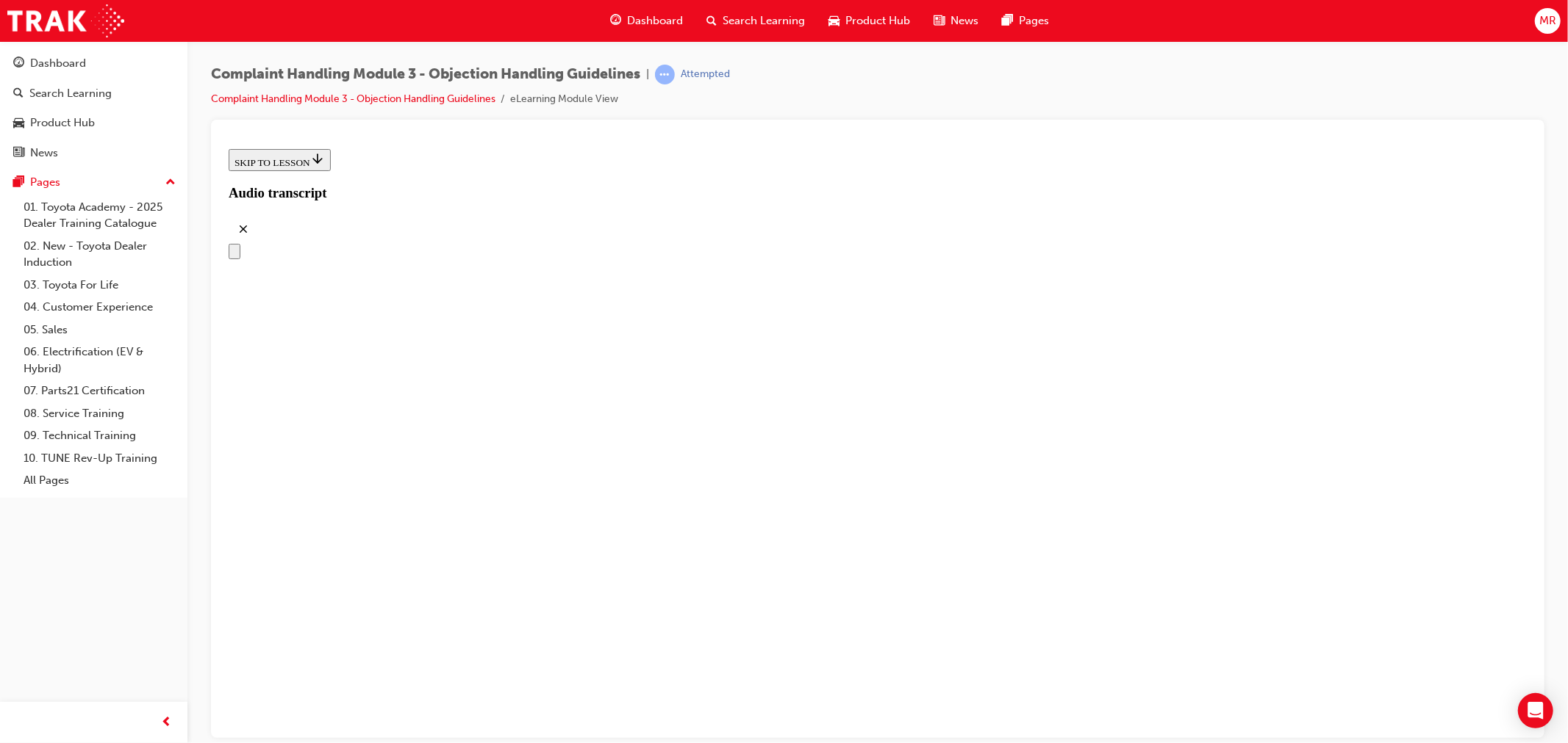
scroll to position [140, 0]
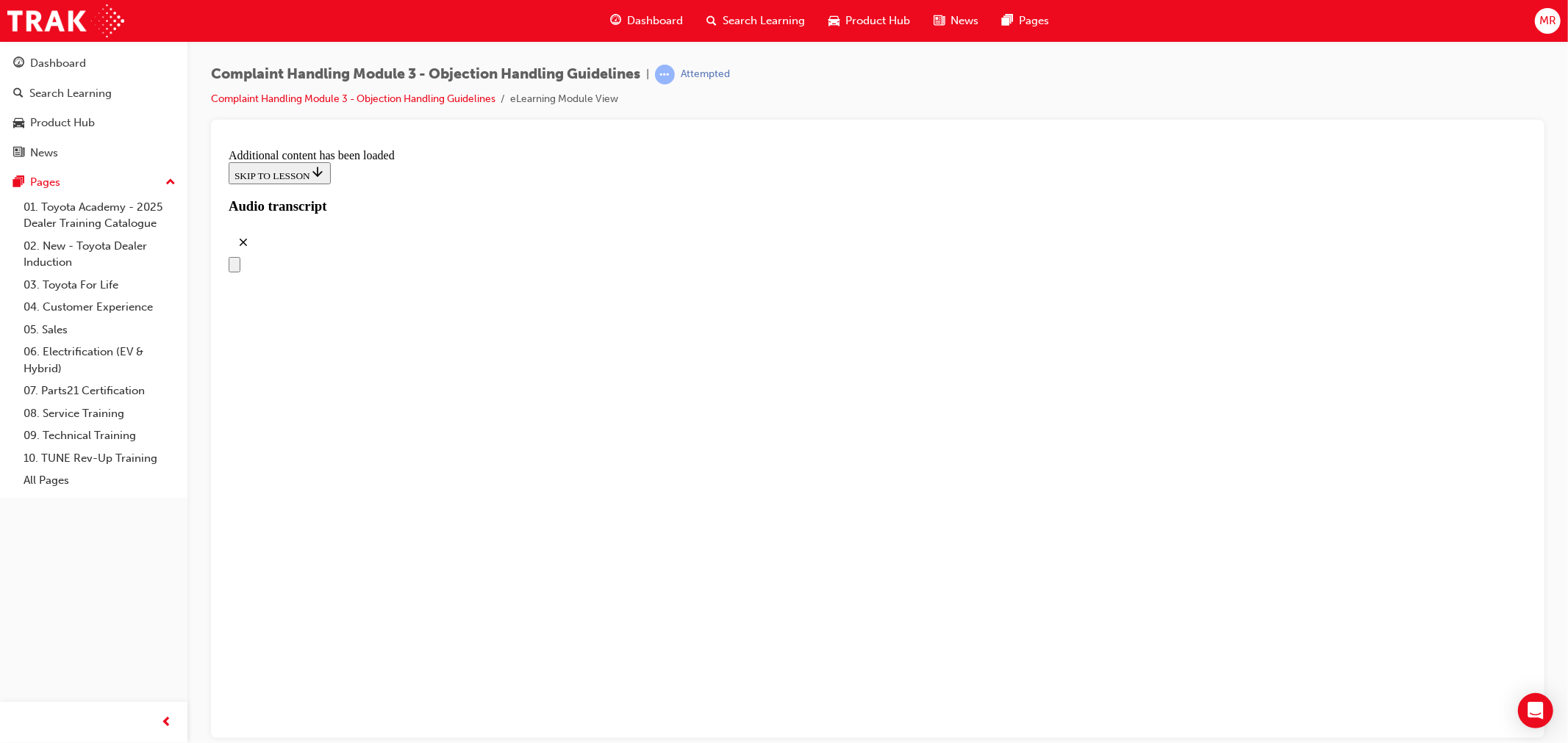
scroll to position [5639, 0]
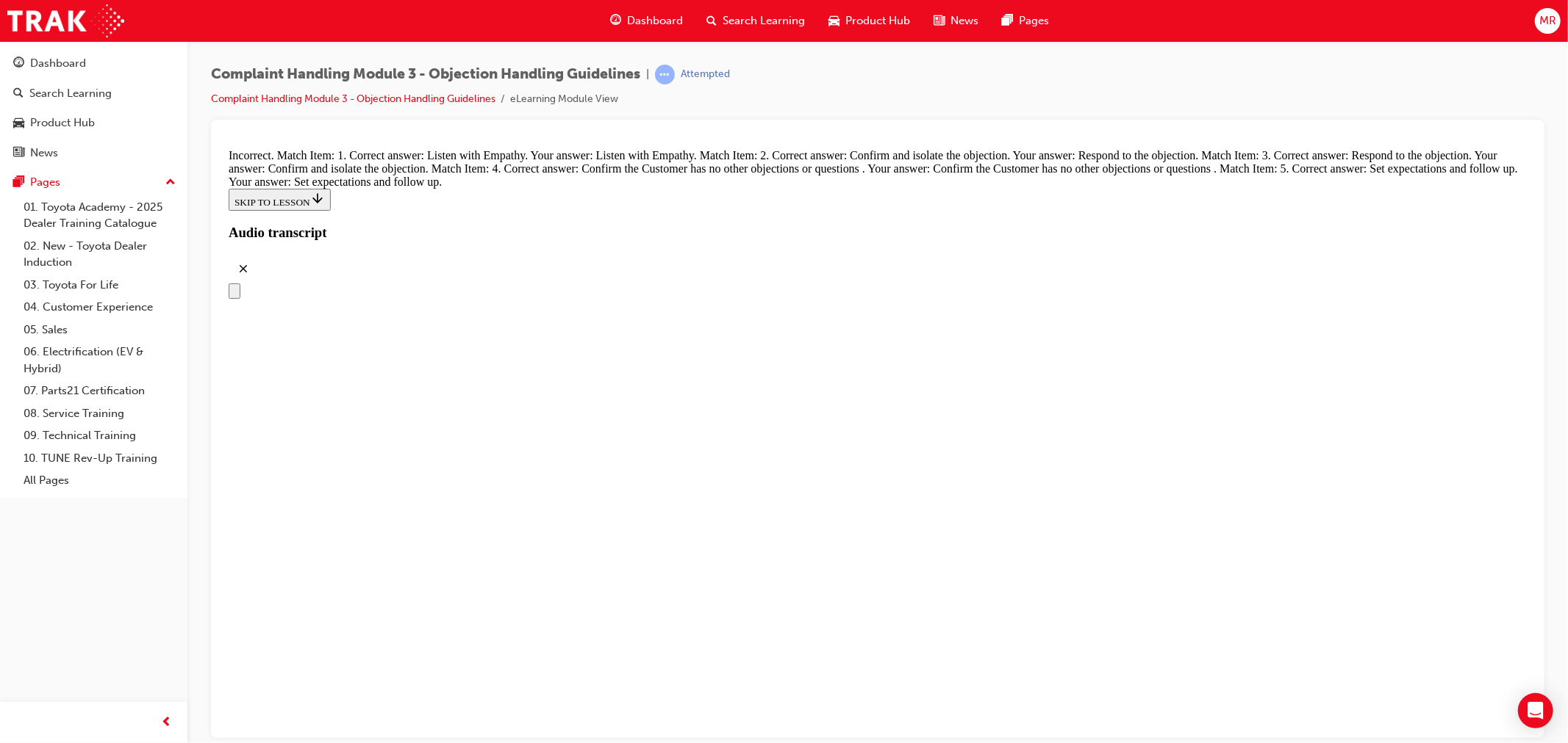
scroll to position [5827, 0]
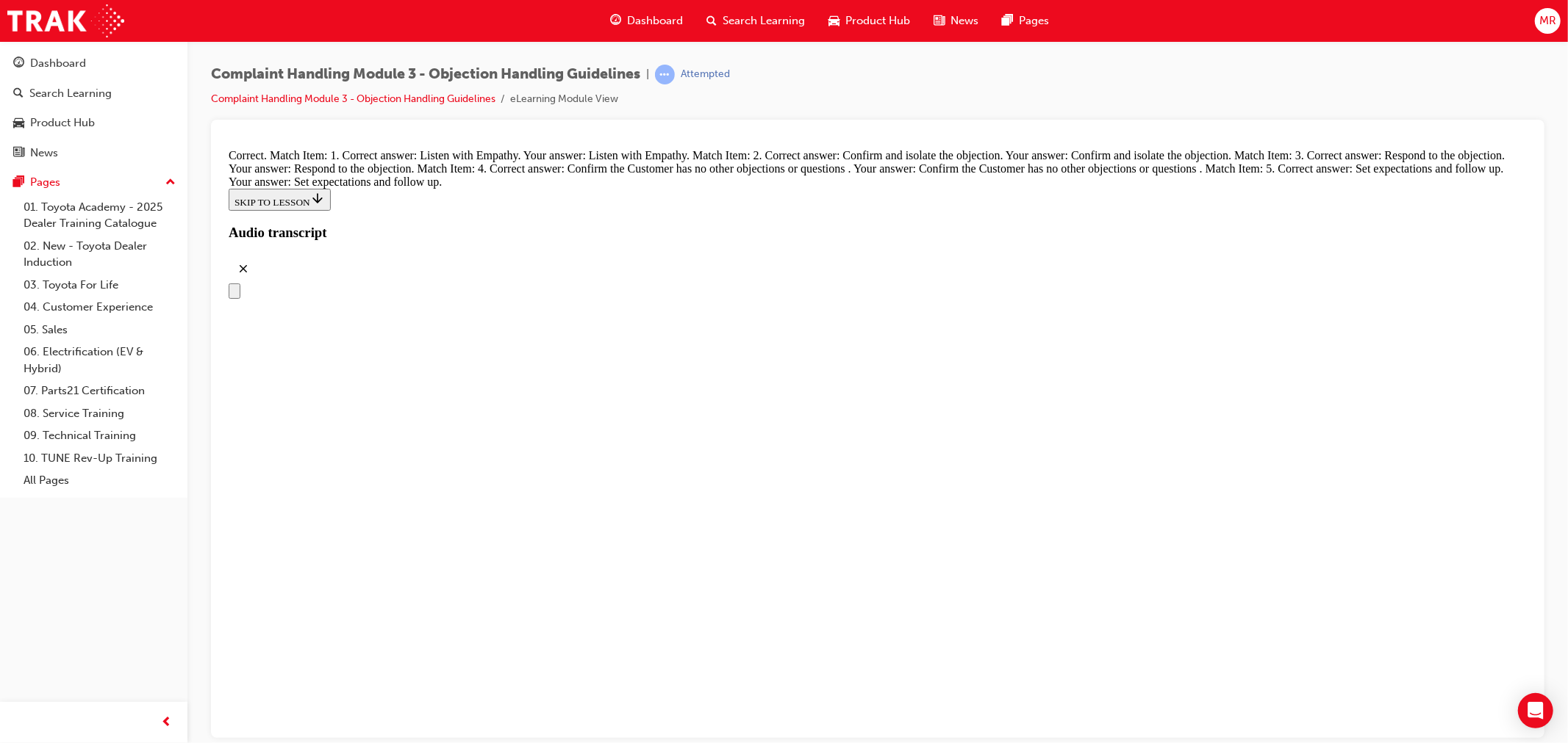
scroll to position [6386, 0]
radio input "true"
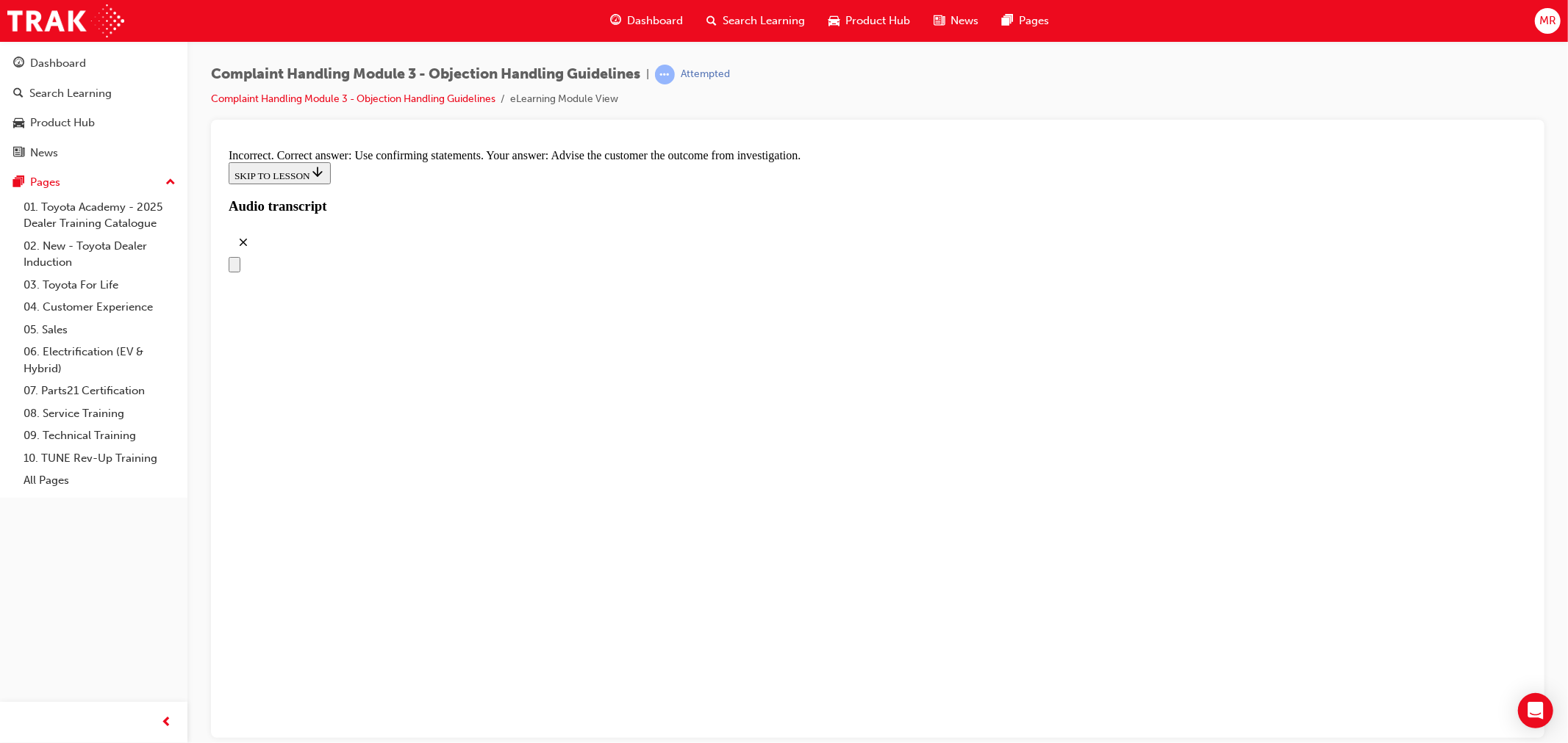
radio input "true"
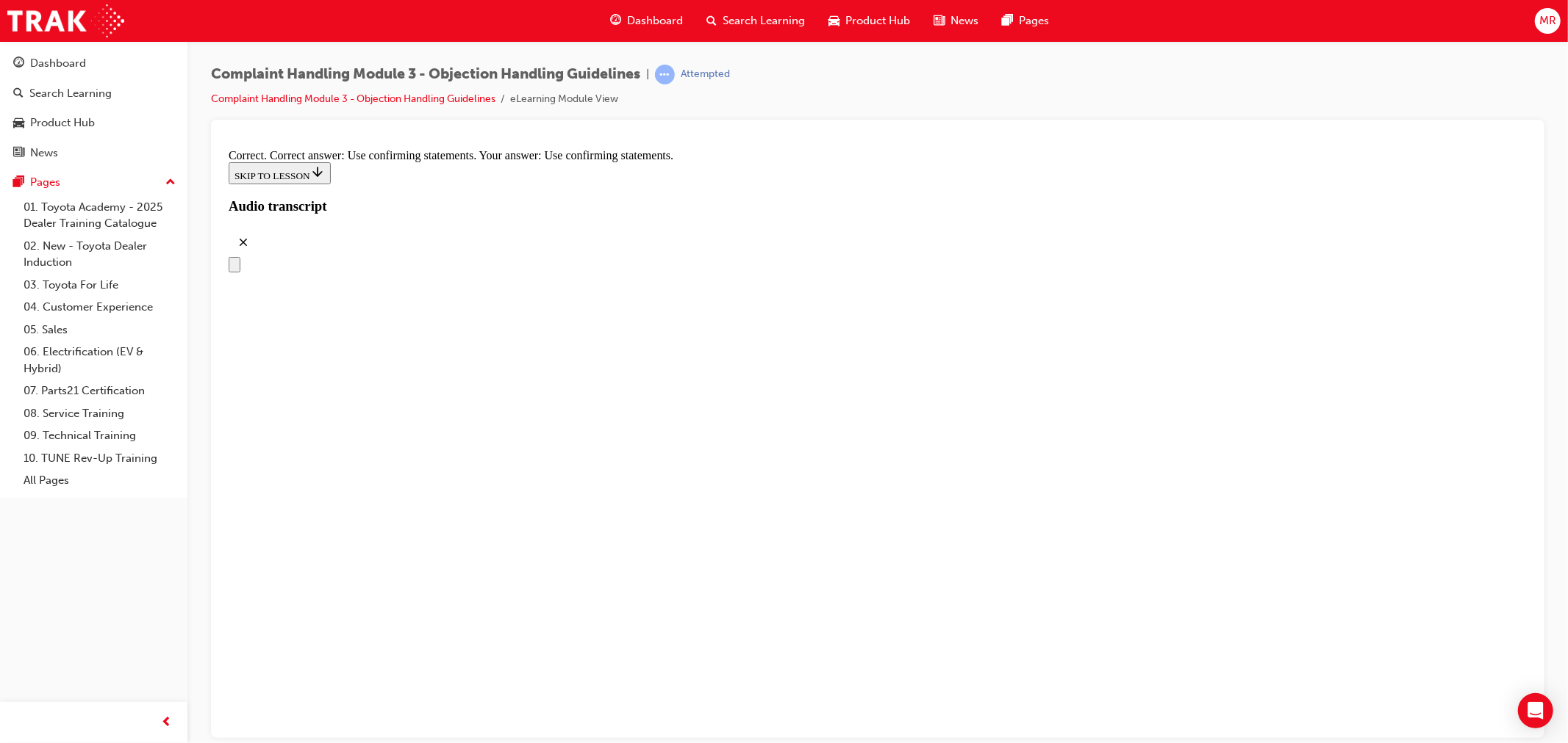
scroll to position [6795, 0]
radio input "true"
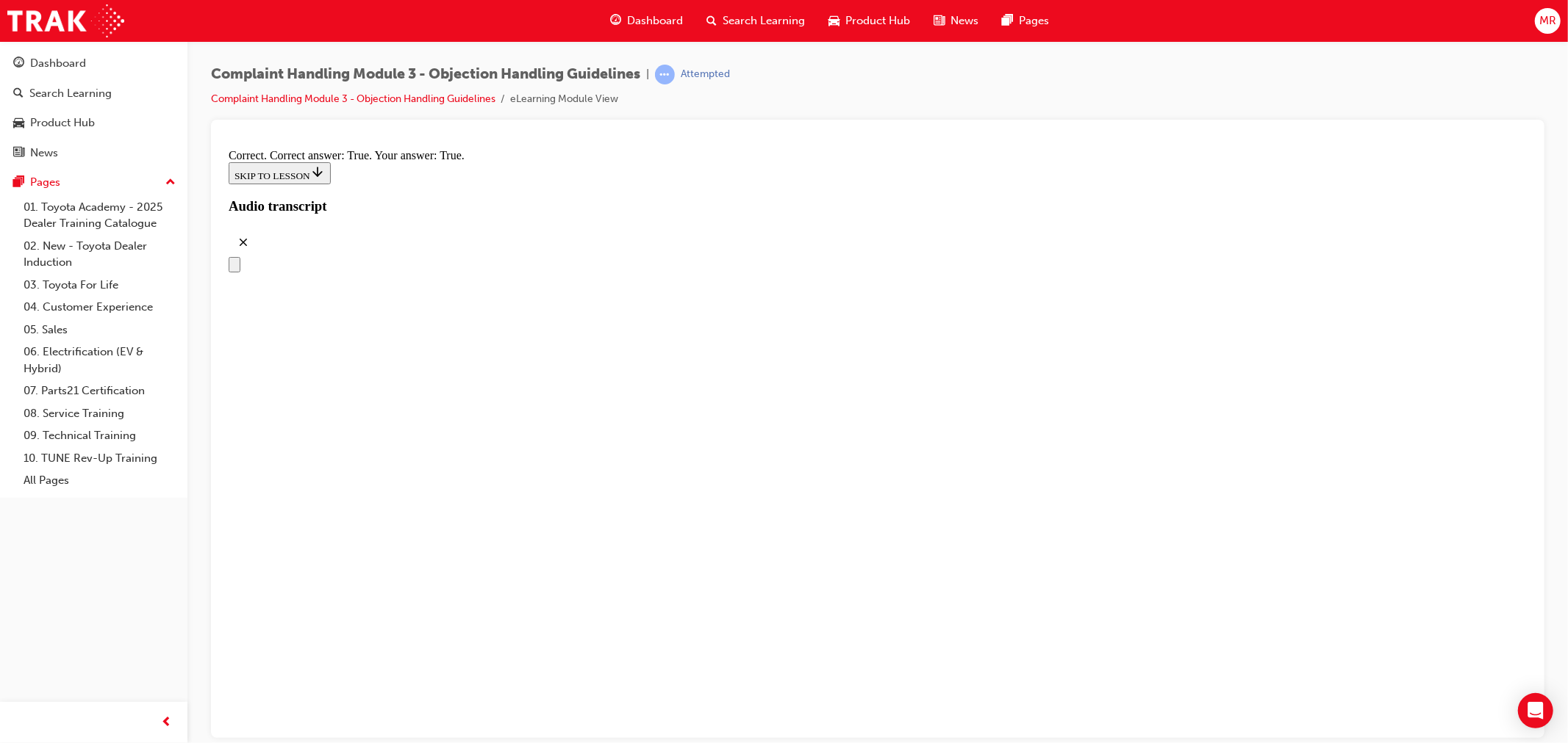
scroll to position [7447, 0]
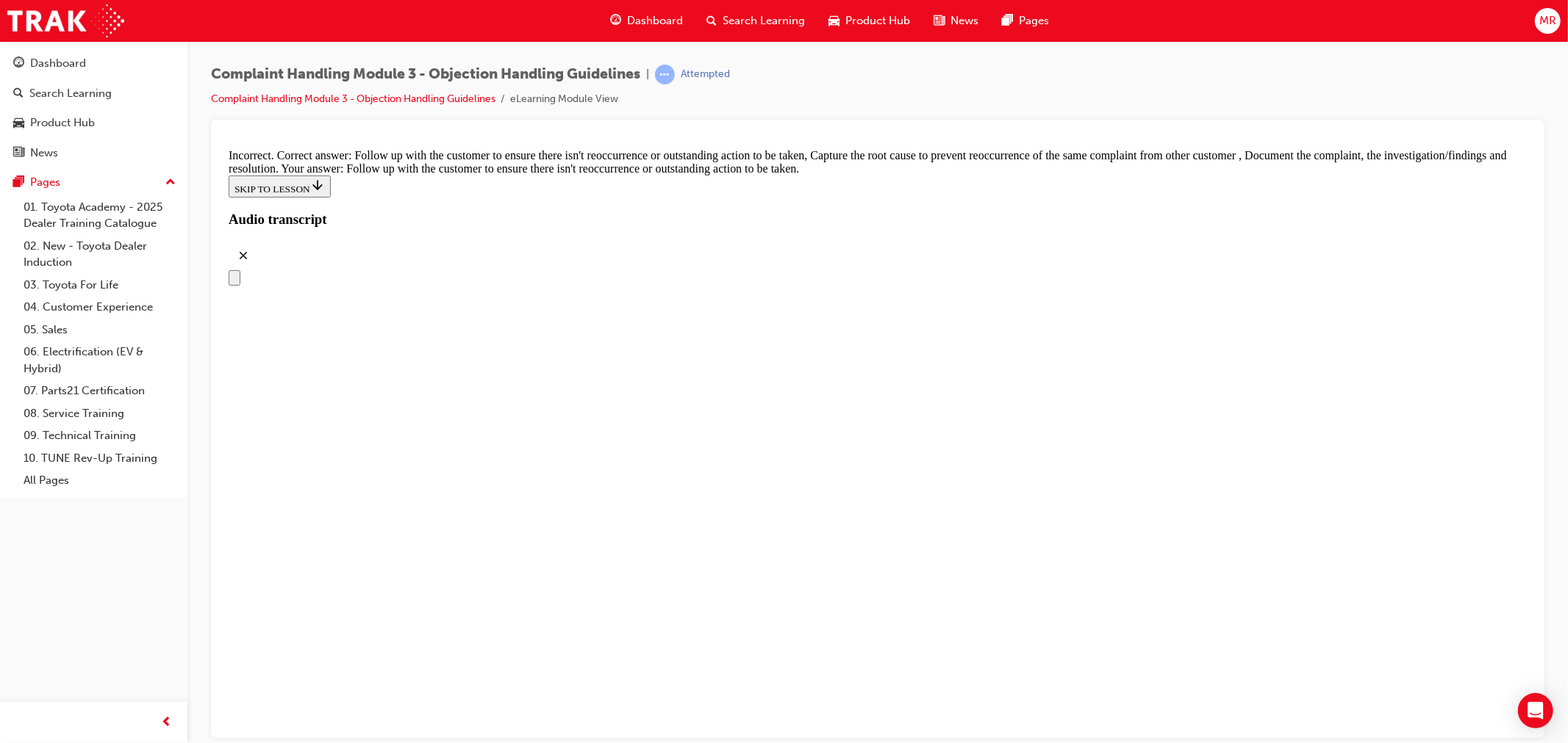
scroll to position [7611, 0]
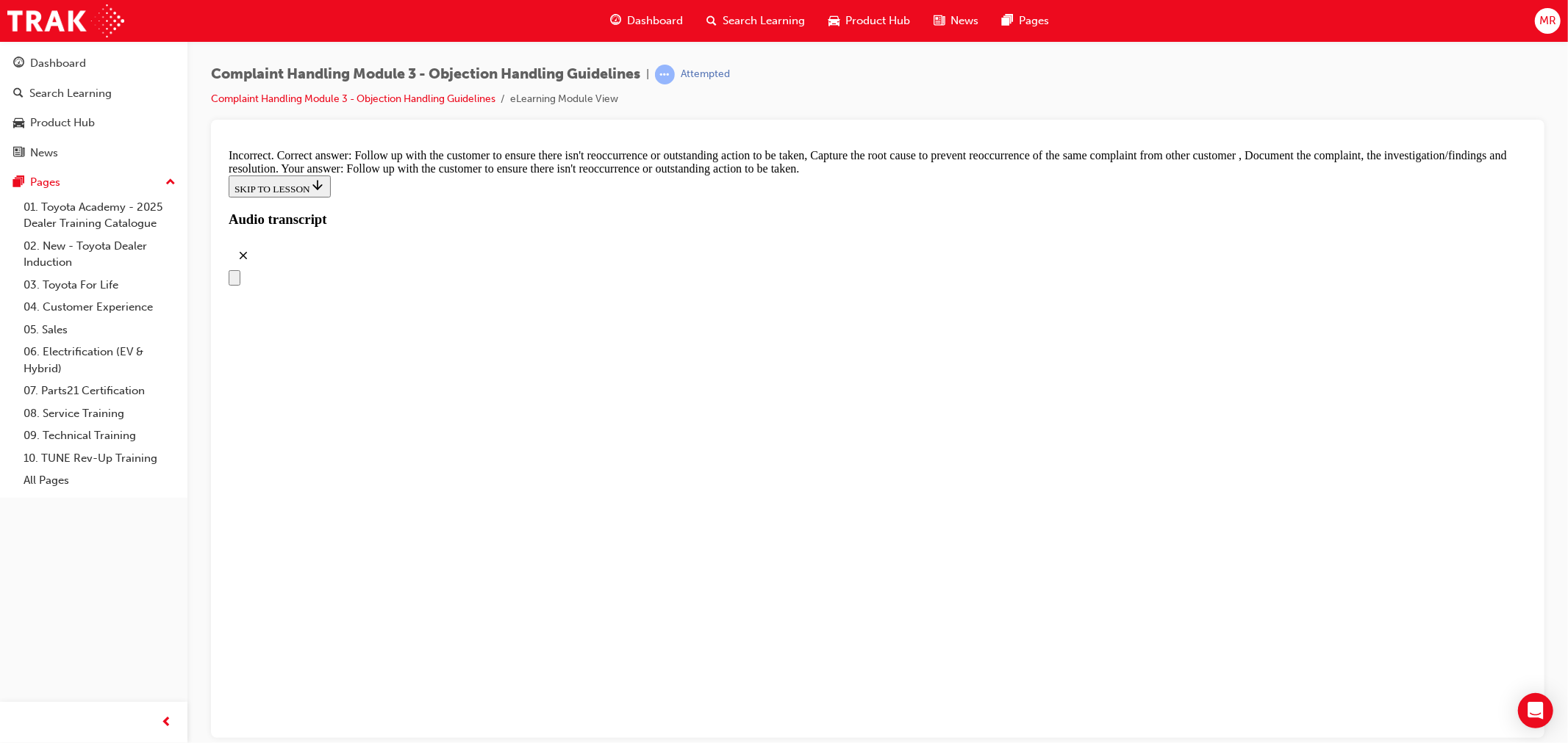
checkbox input "false"
checkbox input "true"
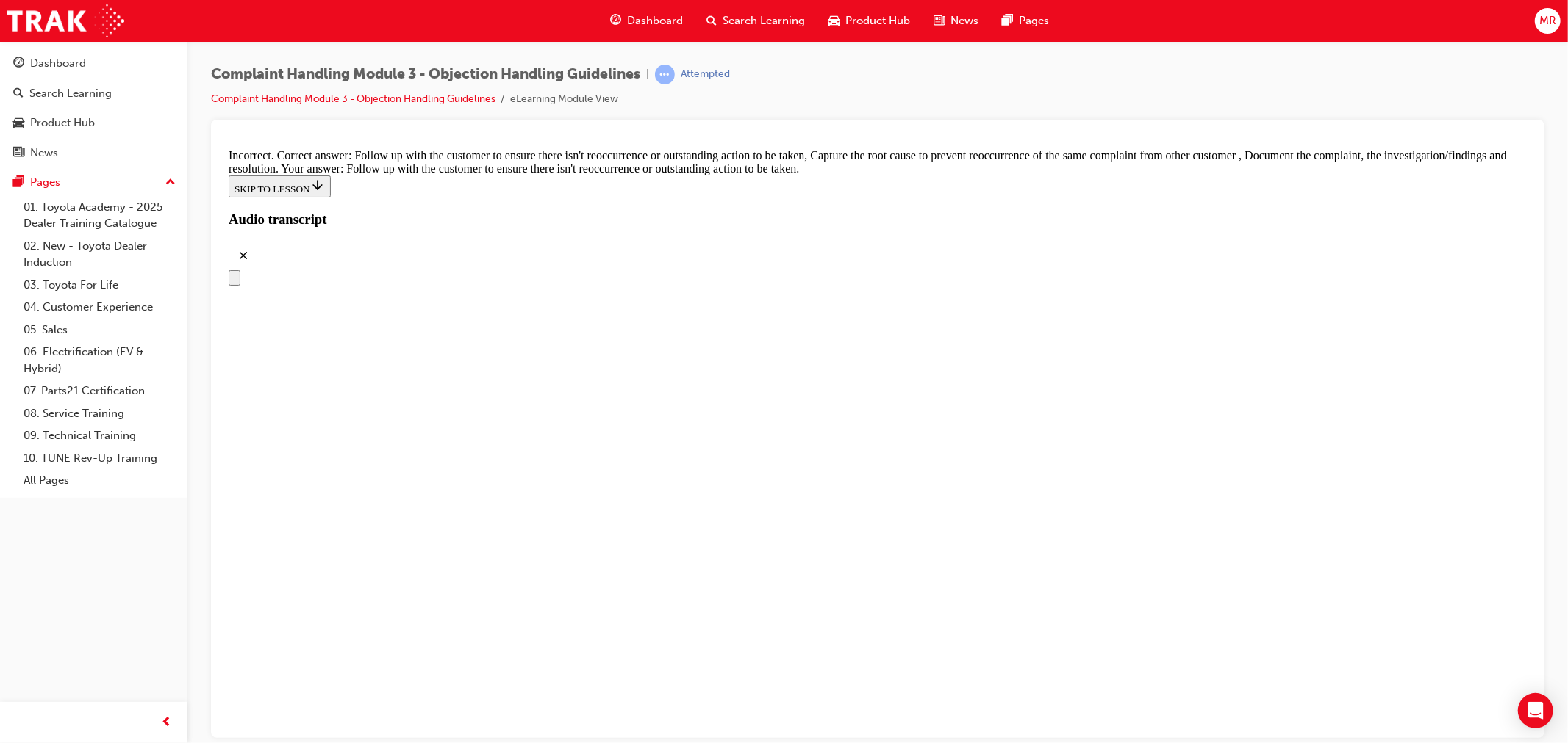
checkbox input "true"
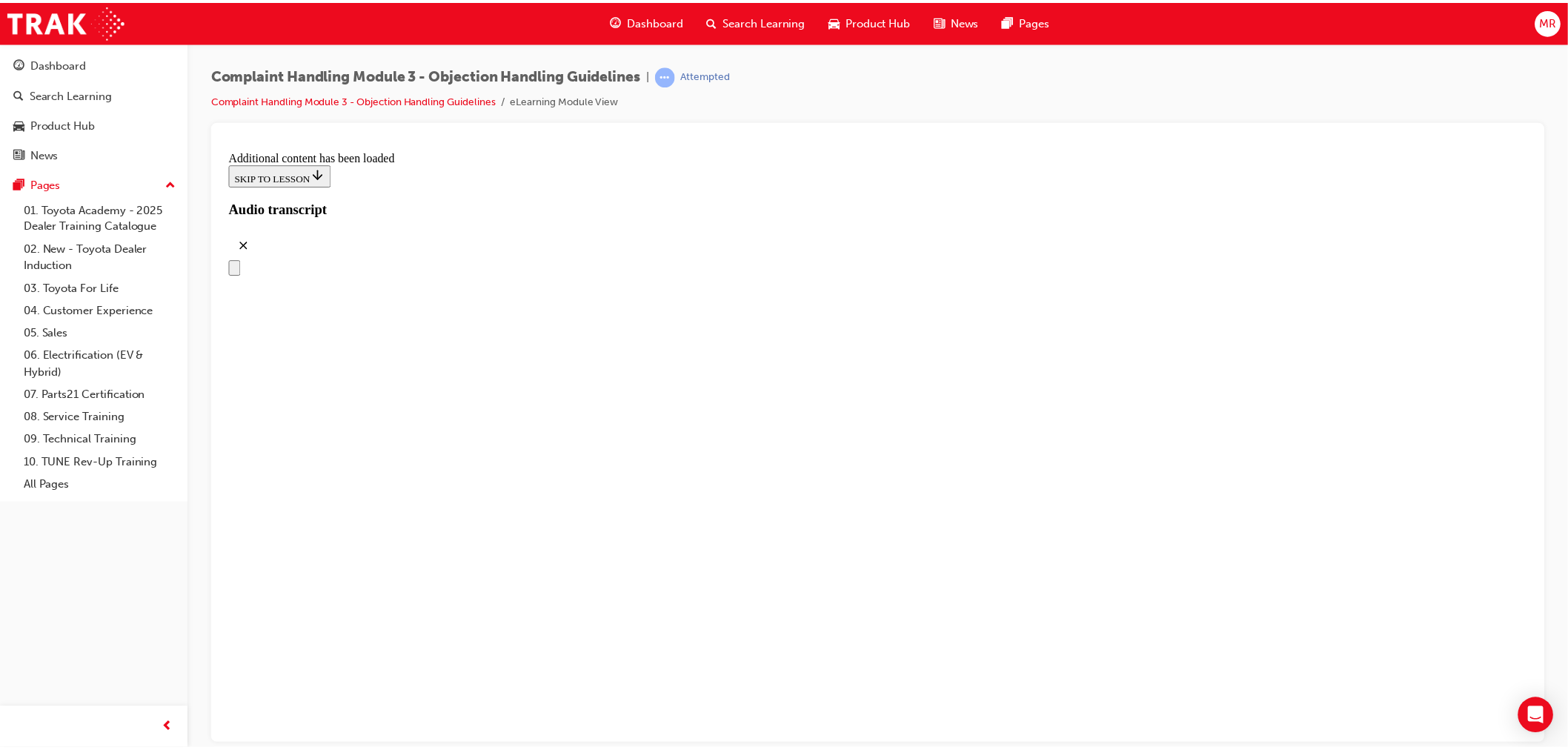
scroll to position [8318, 0]
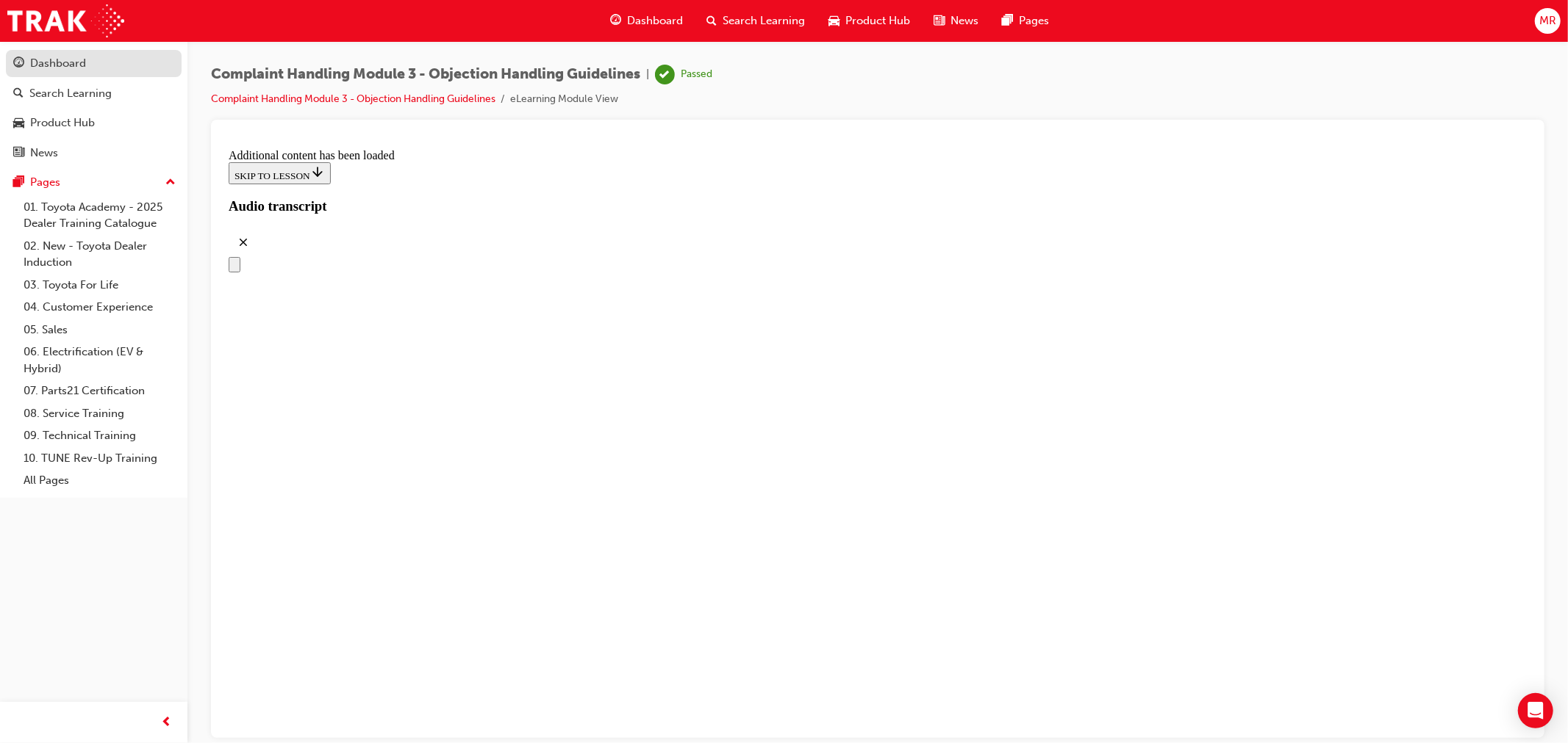
click at [49, 62] on div "Dashboard" at bounding box center [58, 63] width 56 height 17
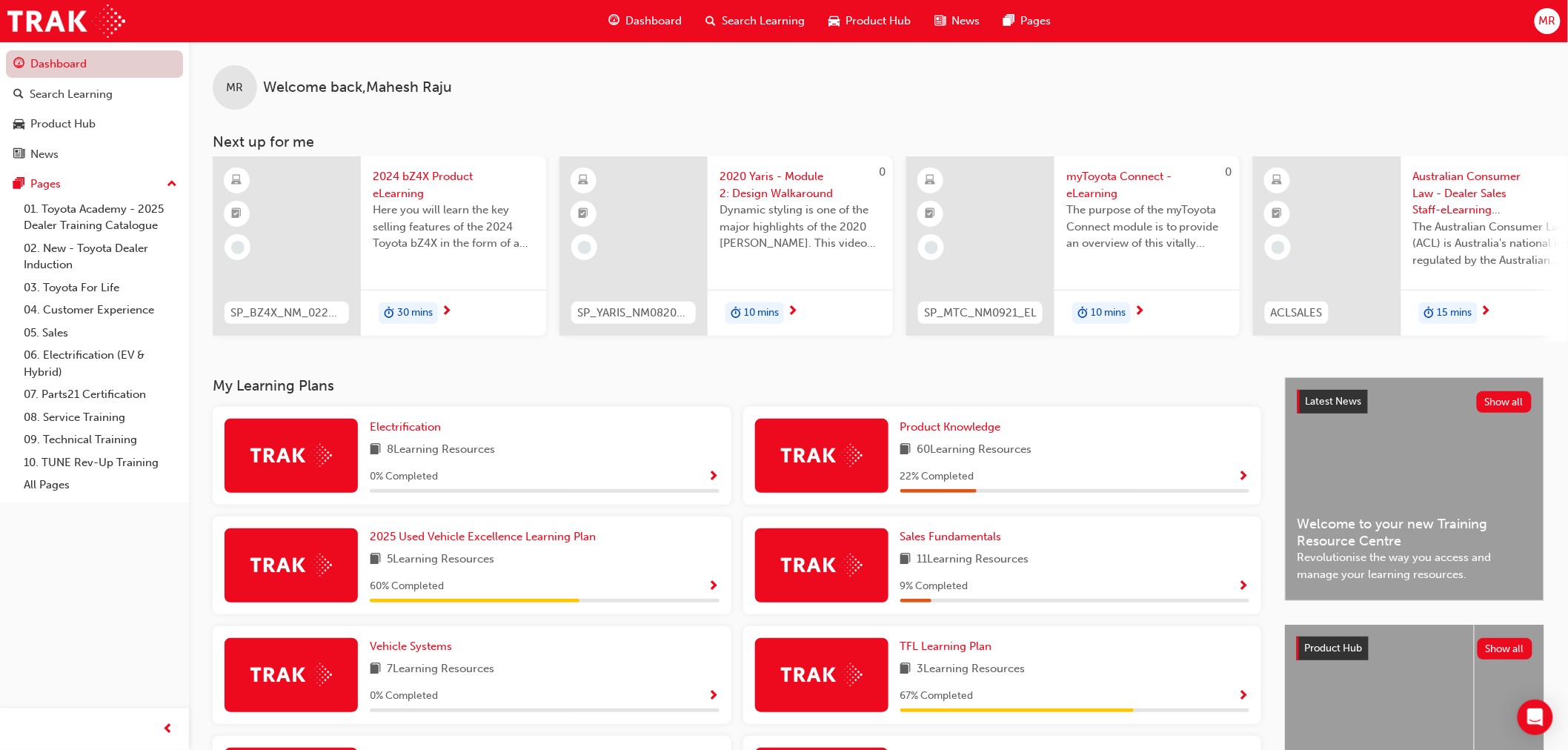
click at [56, 70] on link "Dashboard" at bounding box center [95, 63] width 178 height 27
click at [52, 60] on link "Dashboard" at bounding box center [95, 63] width 178 height 27
click at [49, 97] on div "Search Learning" at bounding box center [71, 94] width 83 height 17
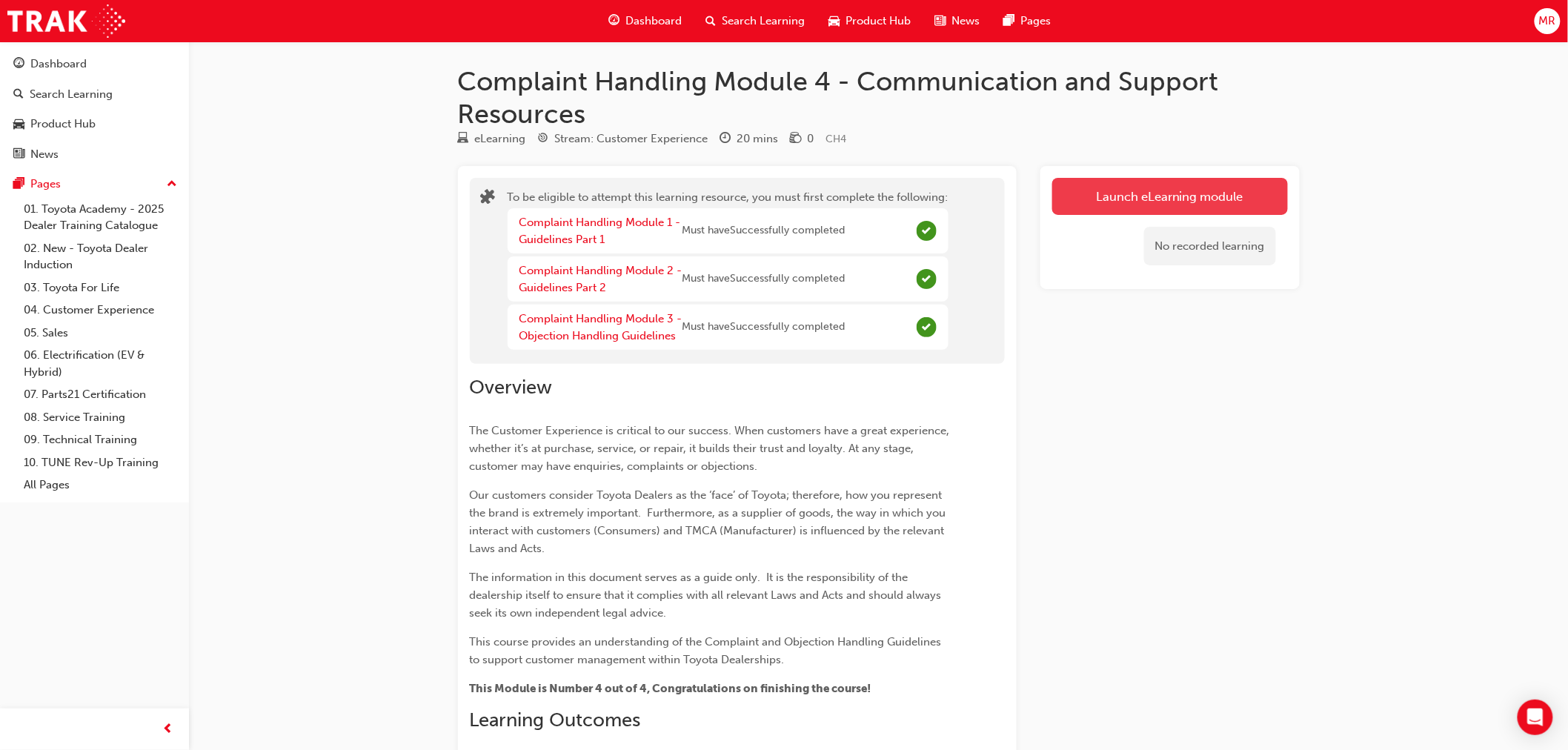
click at [1150, 201] on button "Launch eLearning module" at bounding box center [1171, 196] width 236 height 37
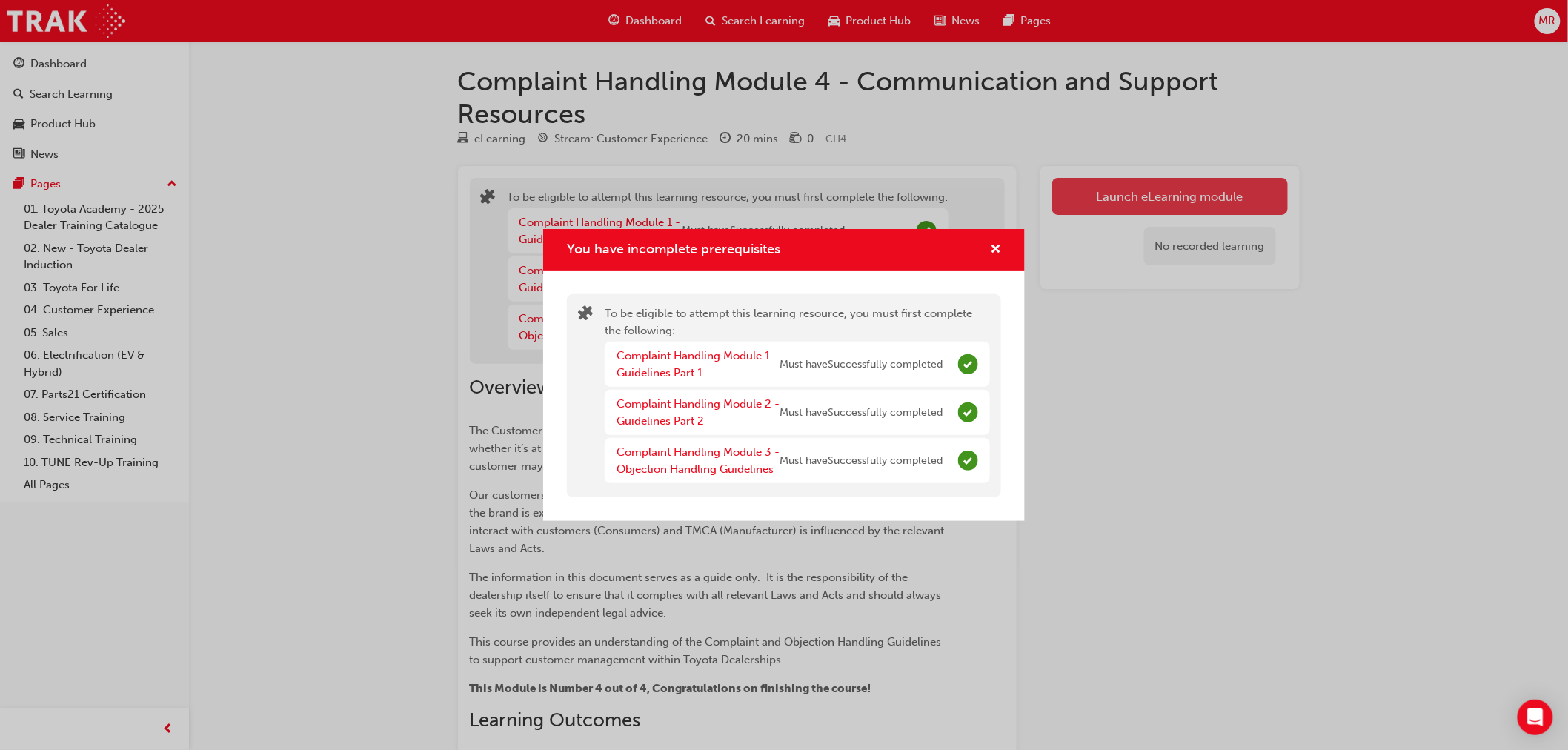
click at [1150, 201] on div "You have incomplete prerequisites To be eligible to attempt this learning resou…" at bounding box center [784, 375] width 1568 height 750
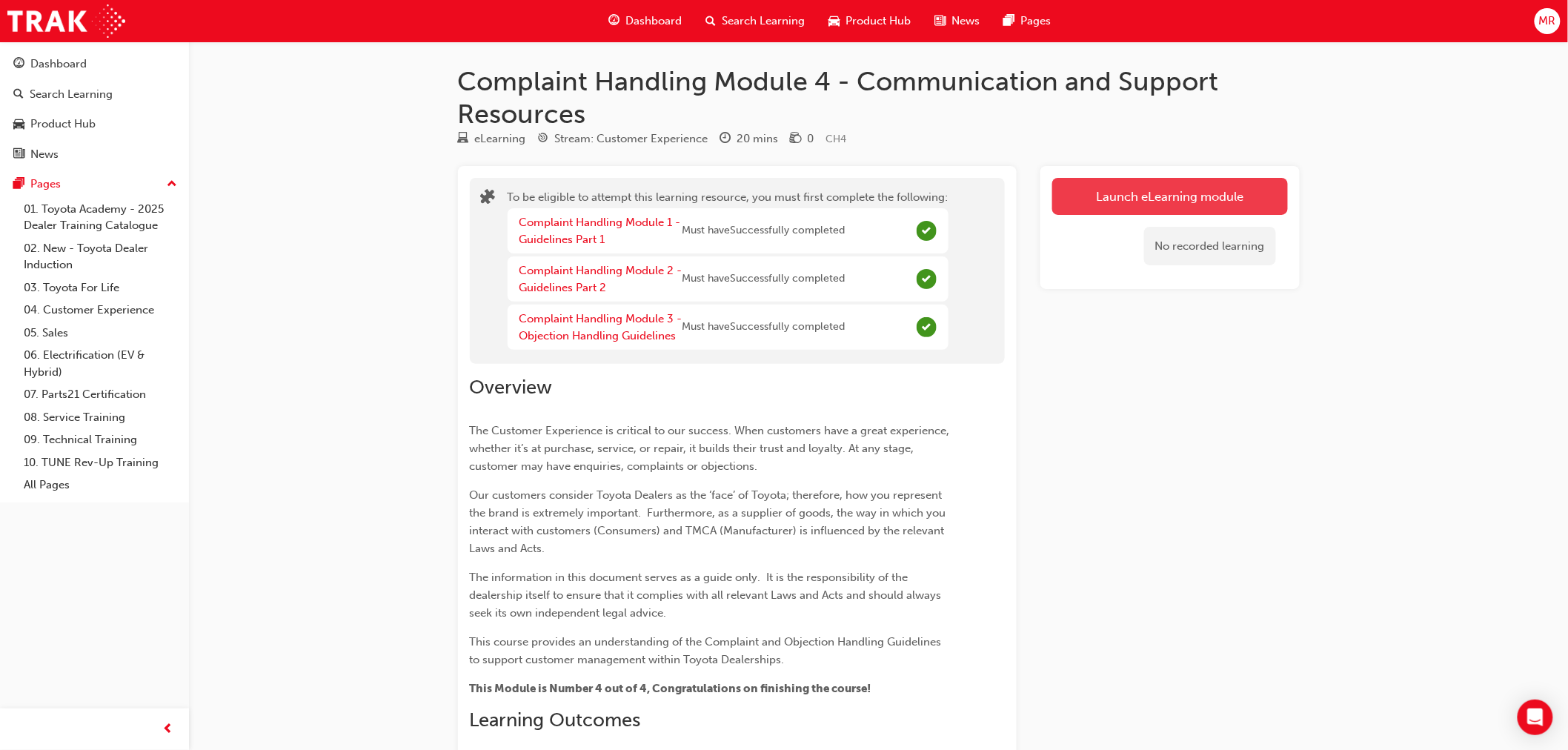
click at [1158, 201] on button "Launch eLearning module" at bounding box center [1171, 196] width 236 height 37
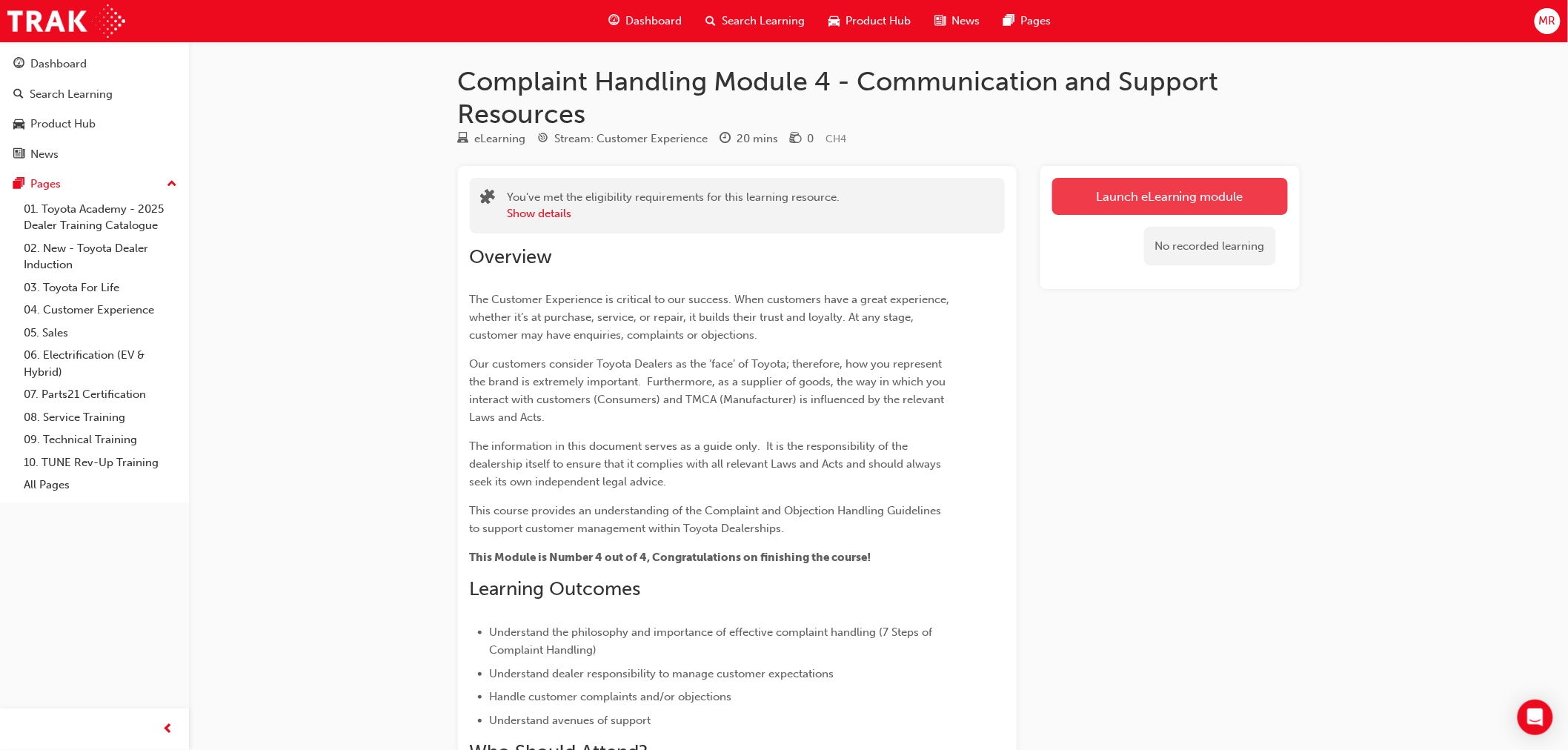
click at [1161, 198] on link "Launch eLearning module" at bounding box center [1171, 196] width 236 height 37
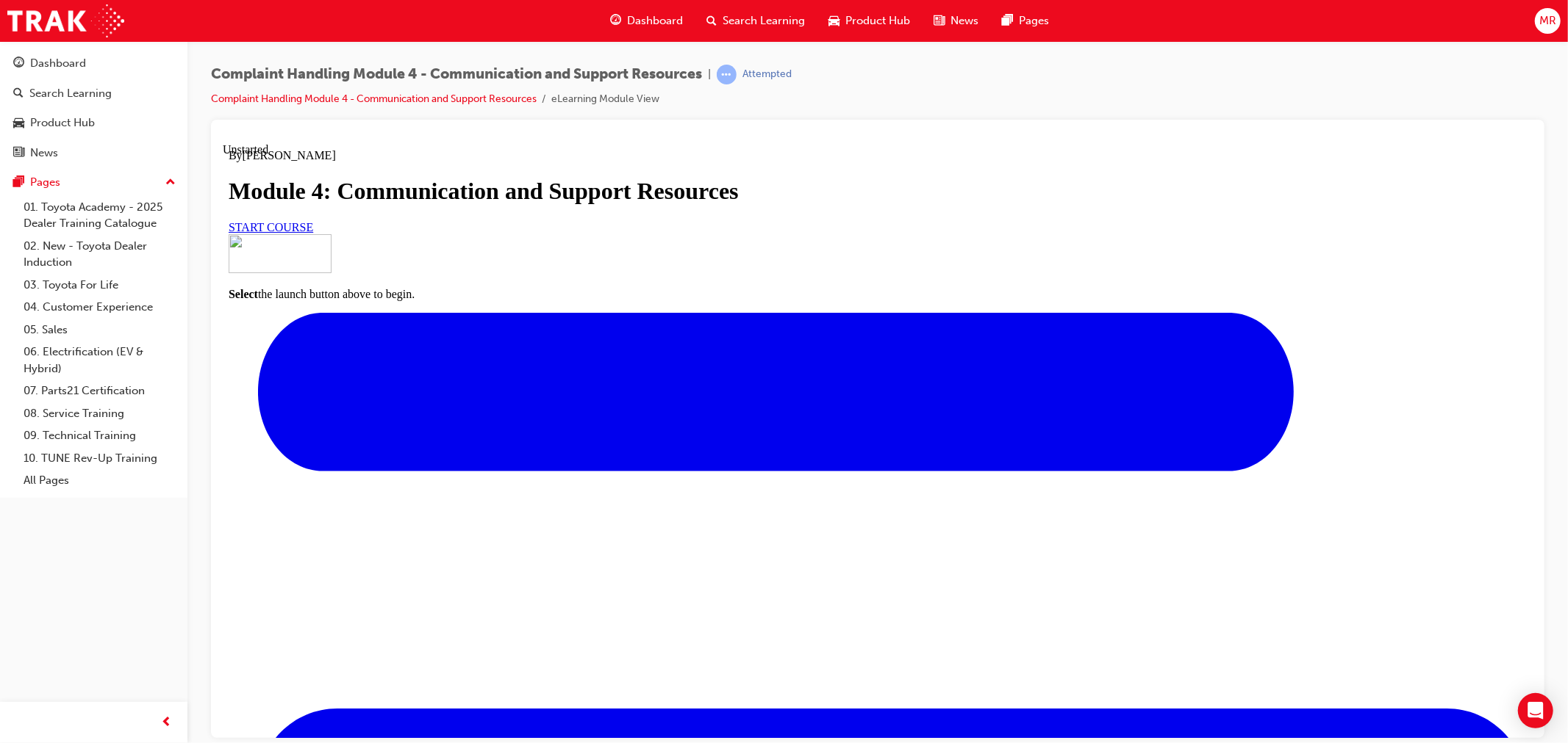
scroll to position [98, 0]
click at [312, 233] on span "START COURSE" at bounding box center [269, 226] width 85 height 12
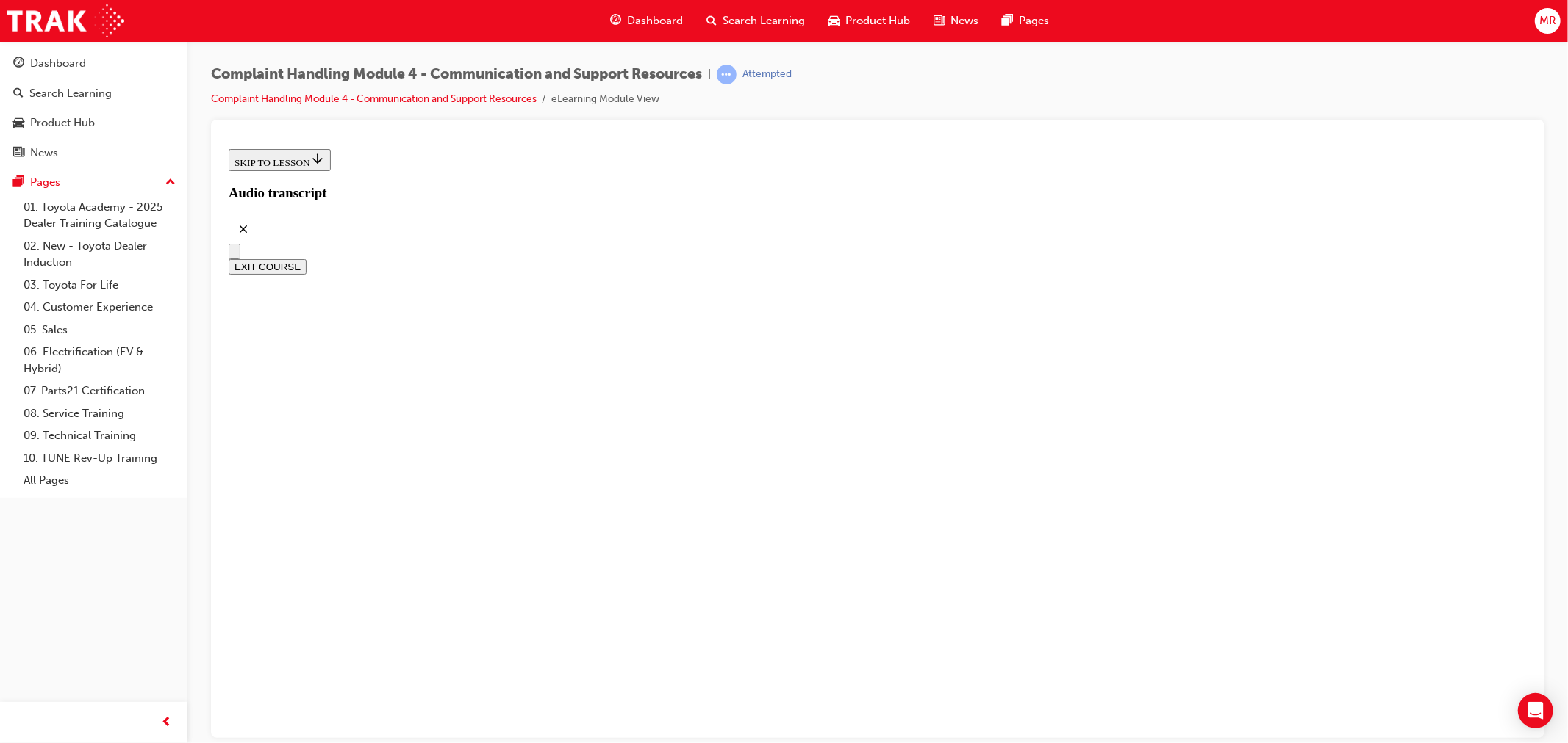
scroll to position [329, 0]
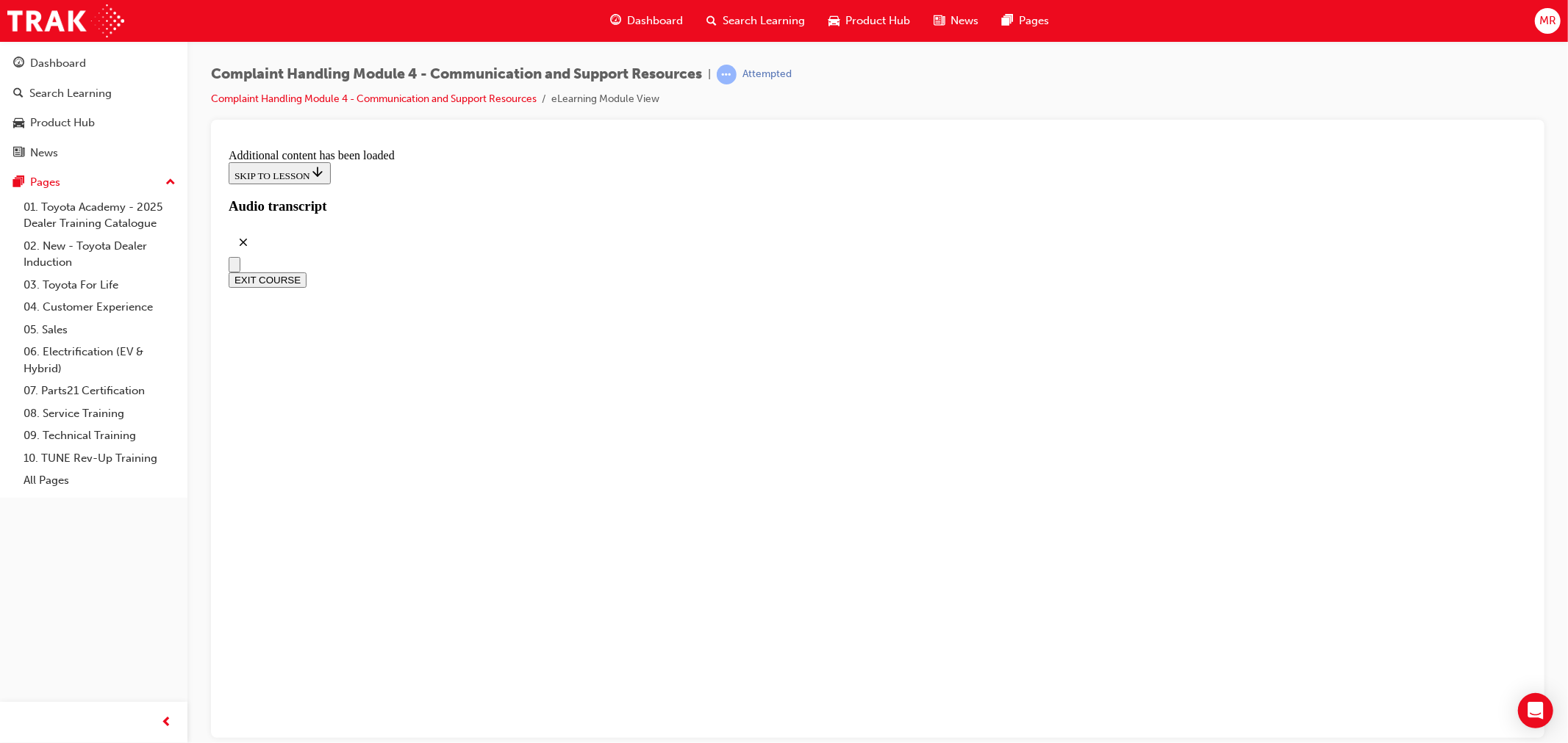
radio input "true"
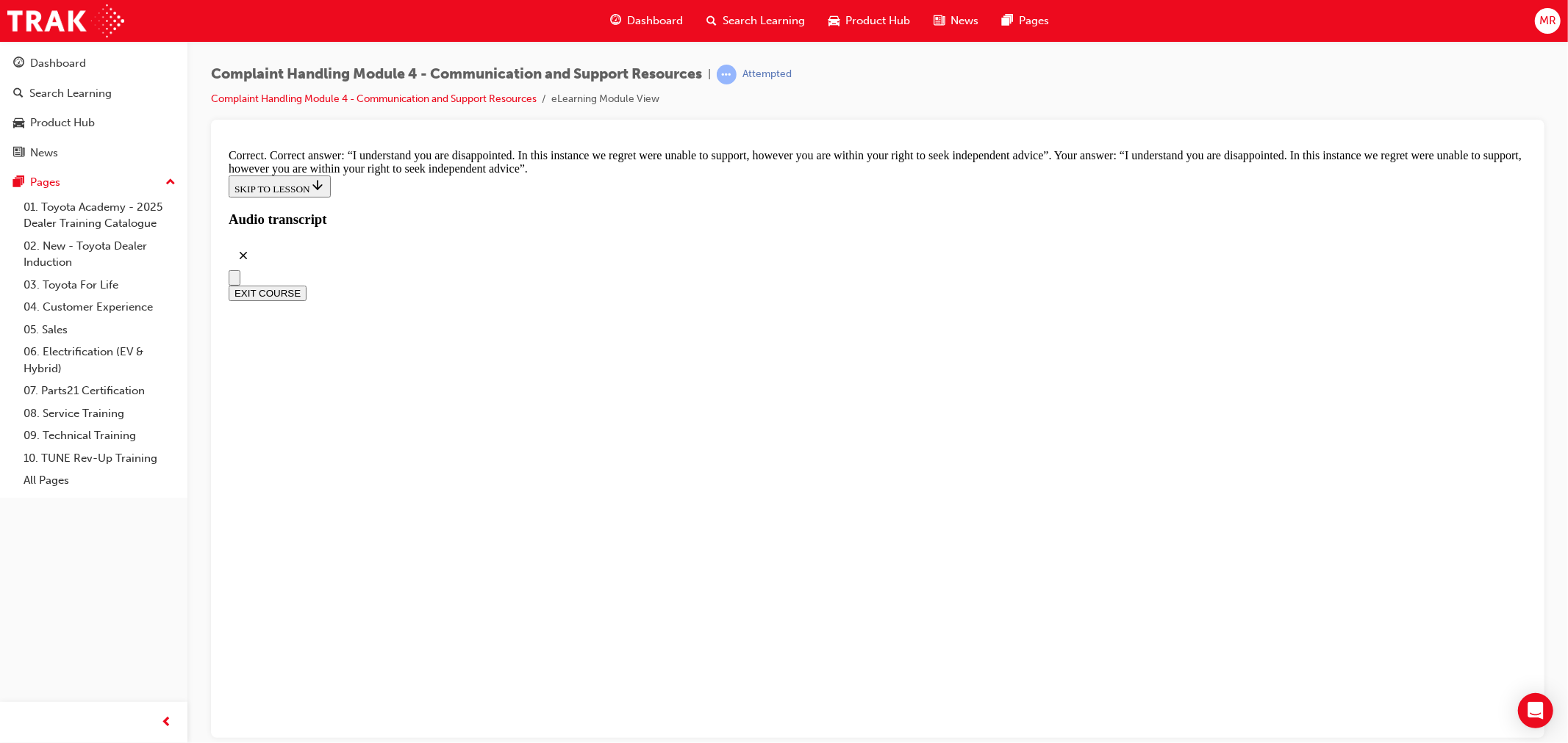
scroll to position [9637, 0]
checkbox input "true"
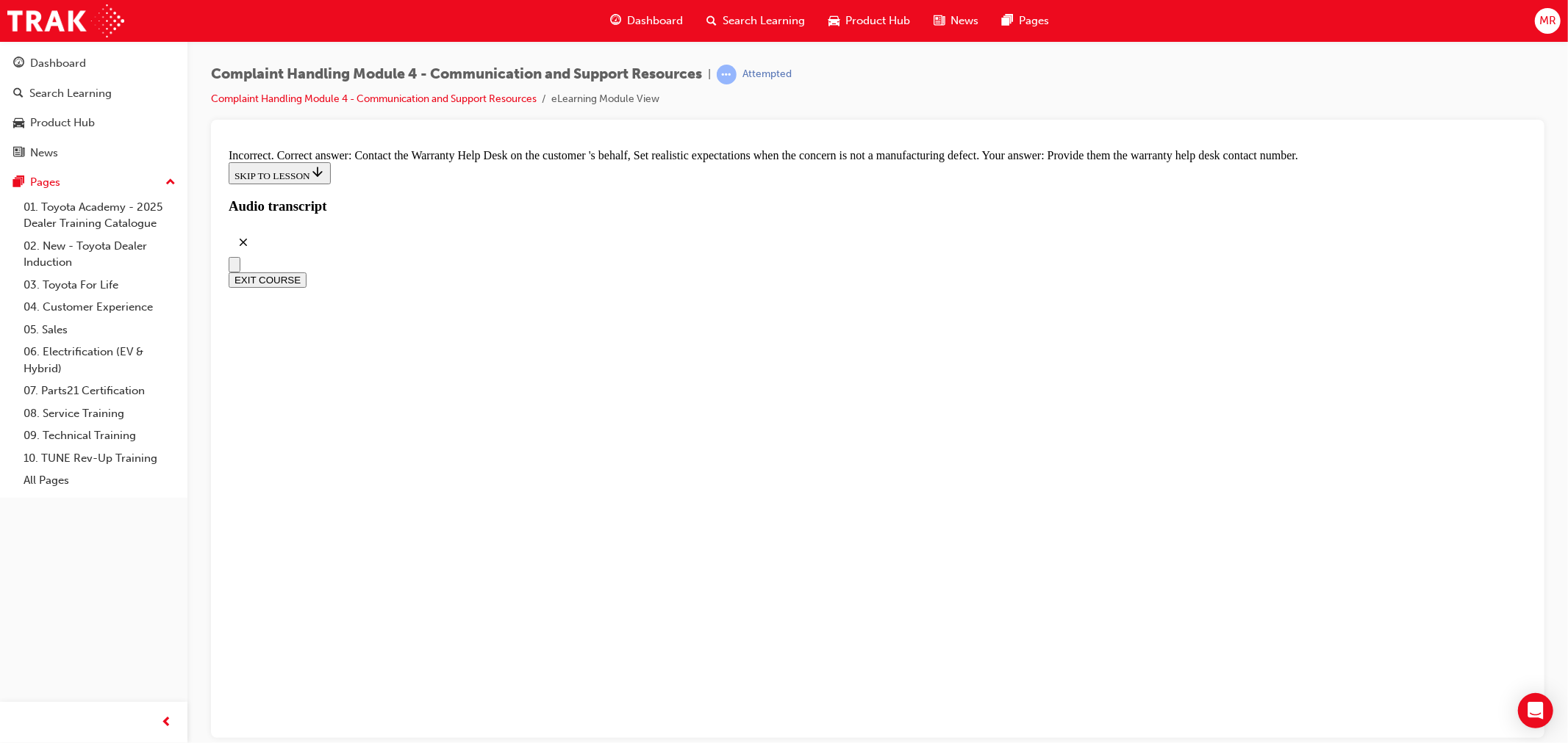
checkbox input "true"
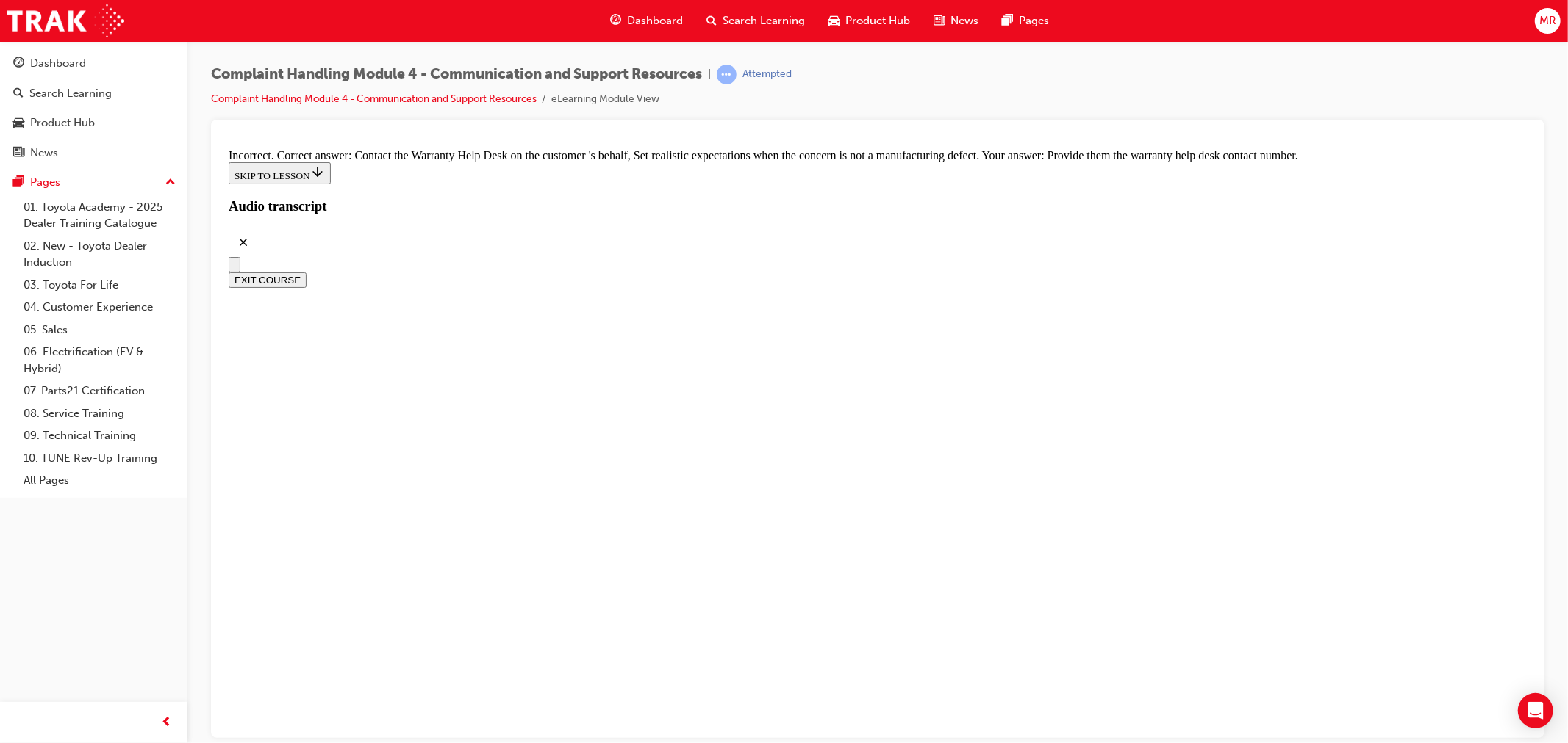
checkbox input "true"
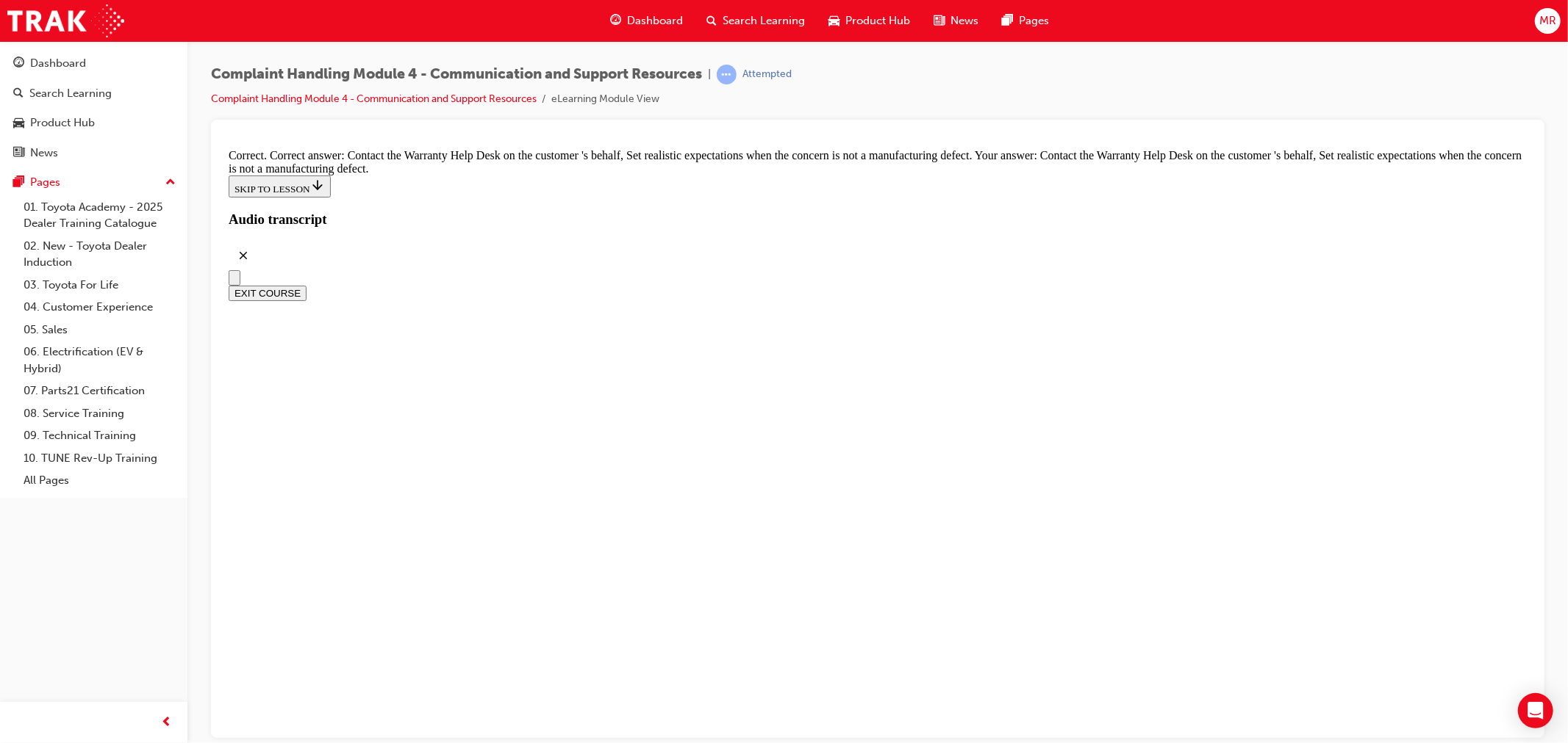
checkbox input "true"
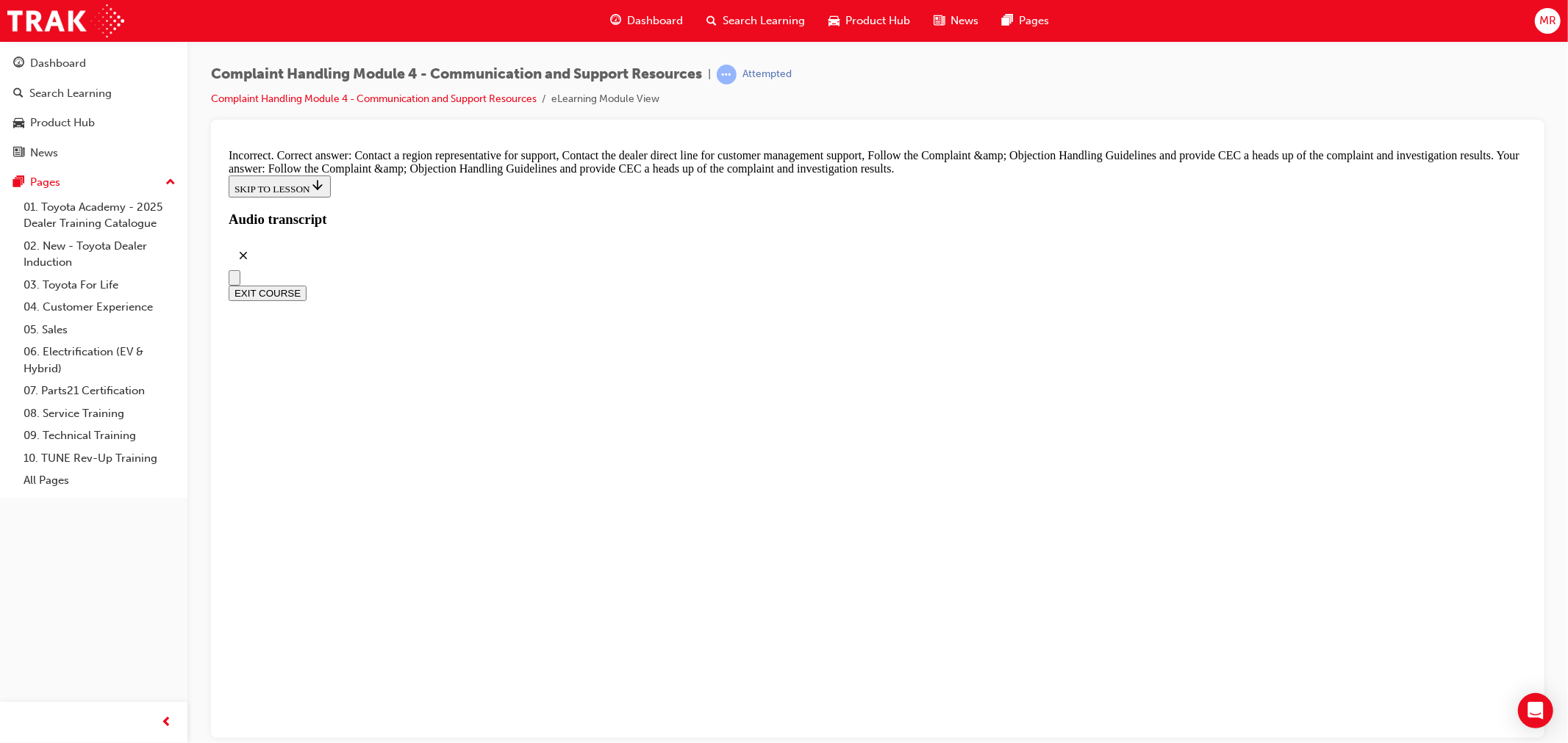
checkbox input "true"
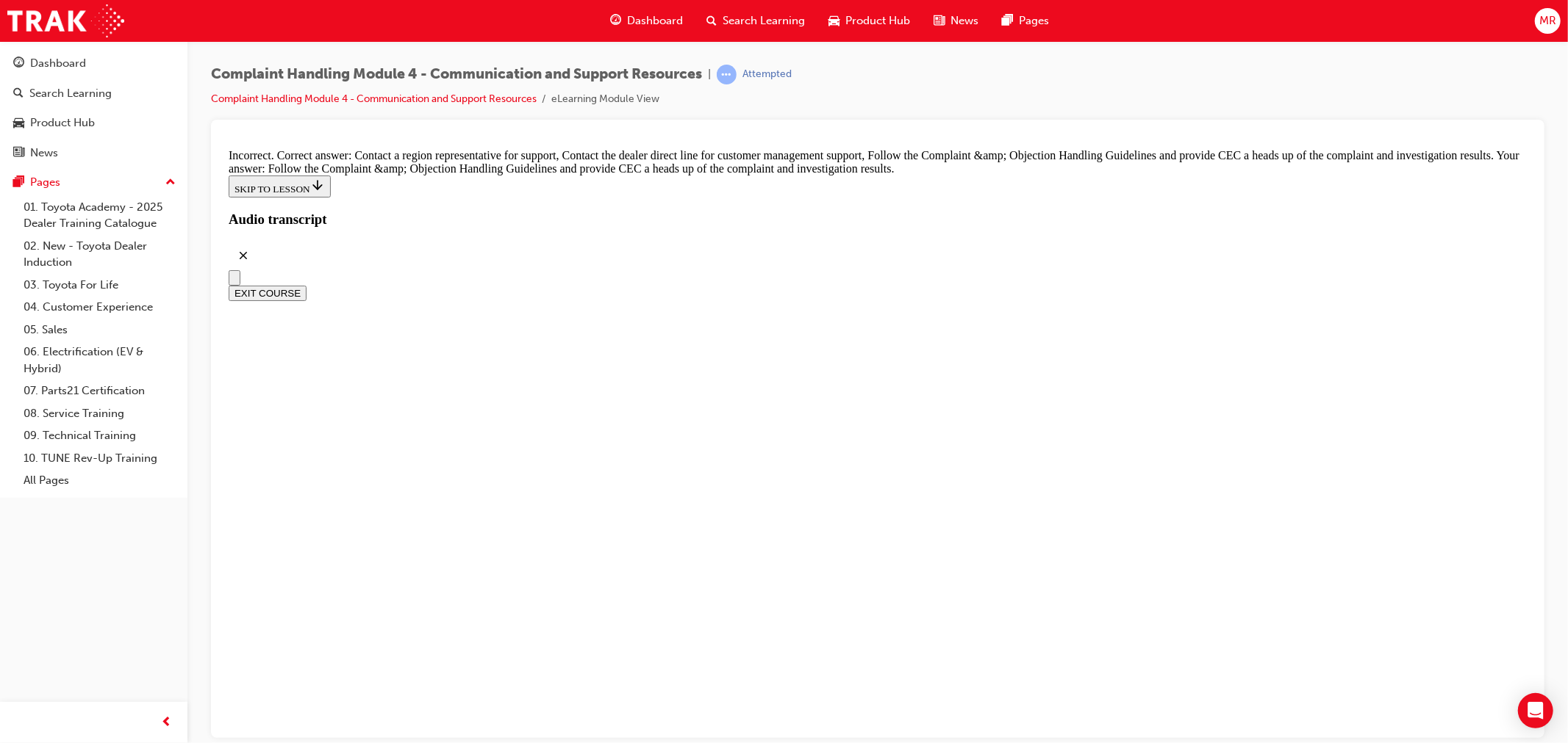
checkbox input "false"
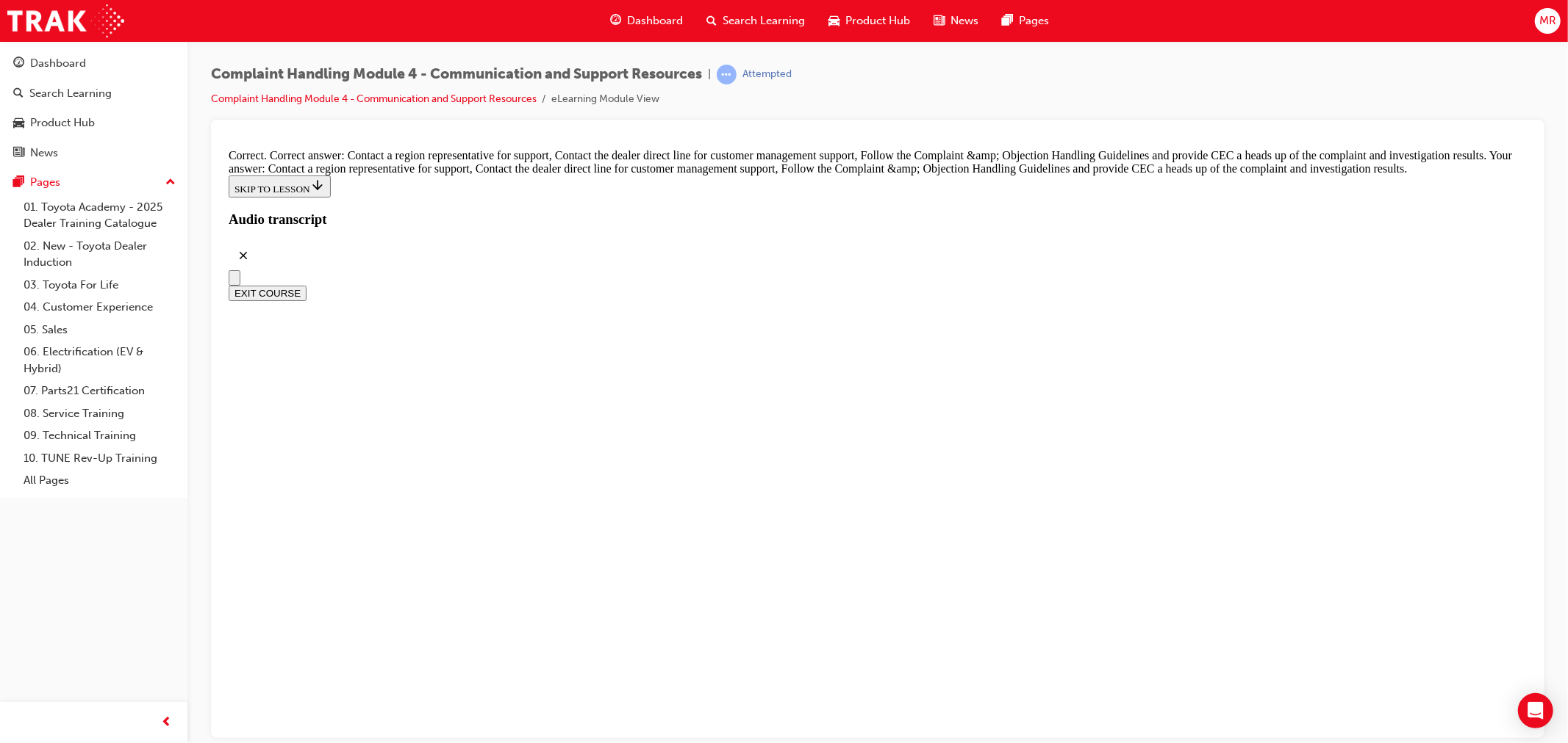
radio input "true"
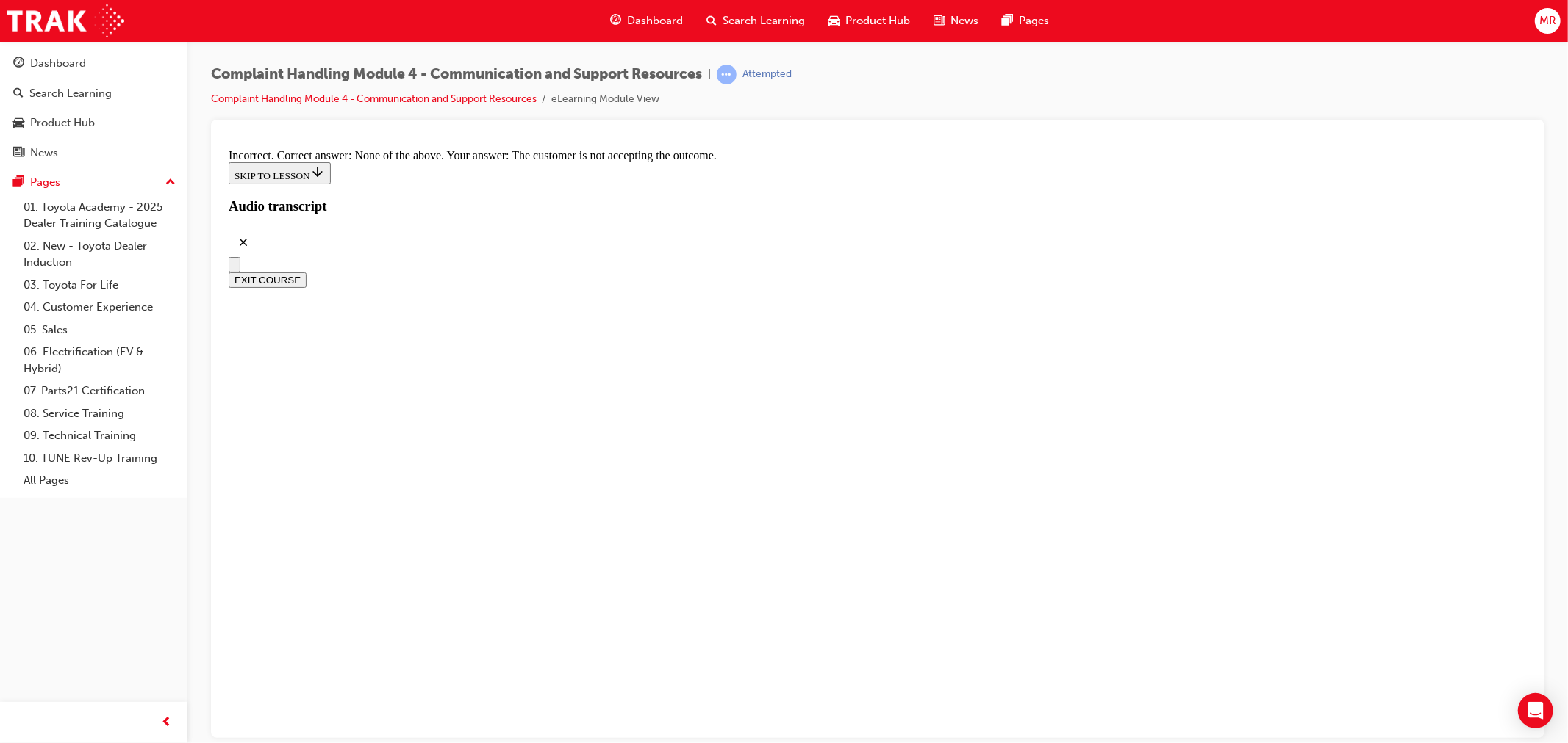
scroll to position [10807, 0]
radio input "true"
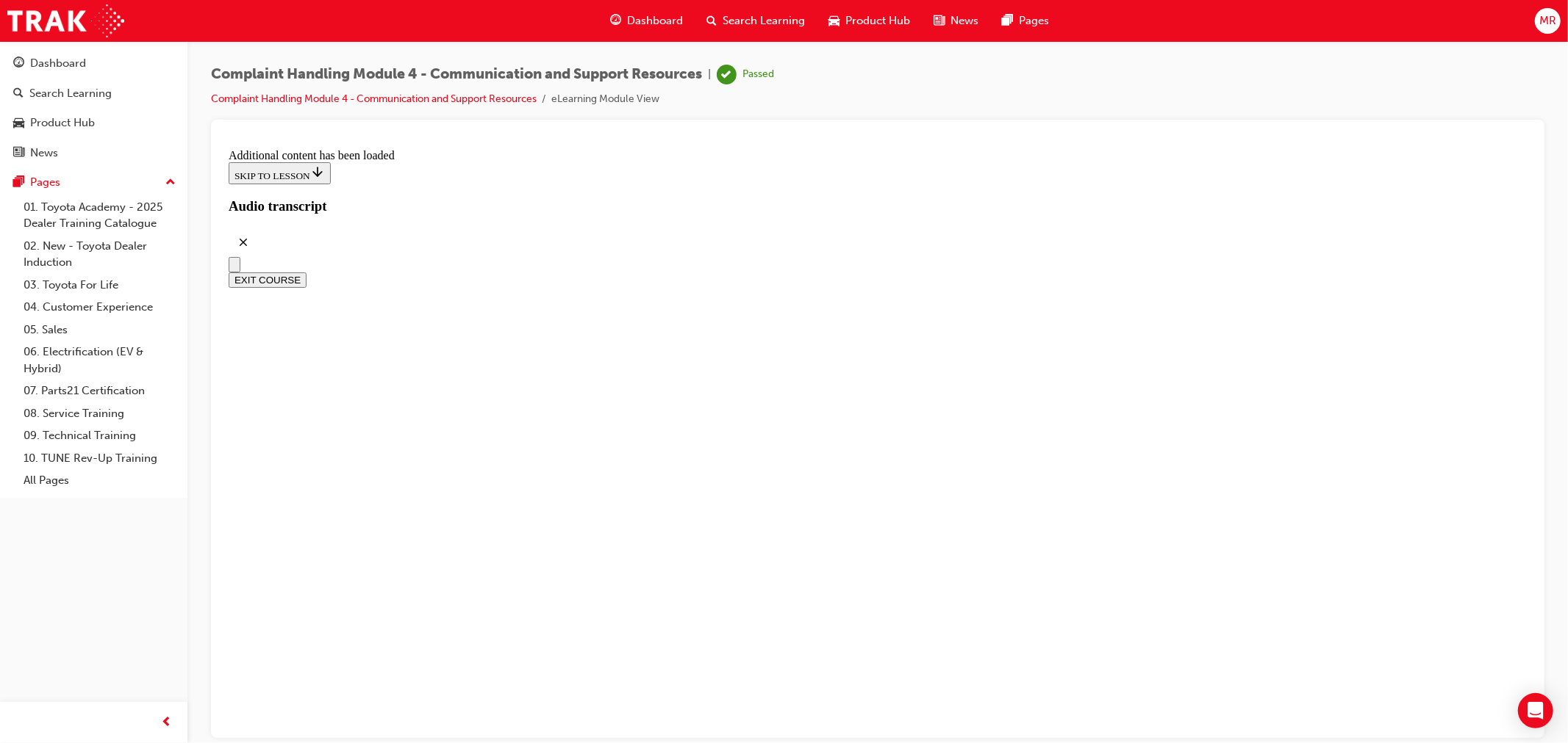
scroll to position [11768, 0]
click at [306, 272] on button "EXIT COURSE" at bounding box center [266, 280] width 78 height 16
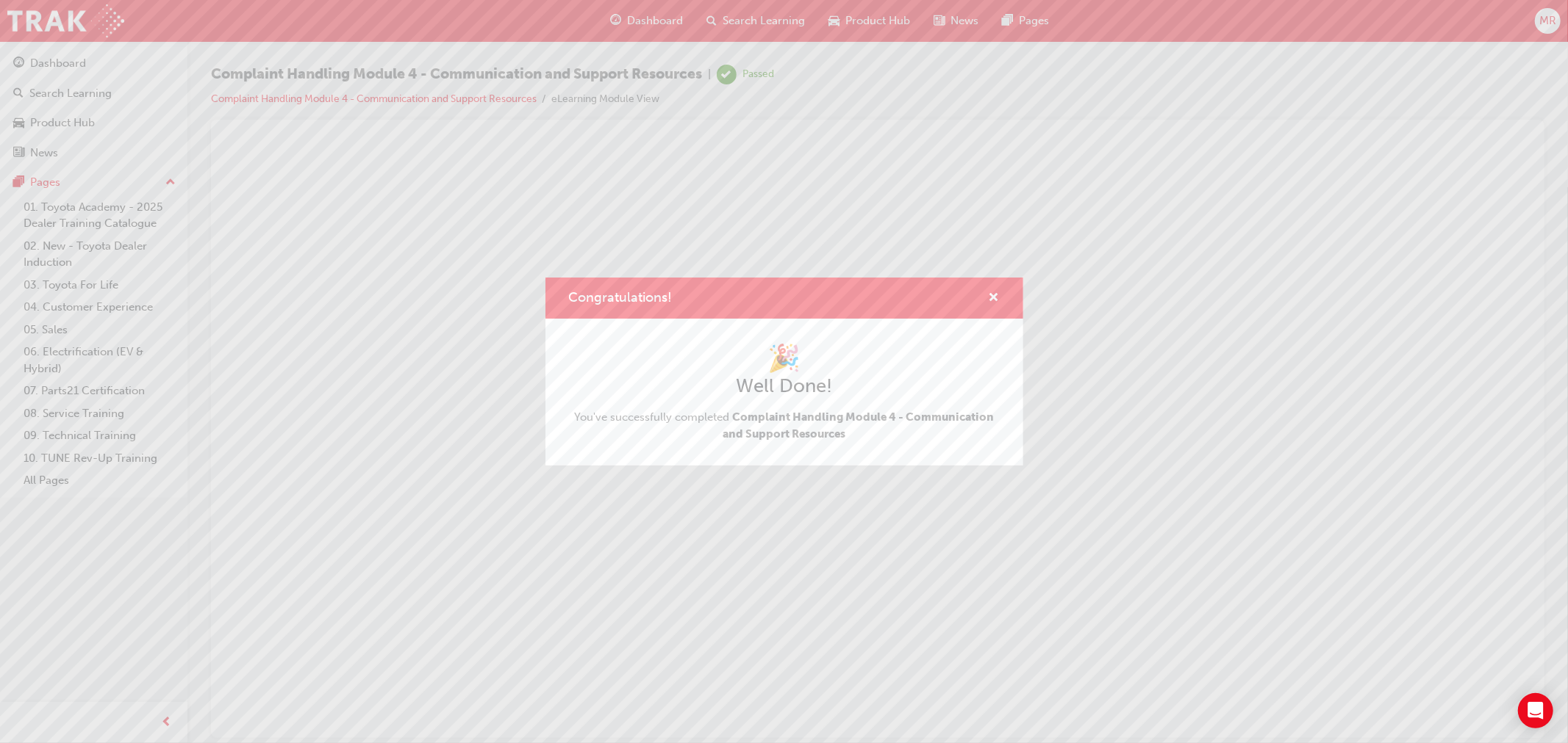
scroll to position [0, 0]
click at [996, 294] on span "cross-icon" at bounding box center [994, 299] width 11 height 13
